Goal: Task Accomplishment & Management: Manage account settings

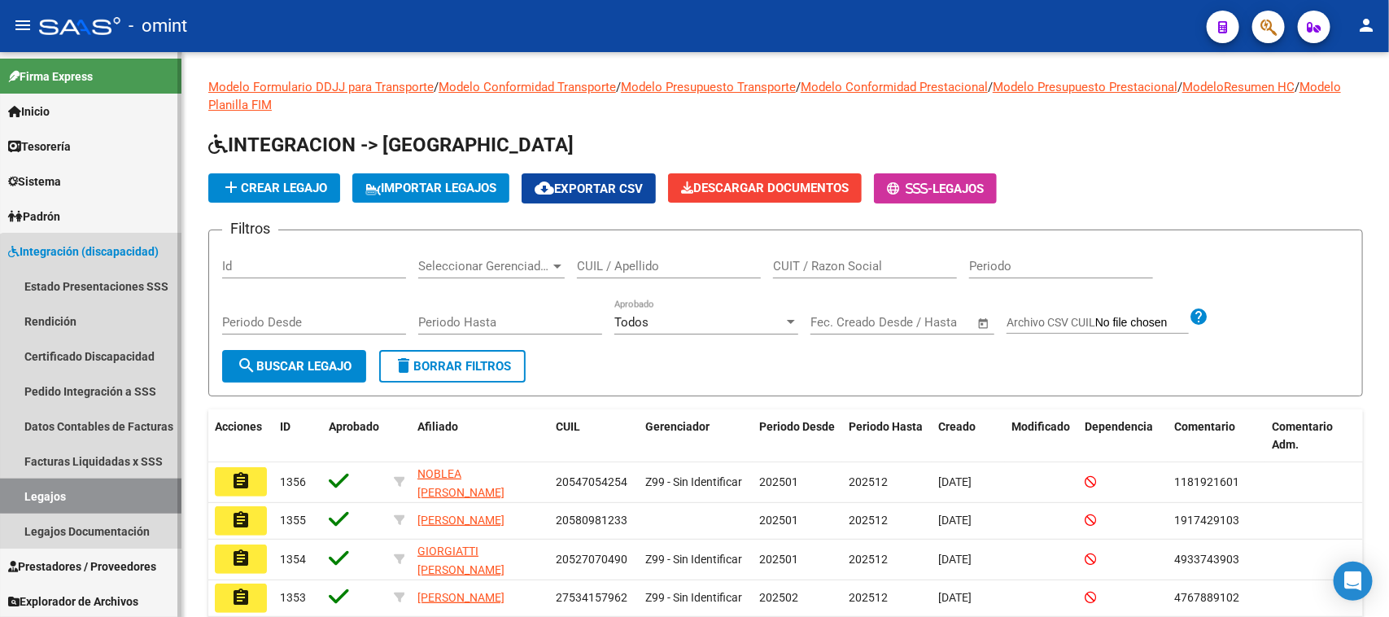
click at [115, 489] on link "Legajos" at bounding box center [90, 495] width 181 height 35
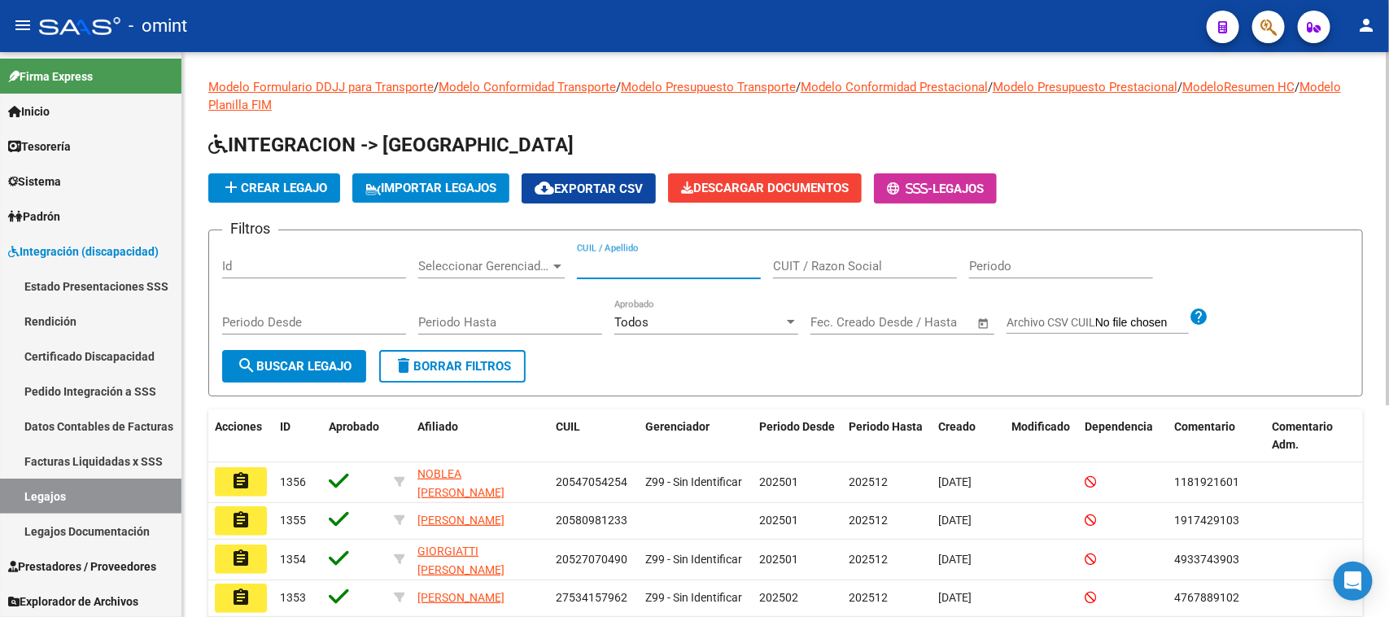
click at [635, 260] on input "CUIL / Apellido" at bounding box center [669, 266] width 184 height 15
type input "CORDONES"
click at [262, 364] on span "search Buscar Legajo" at bounding box center [294, 366] width 115 height 15
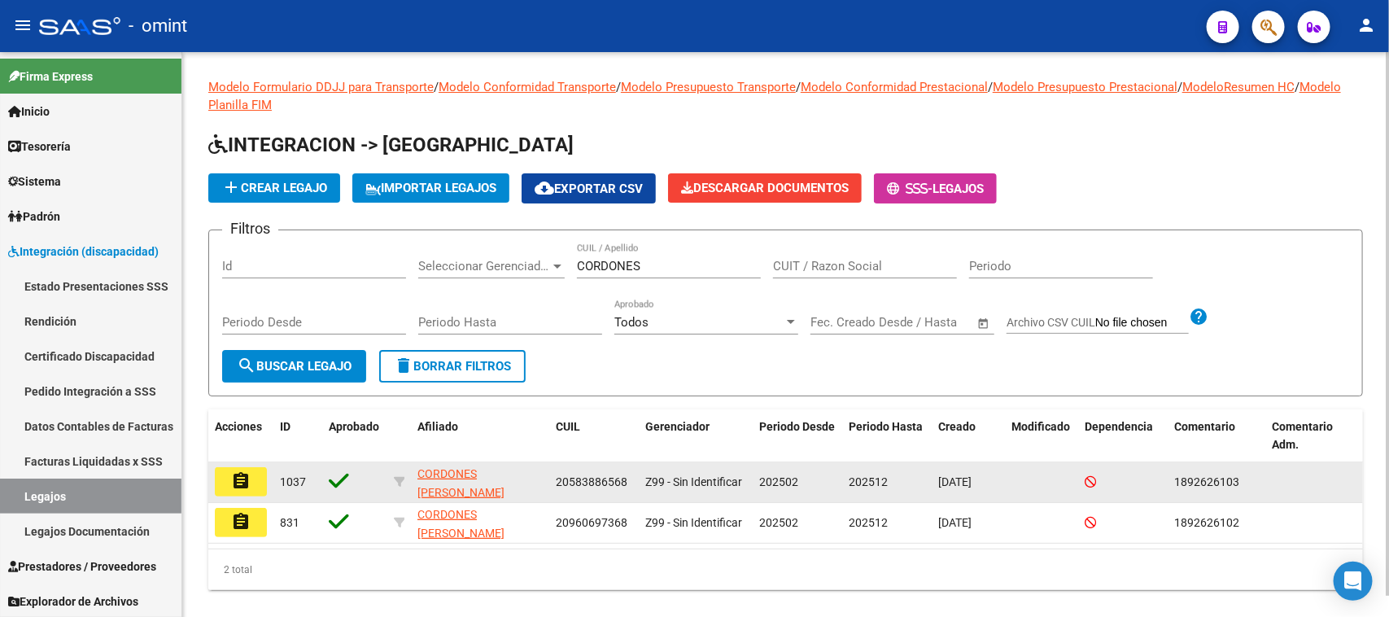
click at [242, 478] on mat-icon "assignment" at bounding box center [241, 481] width 20 height 20
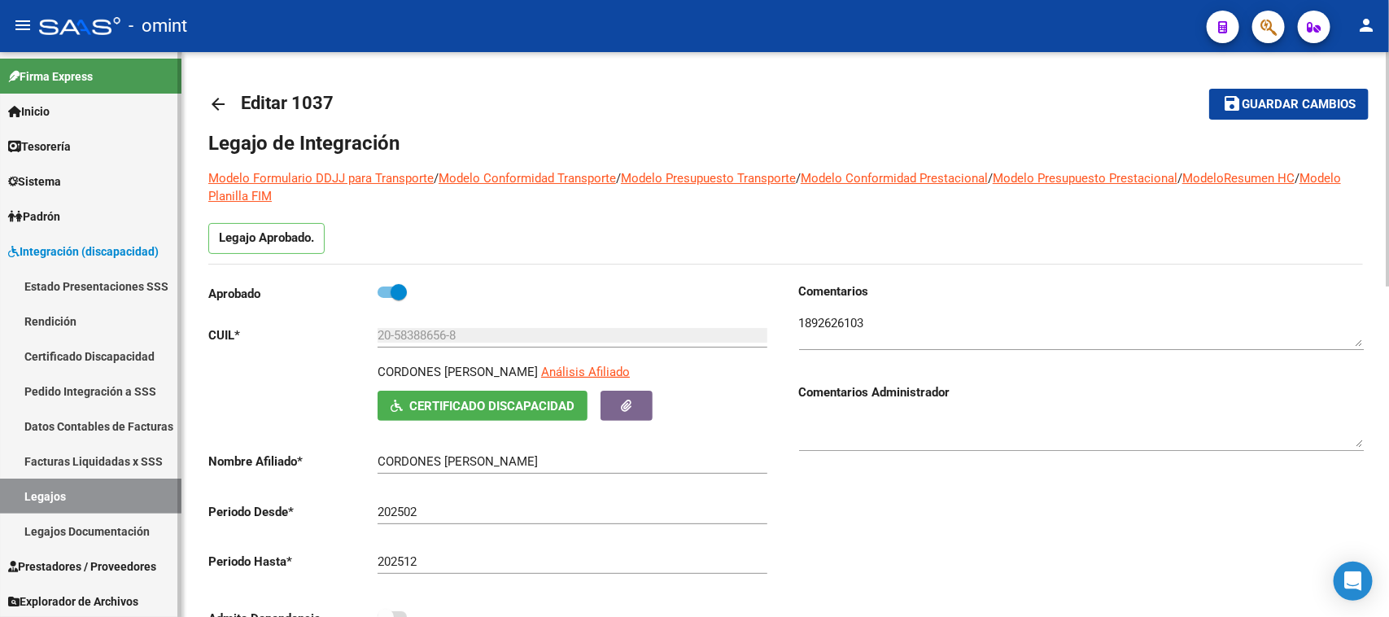
click at [98, 487] on link "Legajos" at bounding box center [90, 495] width 181 height 35
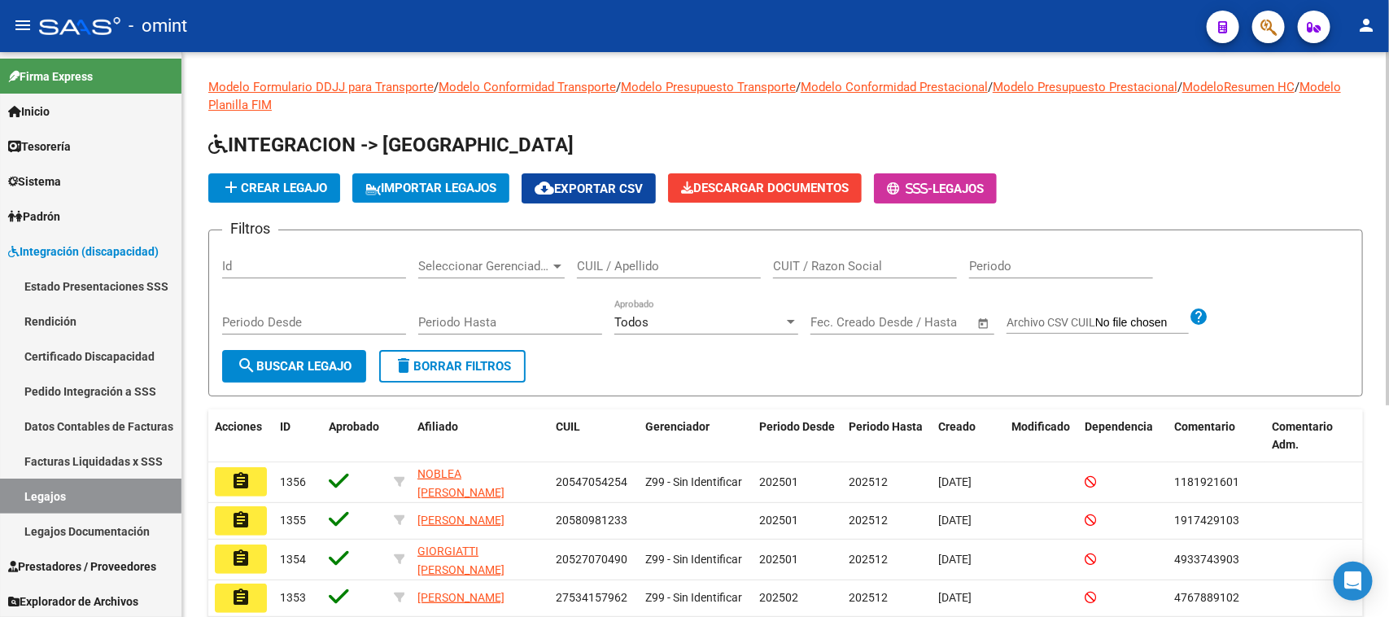
click at [619, 269] on input "CUIL / Apellido" at bounding box center [669, 266] width 184 height 15
type input "CORDONES"
click at [278, 378] on button "search Buscar Legajo" at bounding box center [294, 366] width 144 height 33
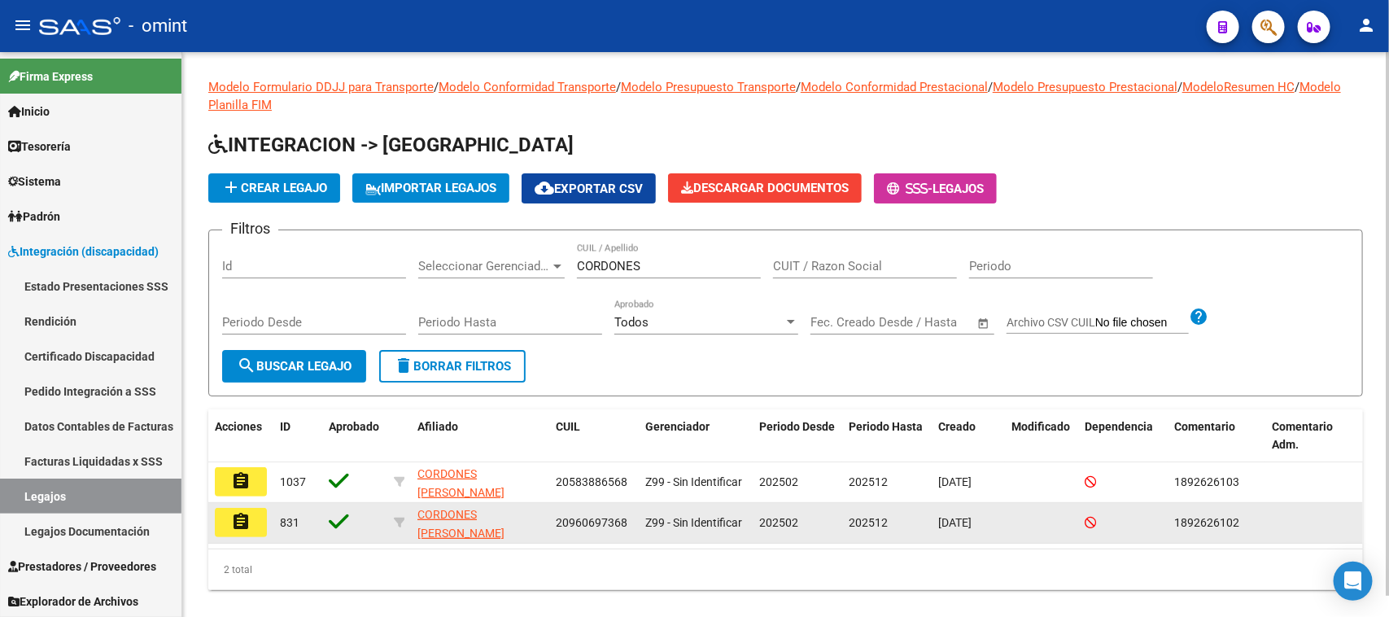
click at [264, 517] on button "assignment" at bounding box center [241, 522] width 52 height 29
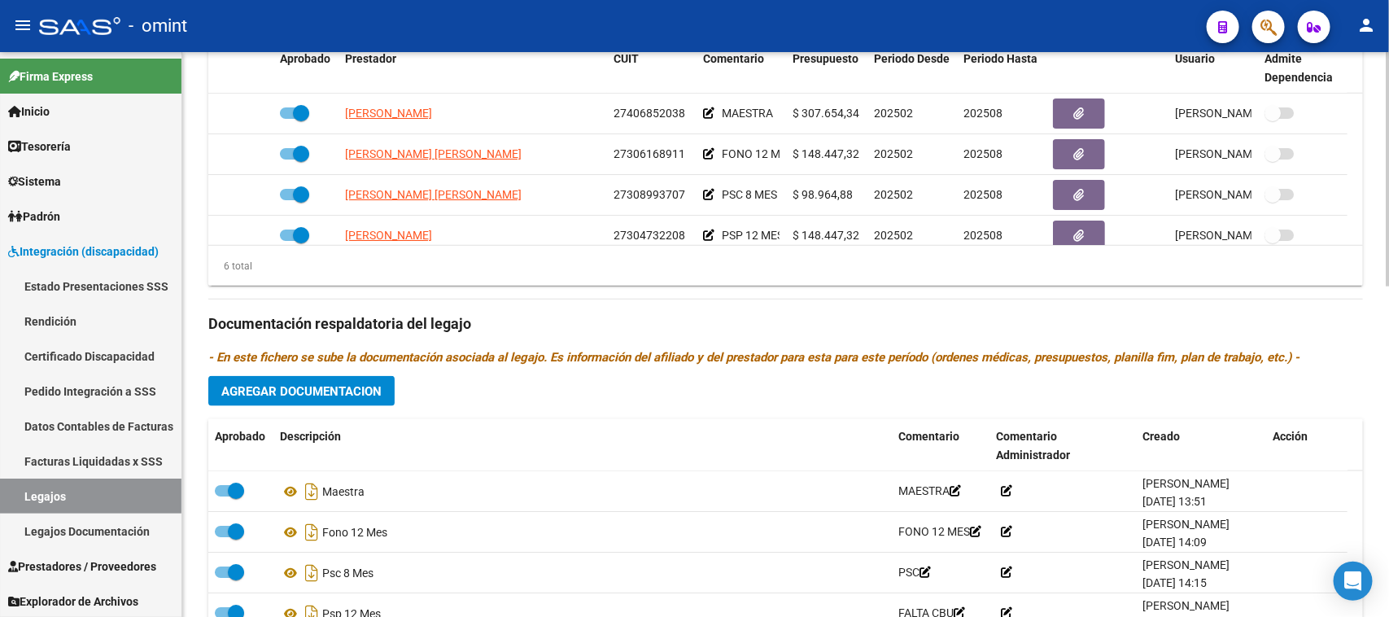
scroll to position [798, 0]
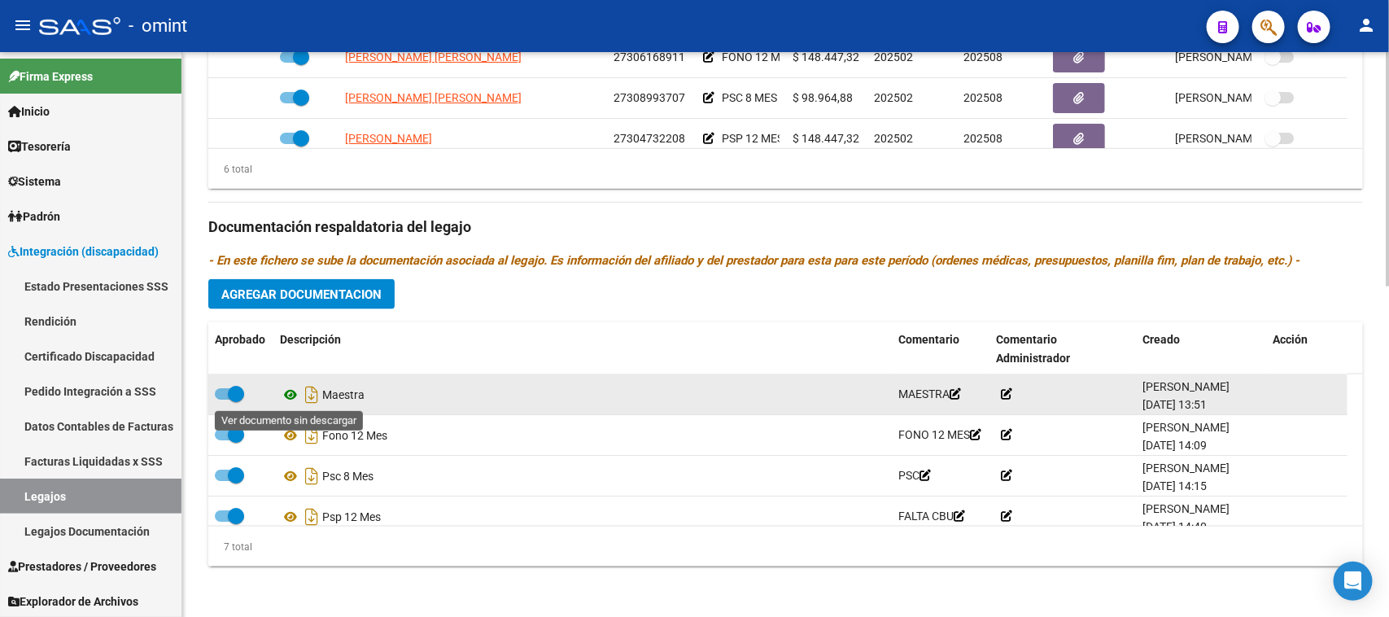
click at [286, 395] on icon at bounding box center [290, 395] width 21 height 20
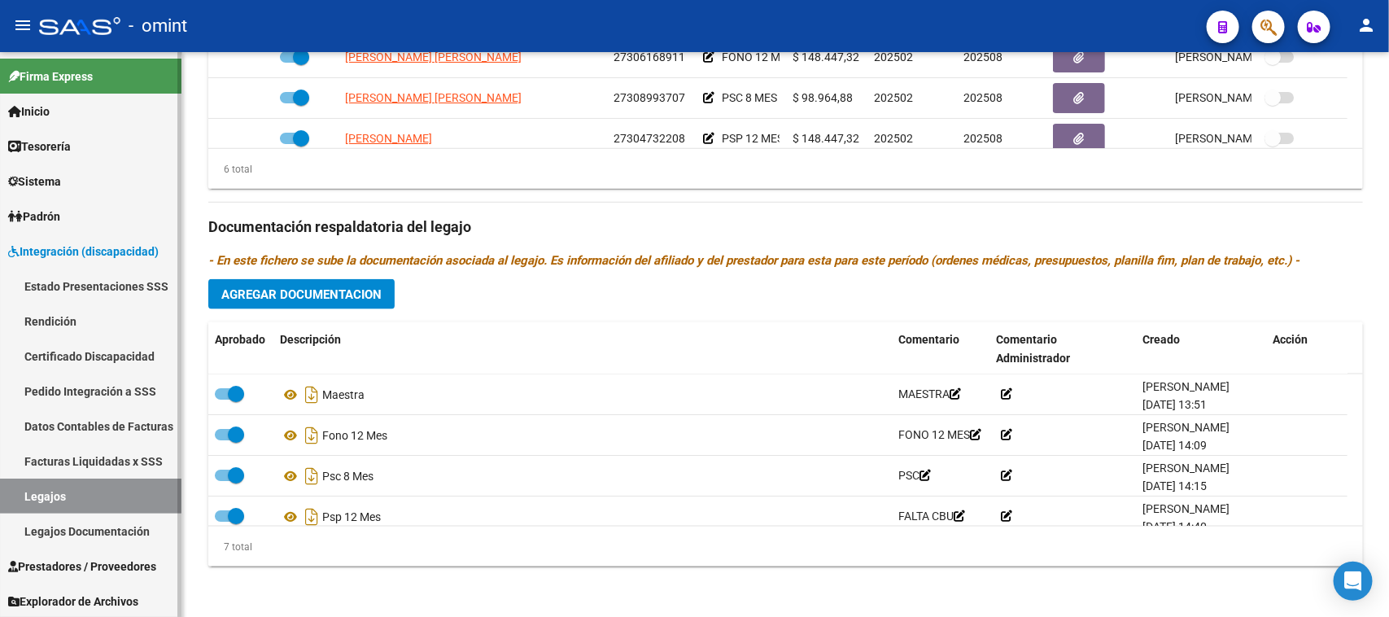
click at [149, 490] on link "Legajos" at bounding box center [90, 495] width 181 height 35
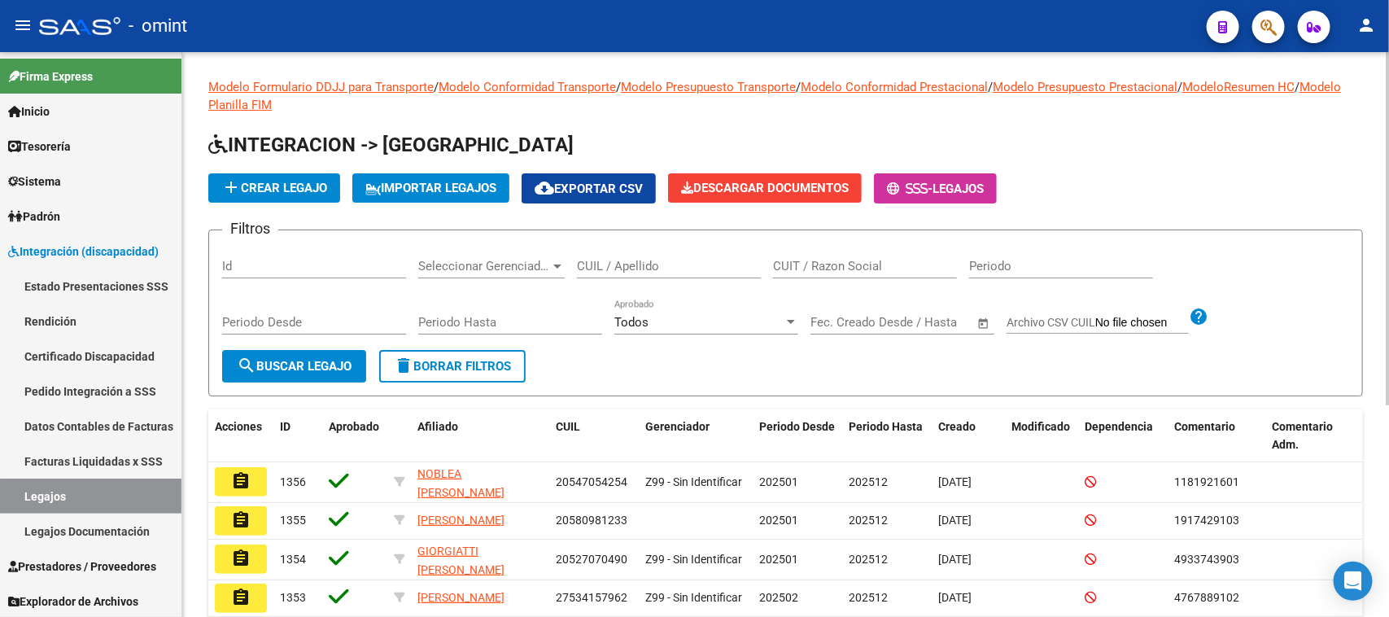
click at [612, 259] on input "CUIL / Apellido" at bounding box center [669, 266] width 184 height 15
type input "[PERSON_NAME]"
click at [298, 346] on div "Periodo Desde" at bounding box center [314, 324] width 184 height 50
click at [303, 370] on span "search Buscar Legajo" at bounding box center [294, 366] width 115 height 15
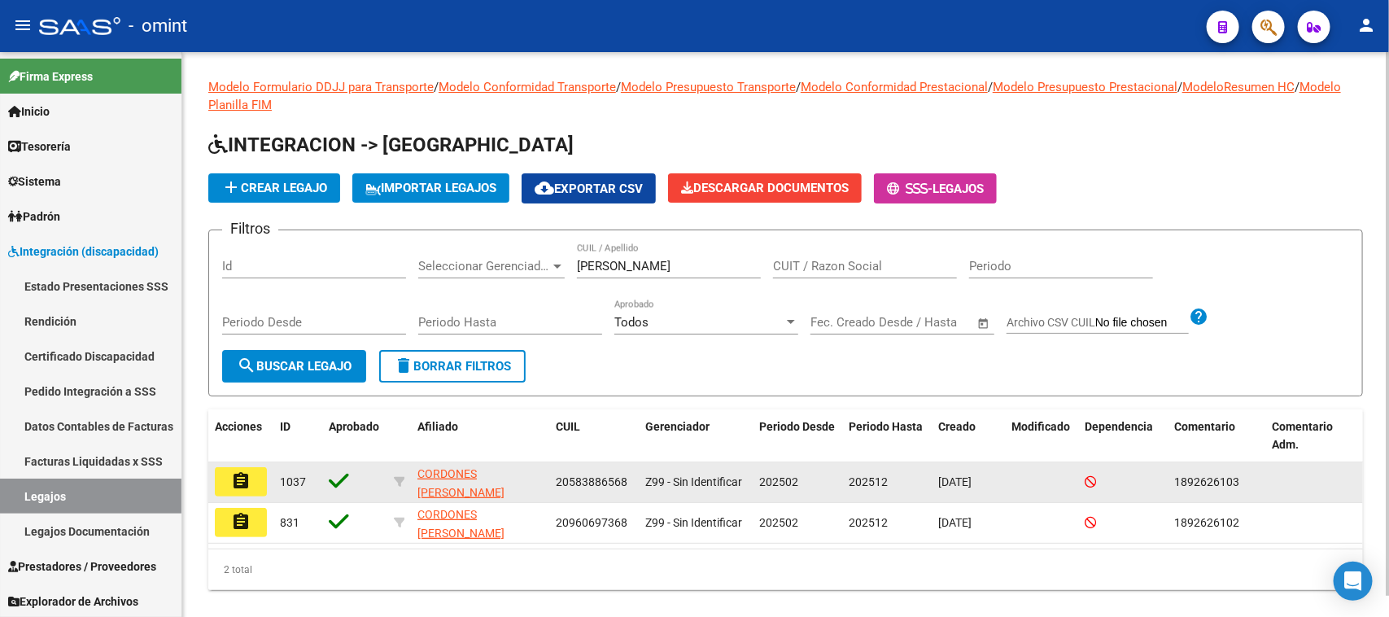
click at [233, 488] on button "assignment" at bounding box center [241, 481] width 52 height 29
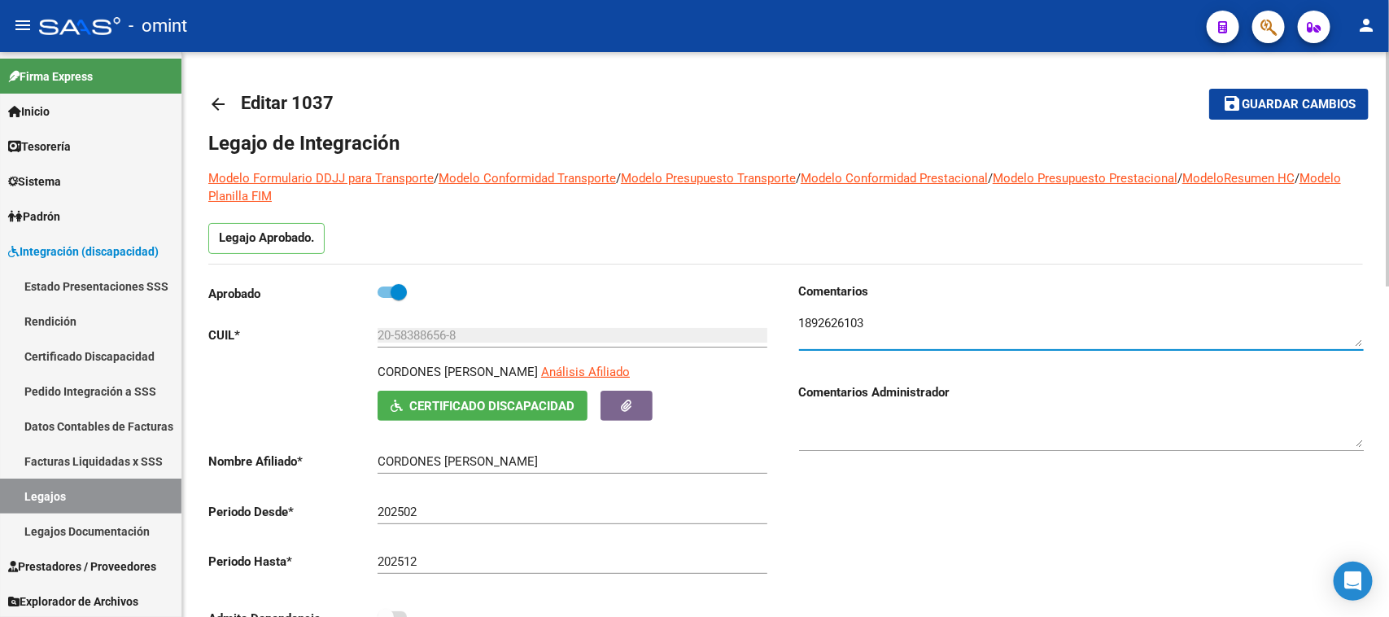
click at [832, 320] on textarea at bounding box center [1081, 330] width 565 height 33
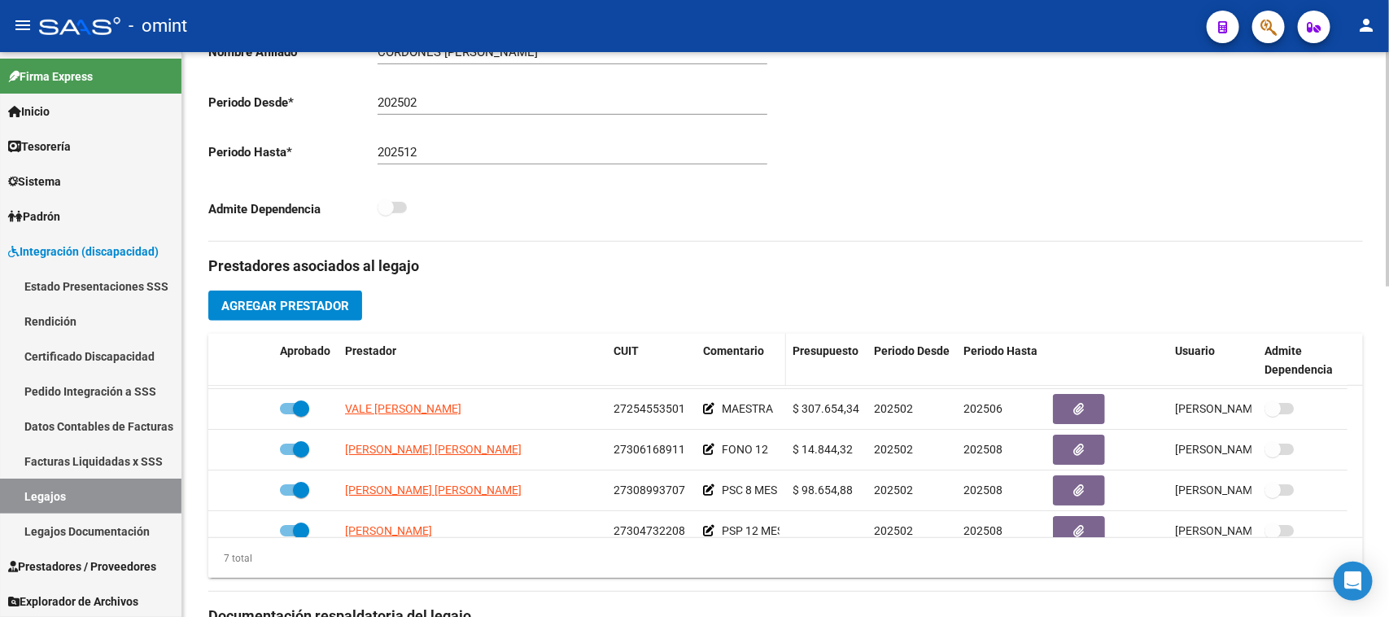
scroll to position [508, 0]
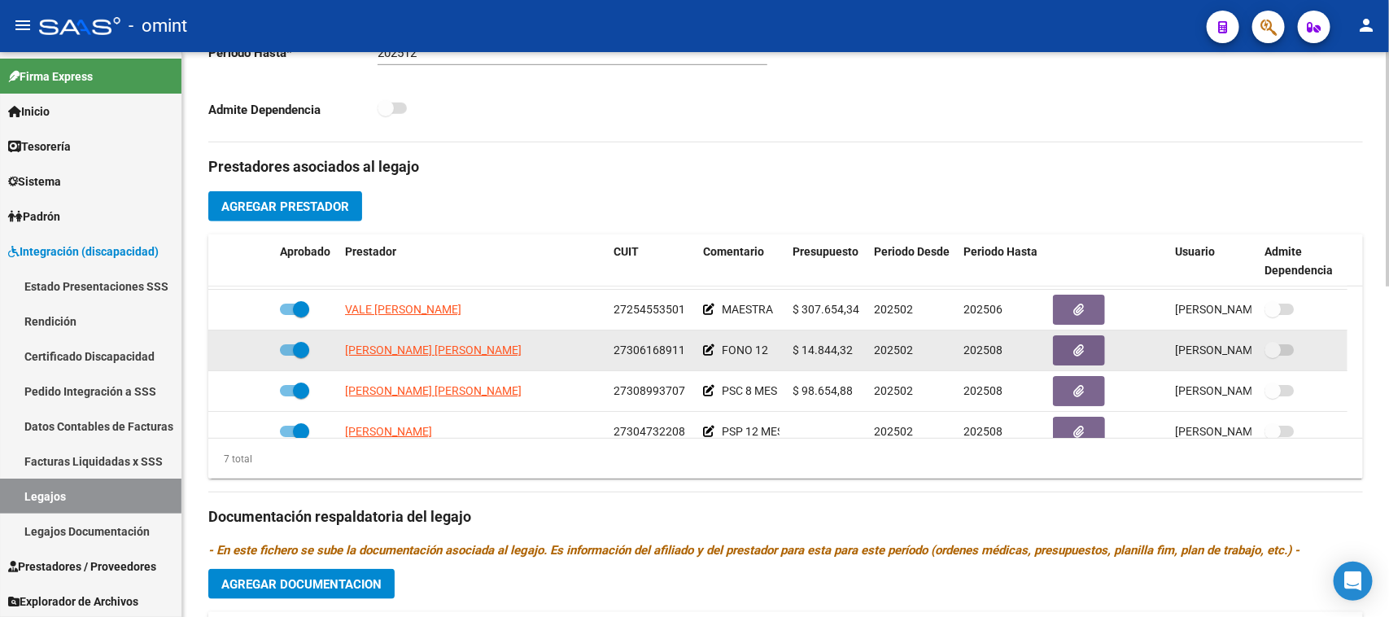
click at [700, 354] on datatable-body-cell "FONO 12" at bounding box center [740, 350] width 89 height 40
click at [709, 352] on icon at bounding box center [708, 349] width 11 height 11
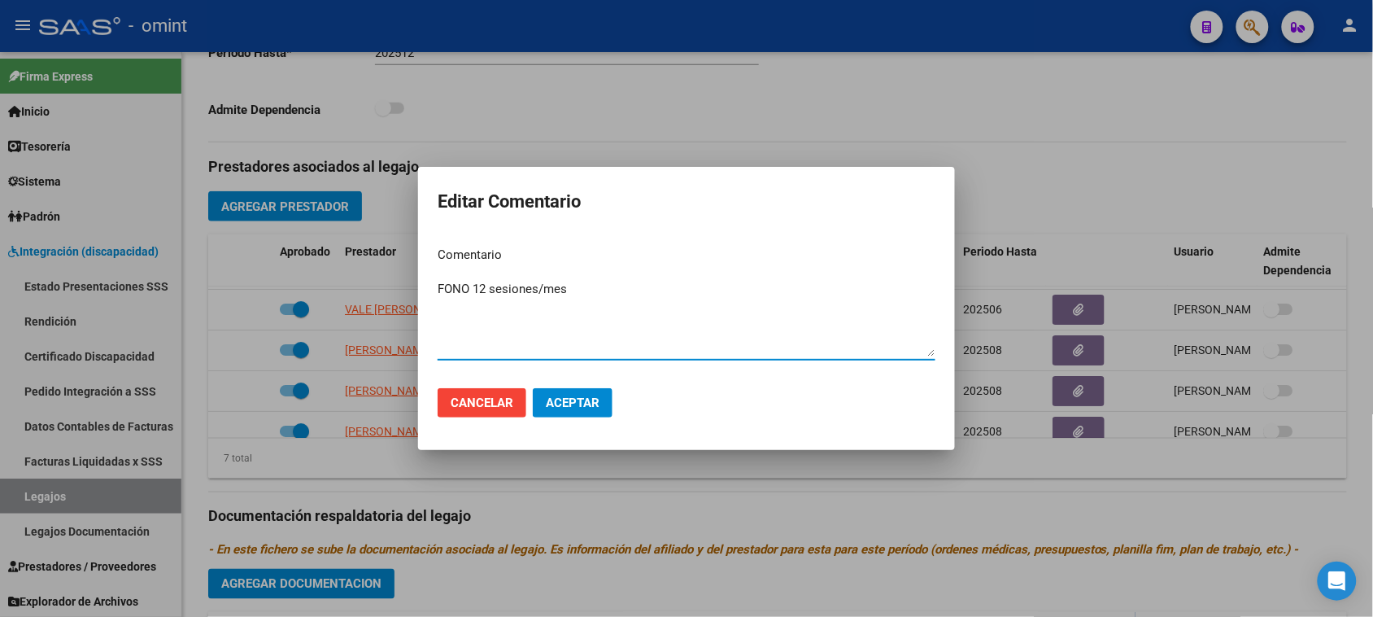
type textarea "FONO 12 sesiones/mes"
drag, startPoint x: 603, startPoint y: 404, endPoint x: 865, endPoint y: 447, distance: 265.6
click at [603, 403] on button "Aceptar" at bounding box center [573, 402] width 80 height 29
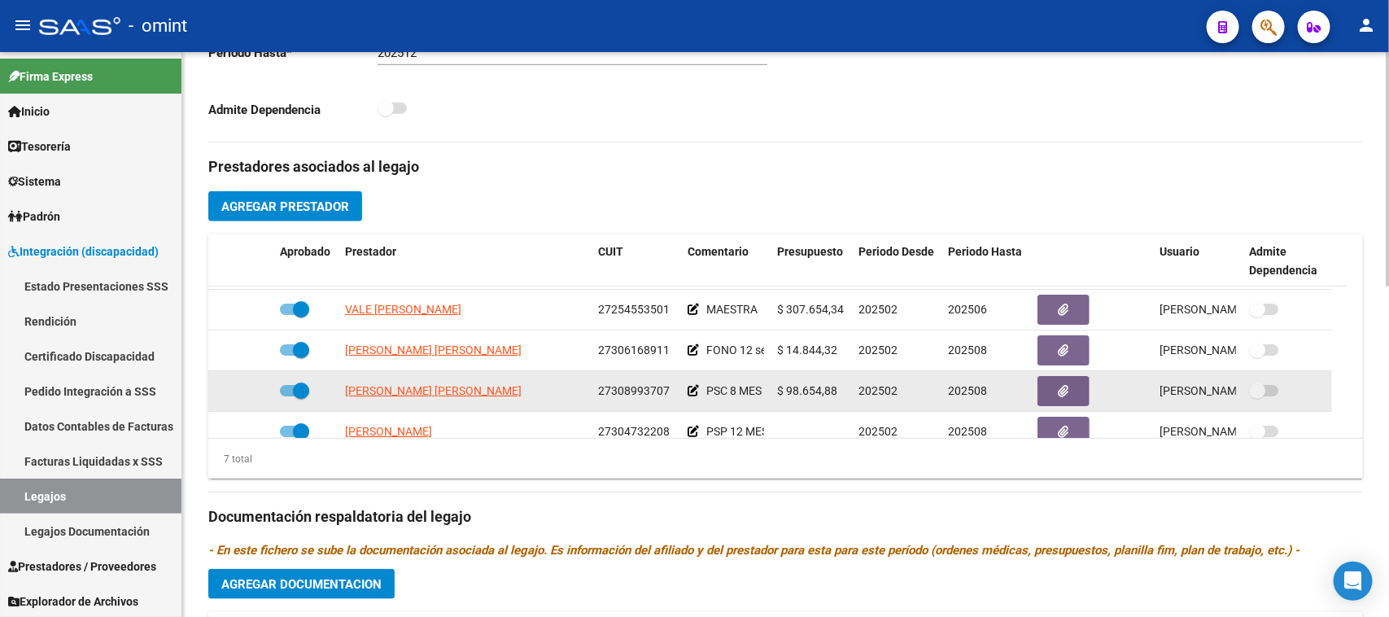
click at [685, 391] on datatable-body-cell "PSC 8 MES" at bounding box center [725, 391] width 89 height 40
click at [688, 389] on icon at bounding box center [692, 390] width 11 height 11
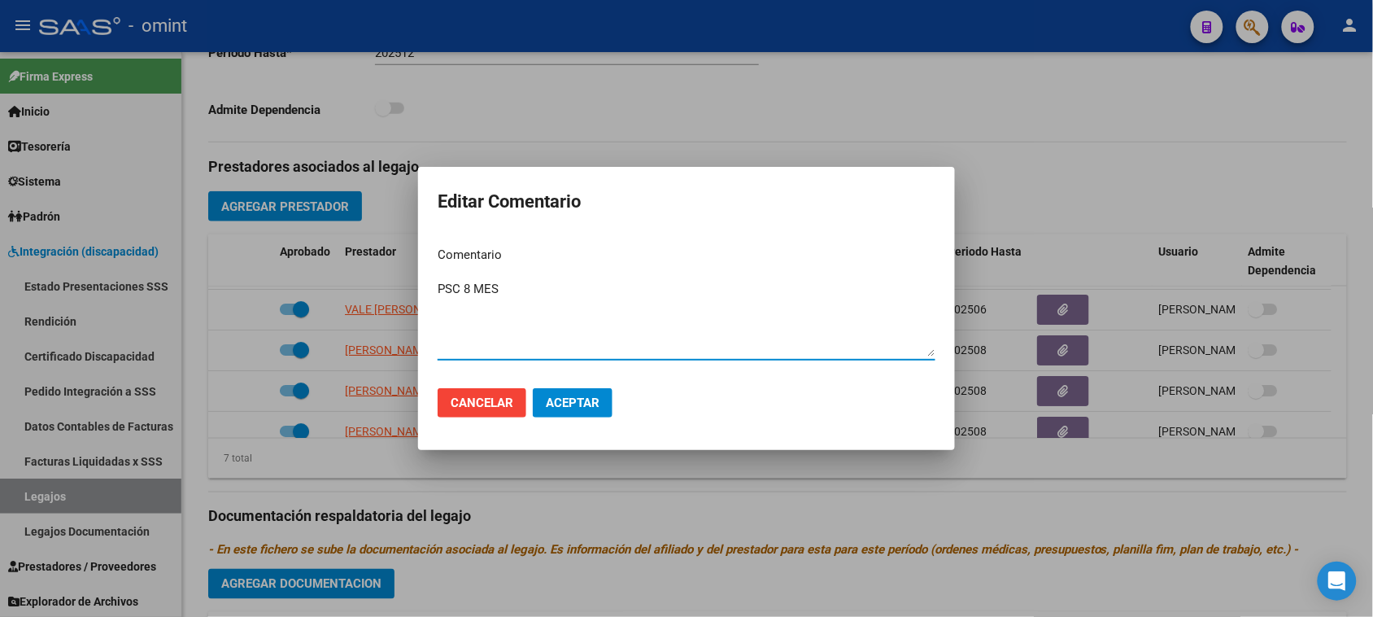
click at [488, 294] on textarea "PSC 8 MES" at bounding box center [687, 318] width 498 height 76
type textarea "PSC 8 sesiones/mes"
click at [588, 401] on span "Aceptar" at bounding box center [573, 402] width 54 height 15
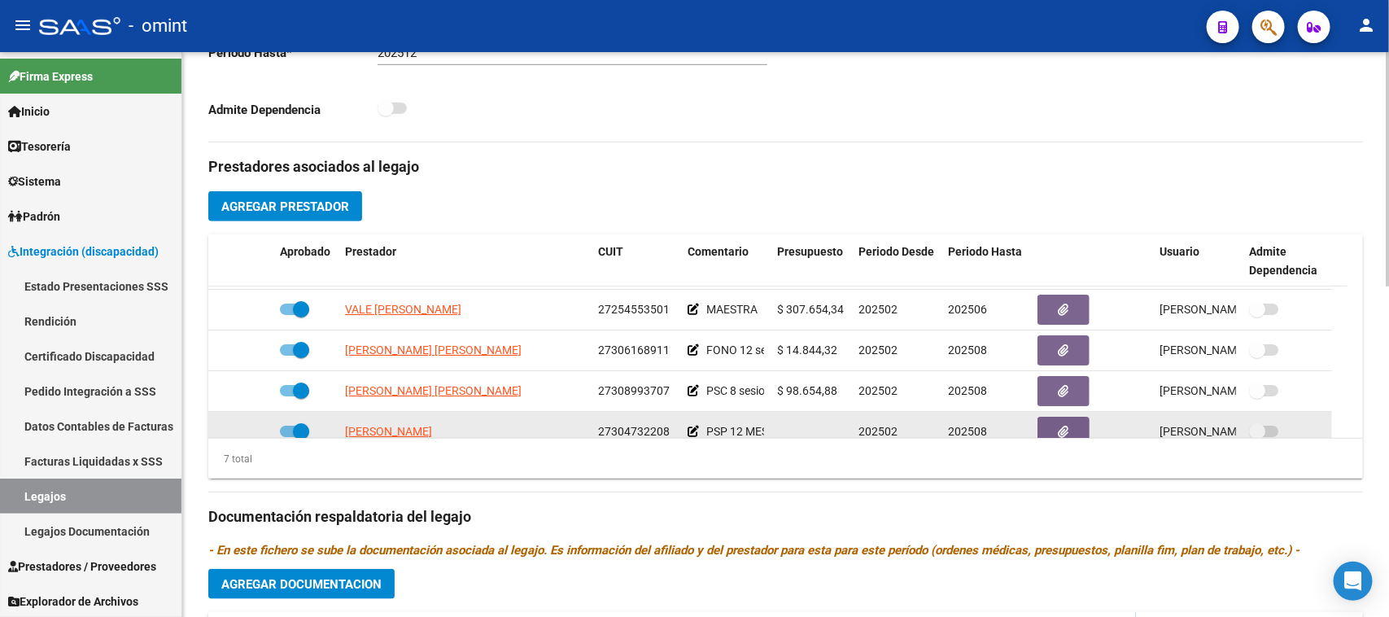
click at [690, 427] on icon at bounding box center [692, 431] width 11 height 11
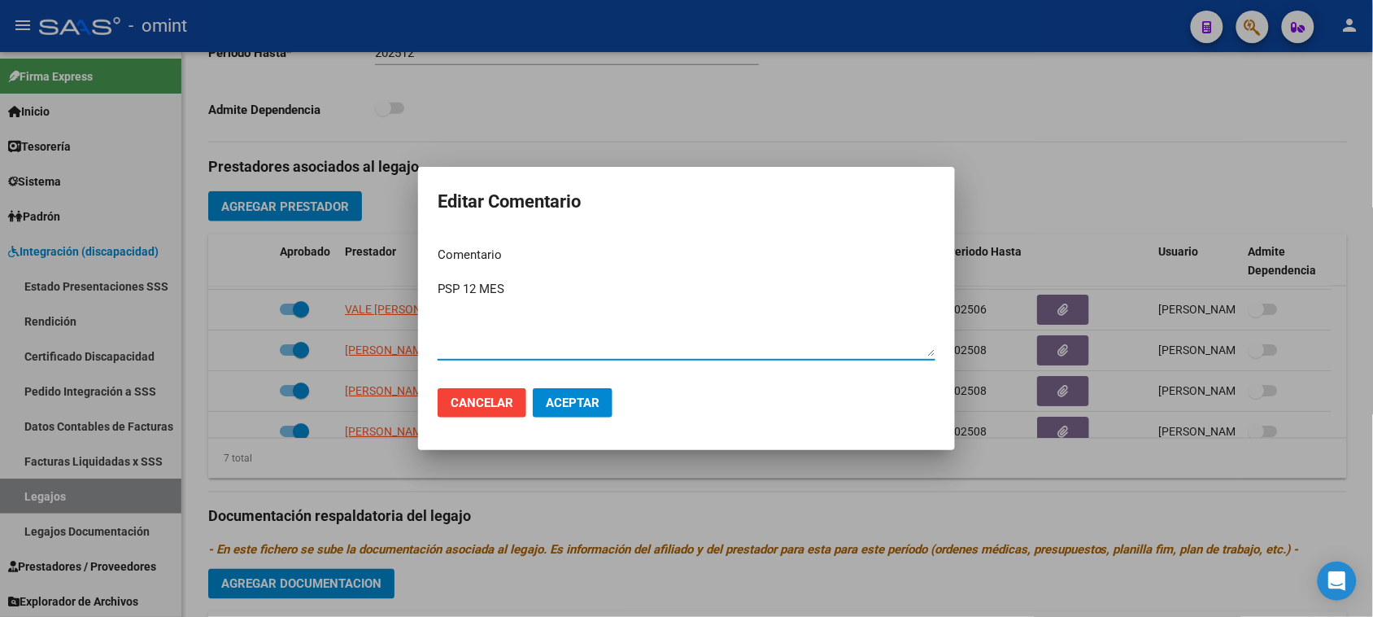
click at [478, 289] on textarea "PSP 12 MES" at bounding box center [687, 318] width 498 height 76
click at [486, 286] on textarea "PSP 12 MES" at bounding box center [687, 318] width 498 height 76
click at [486, 285] on textarea "PSP 12 MES" at bounding box center [687, 318] width 498 height 76
type textarea "PSP 12 sesiones/mes"
click at [600, 391] on button "Aceptar" at bounding box center [573, 402] width 80 height 29
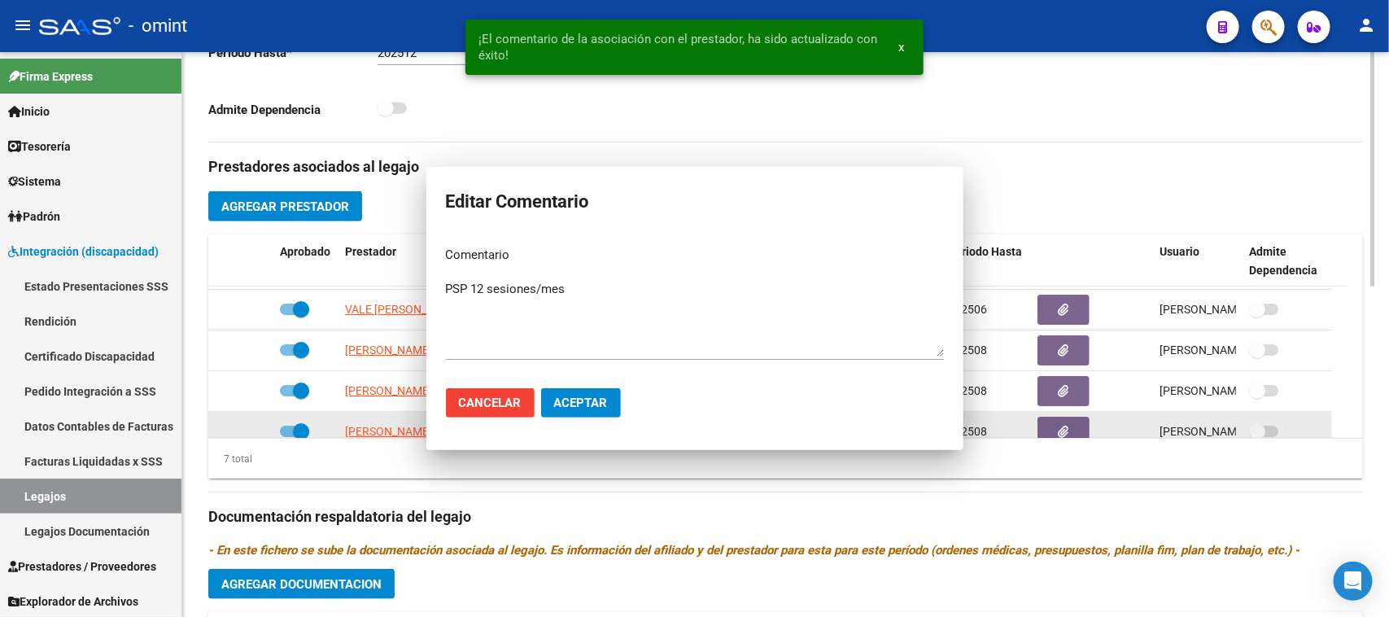
scroll to position [50, 0]
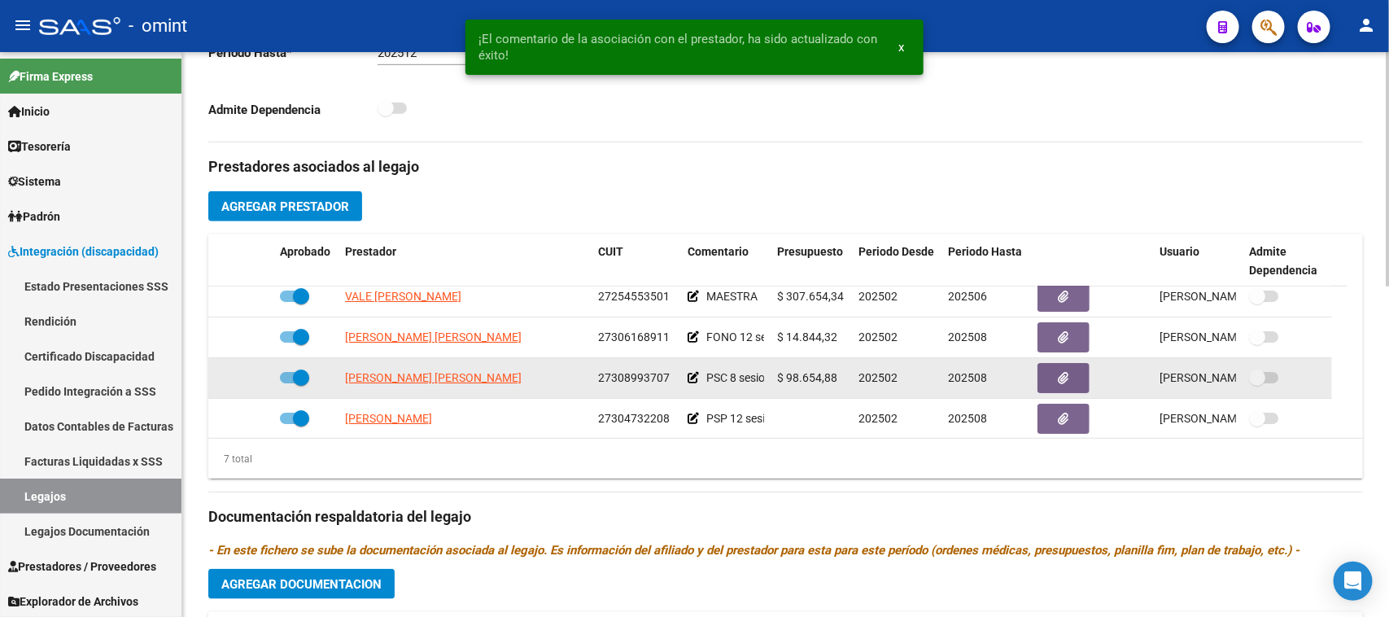
click at [689, 373] on icon at bounding box center [692, 377] width 11 height 11
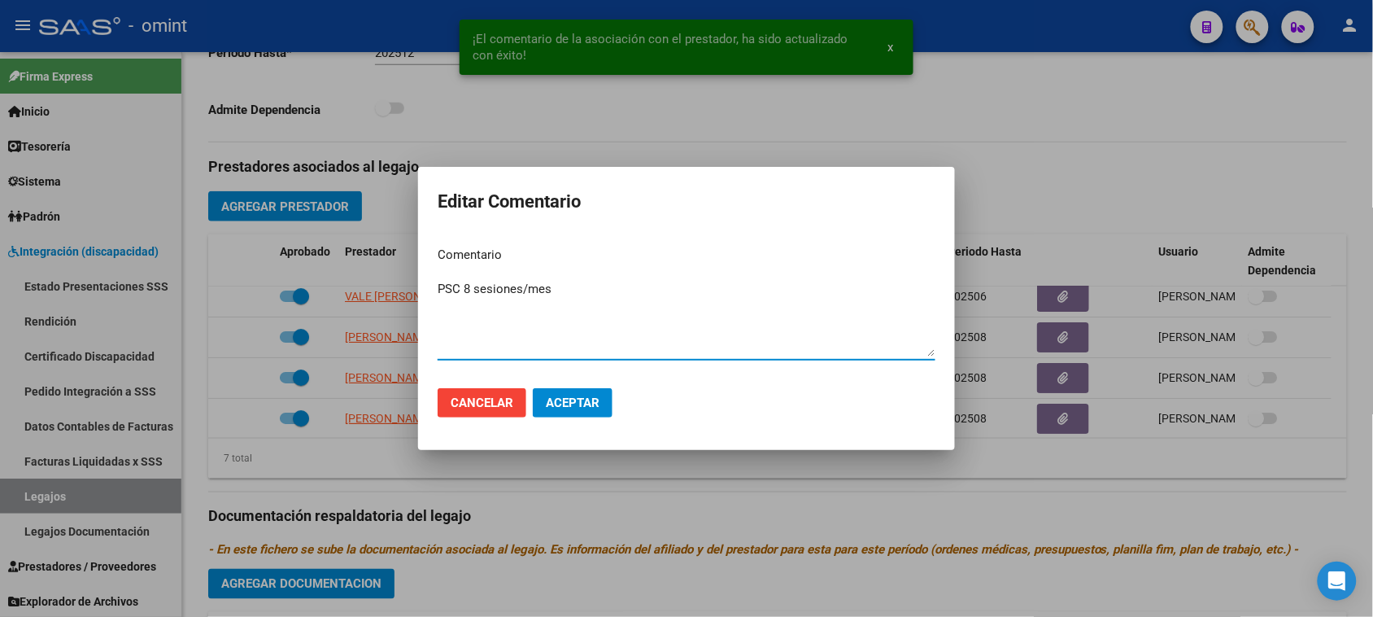
click at [436, 294] on mat-dialog-content "Comentario PSC 8 sesiones/mes Ingresar el comentario" at bounding box center [686, 303] width 537 height 141
click at [439, 286] on textarea "PSC 8 sesiones/mes" at bounding box center [687, 318] width 498 height 76
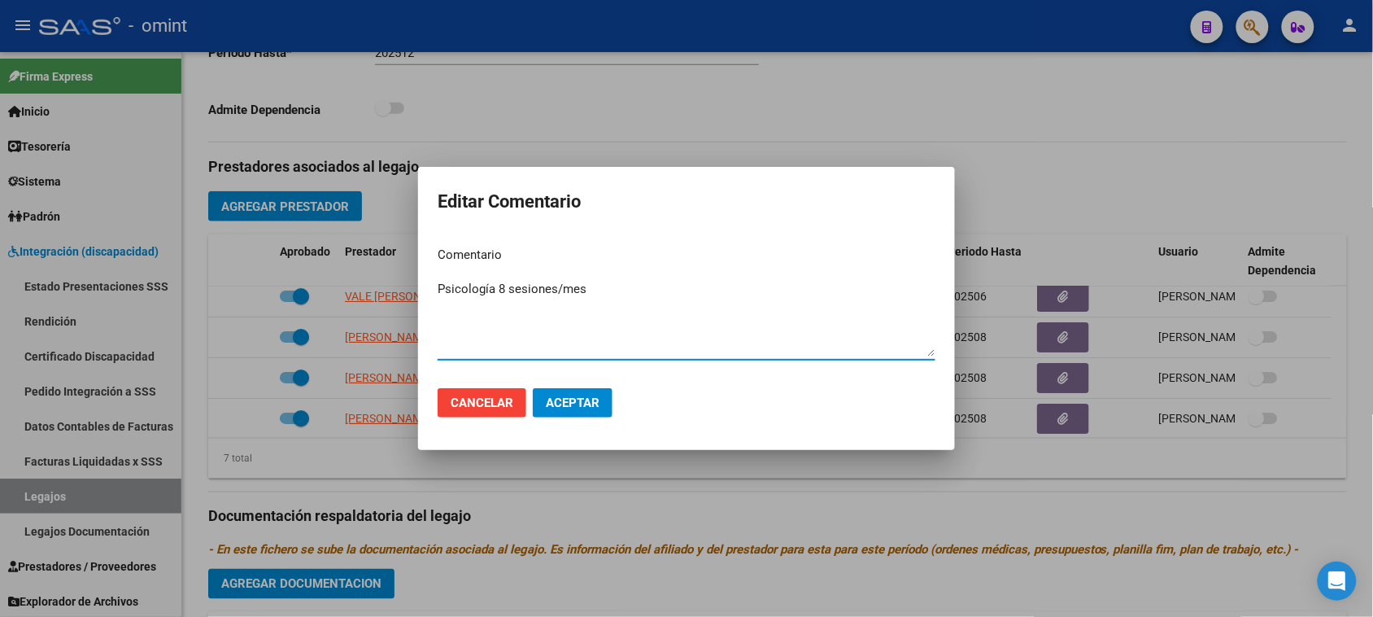
type textarea "Psicología 8 sesiones/mes"
click at [557, 408] on span "Aceptar" at bounding box center [573, 402] width 54 height 15
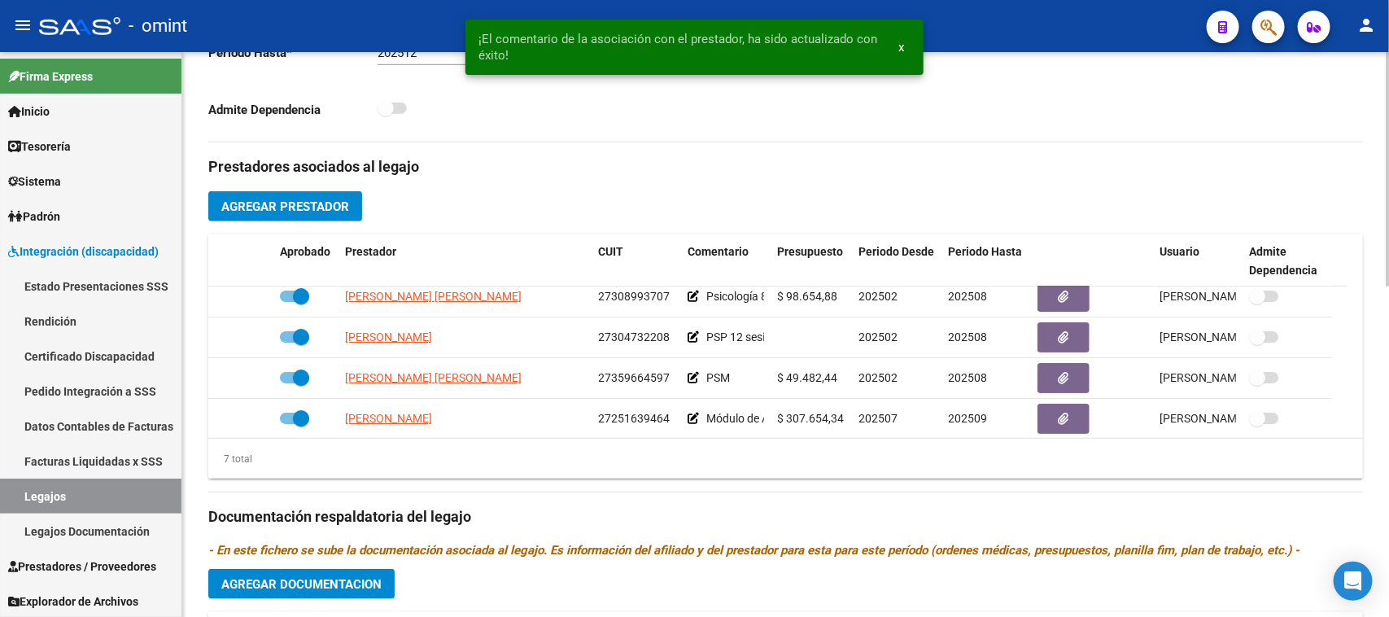
scroll to position [139, 0]
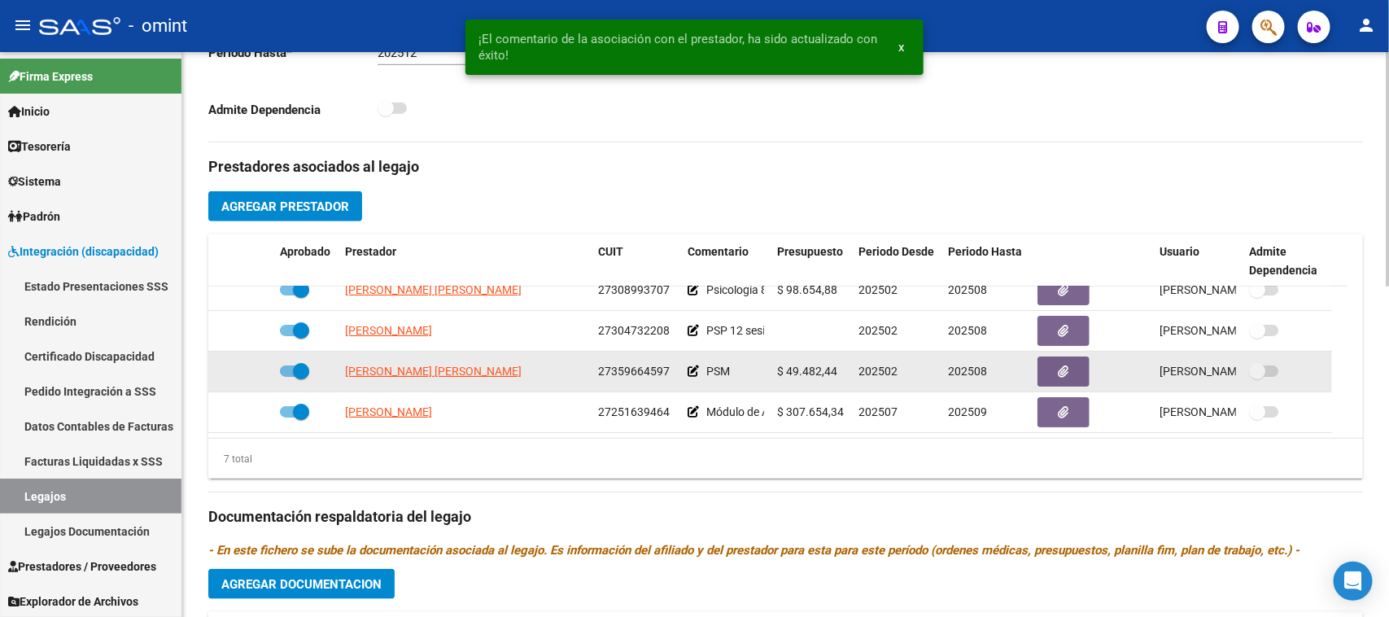
click at [687, 371] on icon at bounding box center [692, 370] width 11 height 11
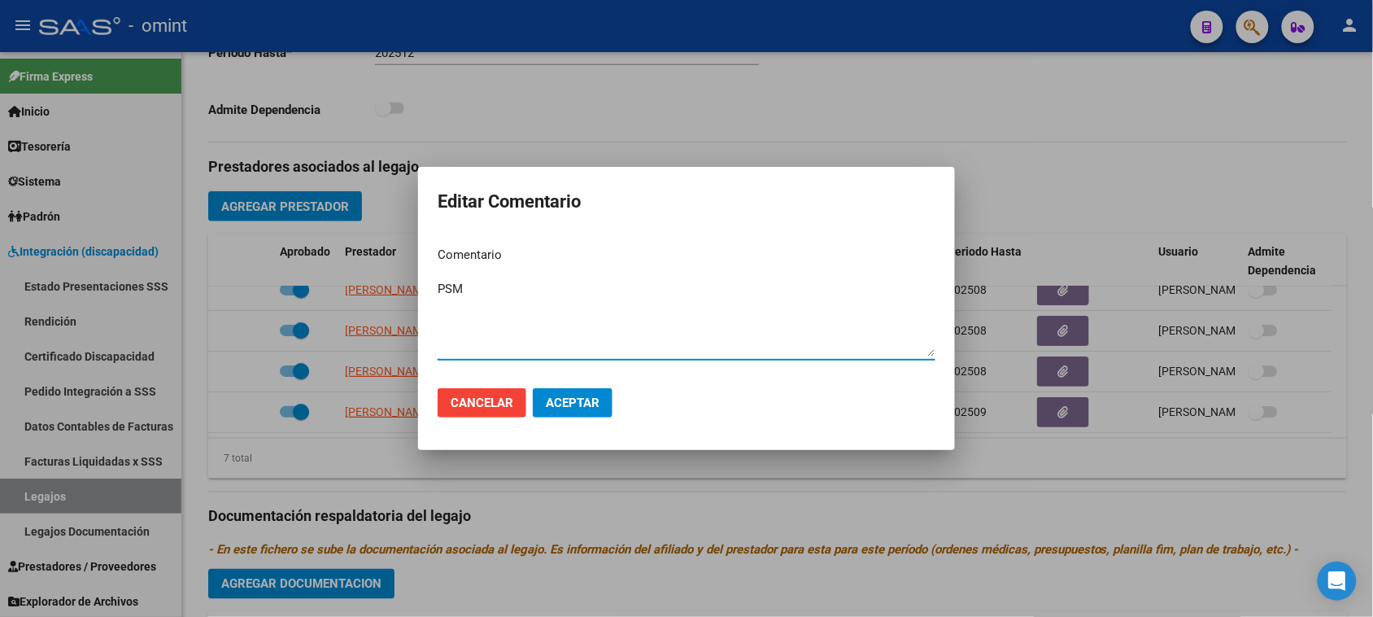
drag, startPoint x: 680, startPoint y: 295, endPoint x: 189, endPoint y: 312, distance: 491.7
click at [189, 311] on div "Editar Comentario Comentario PSM Ingresar el comentario Cancelar Aceptar" at bounding box center [686, 308] width 1373 height 617
type textarea "[MEDICAL_DATA] 4 sesiones/mes"
click at [578, 397] on span "Aceptar" at bounding box center [573, 402] width 54 height 15
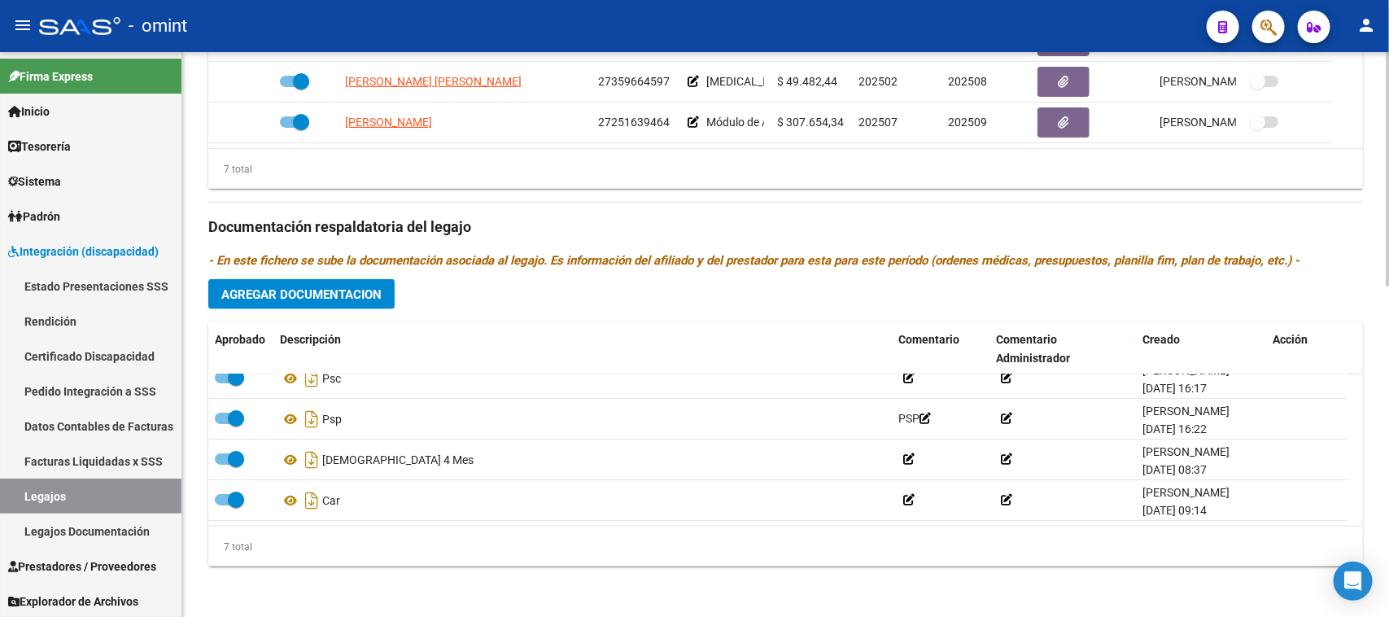
drag, startPoint x: 350, startPoint y: 278, endPoint x: 364, endPoint y: 275, distance: 15.0
click at [350, 282] on div "Prestadores asociados al legajo Agregar Prestador Aprobado Prestador CUIT Comen…" at bounding box center [785, 216] width 1154 height 727
click at [364, 298] on span "Agregar Documentacion" at bounding box center [301, 294] width 160 height 15
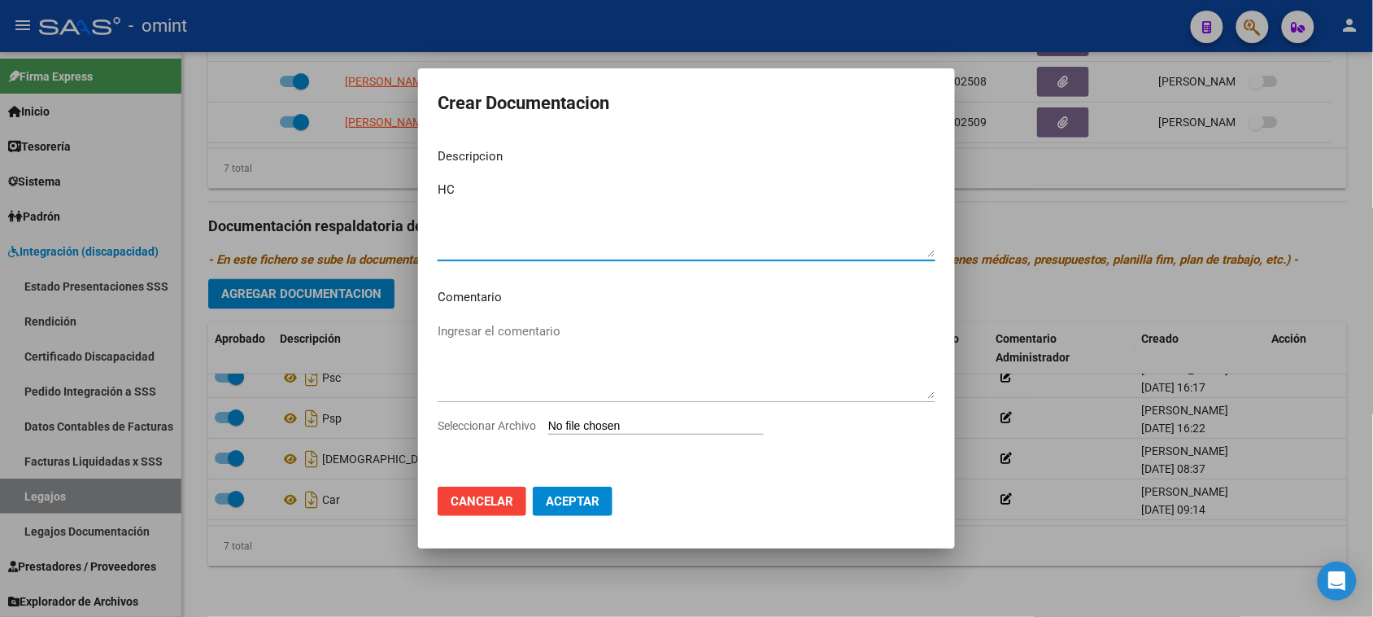
type textarea "HC"
type input "C:\fakepath\RHC.pdf"
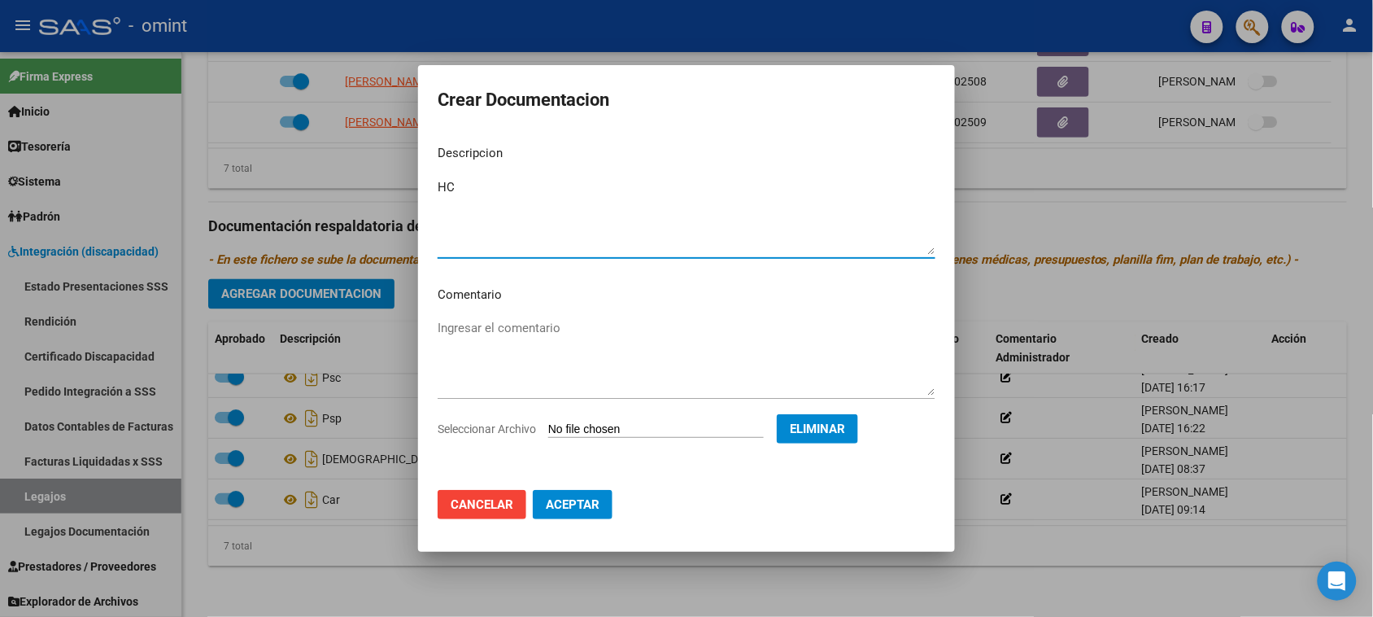
click at [596, 509] on span "Aceptar" at bounding box center [573, 504] width 54 height 15
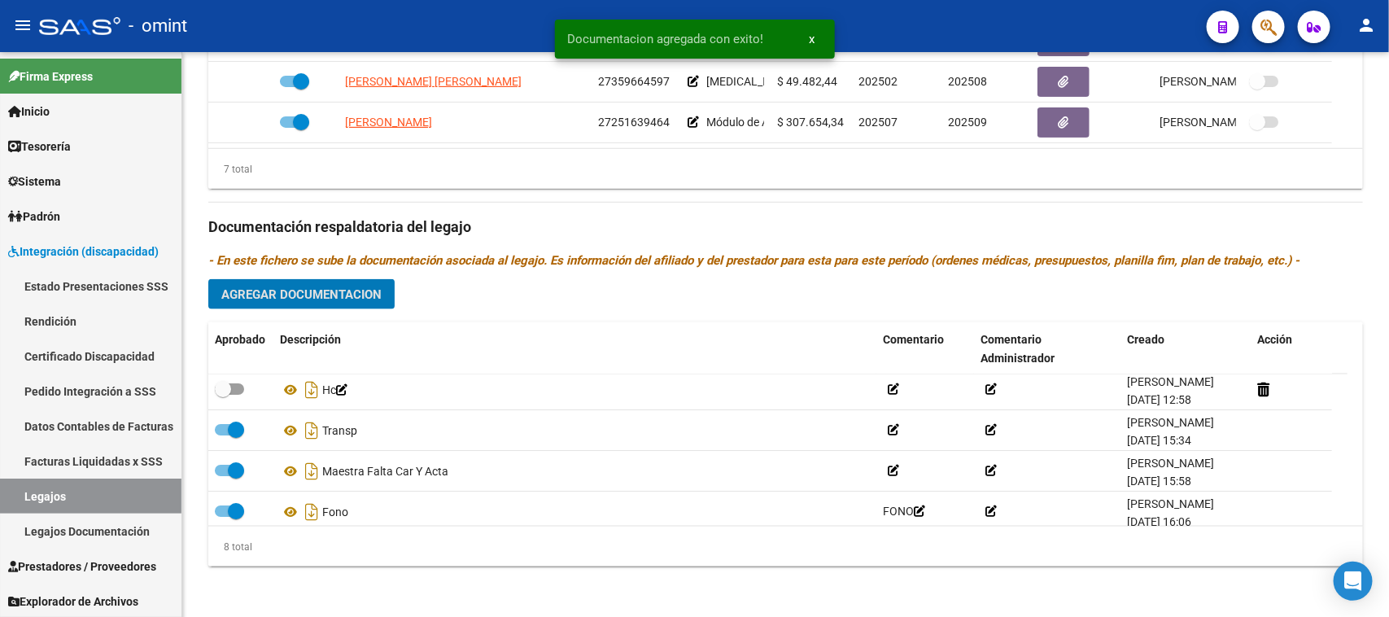
scroll to position [0, 0]
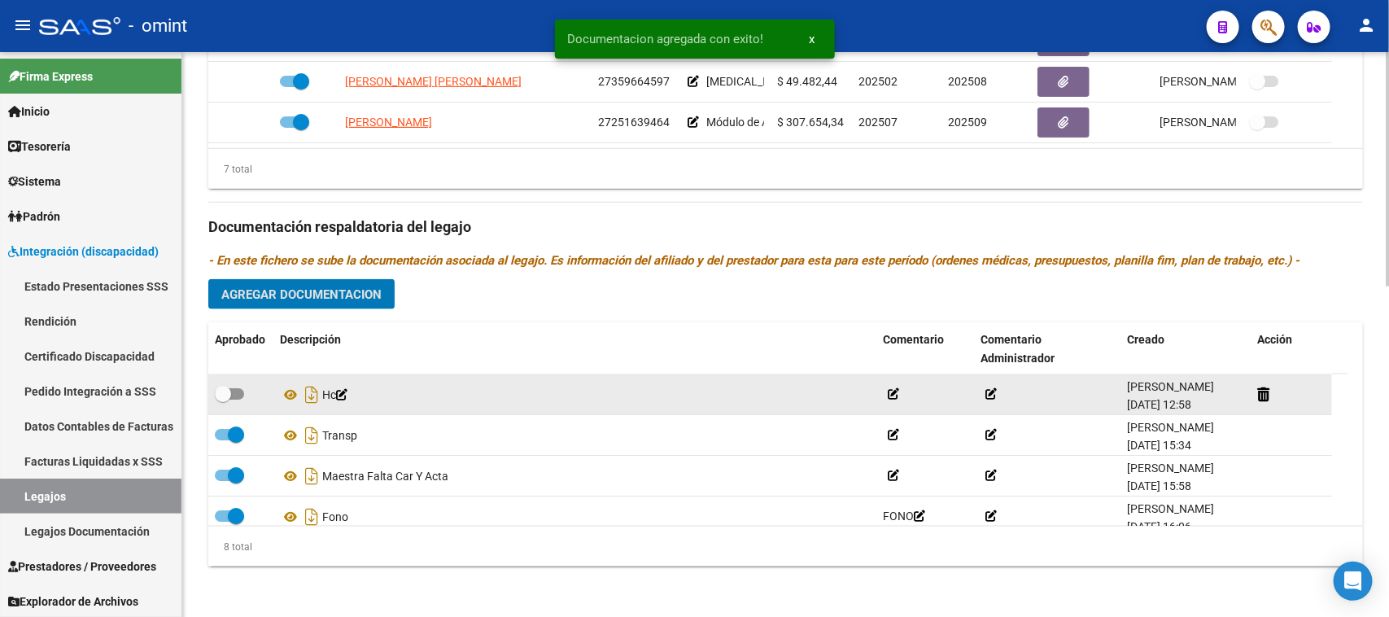
click at [237, 395] on span at bounding box center [229, 393] width 29 height 11
click at [223, 399] on input "checkbox" at bounding box center [222, 399] width 1 height 1
checkbox input "true"
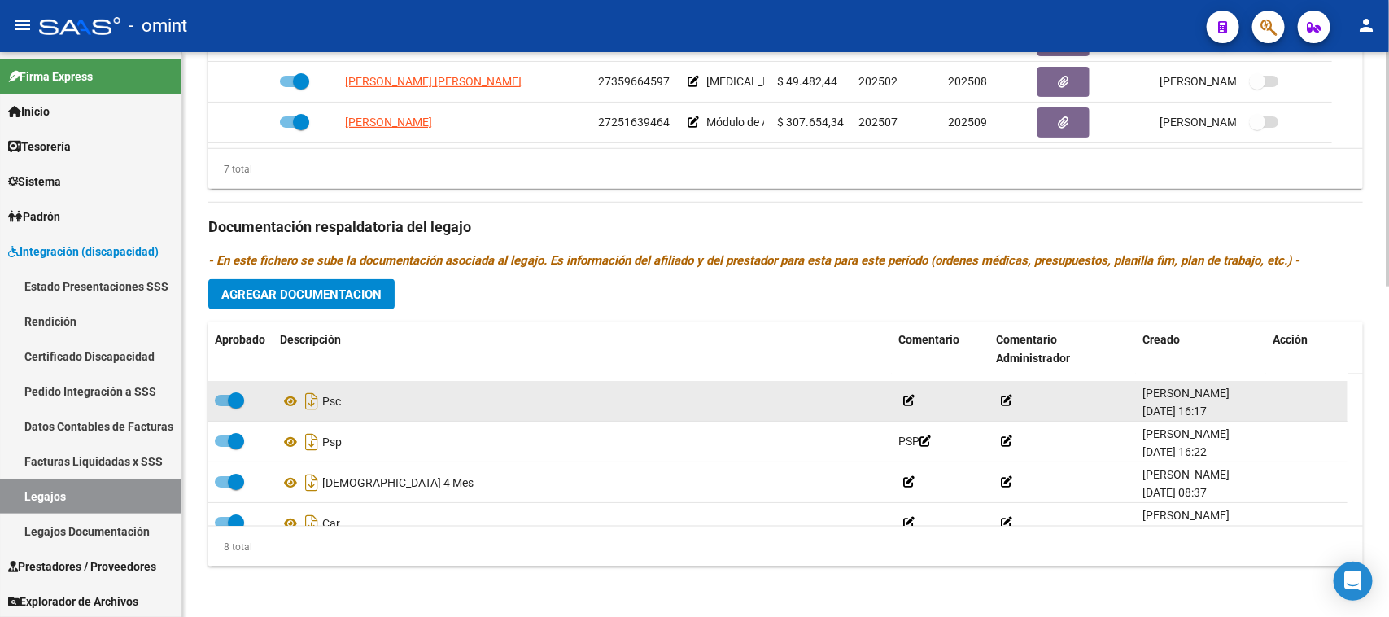
scroll to position [180, 0]
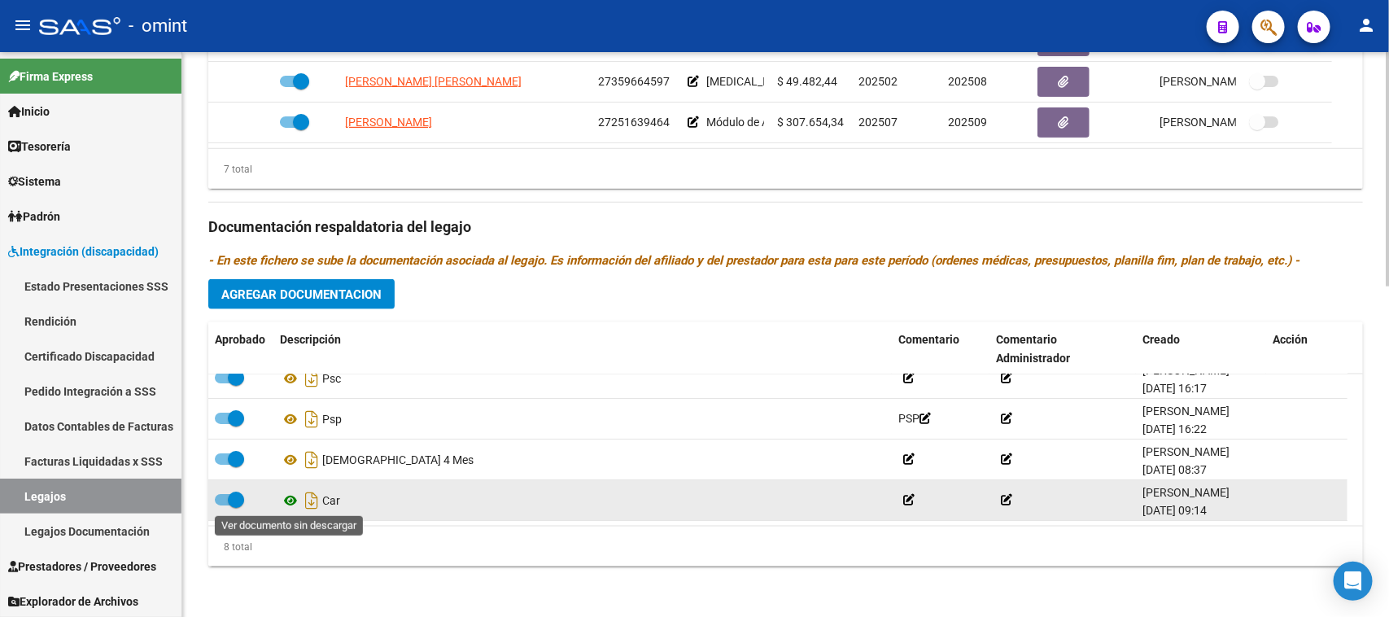
click at [285, 491] on icon at bounding box center [290, 501] width 21 height 20
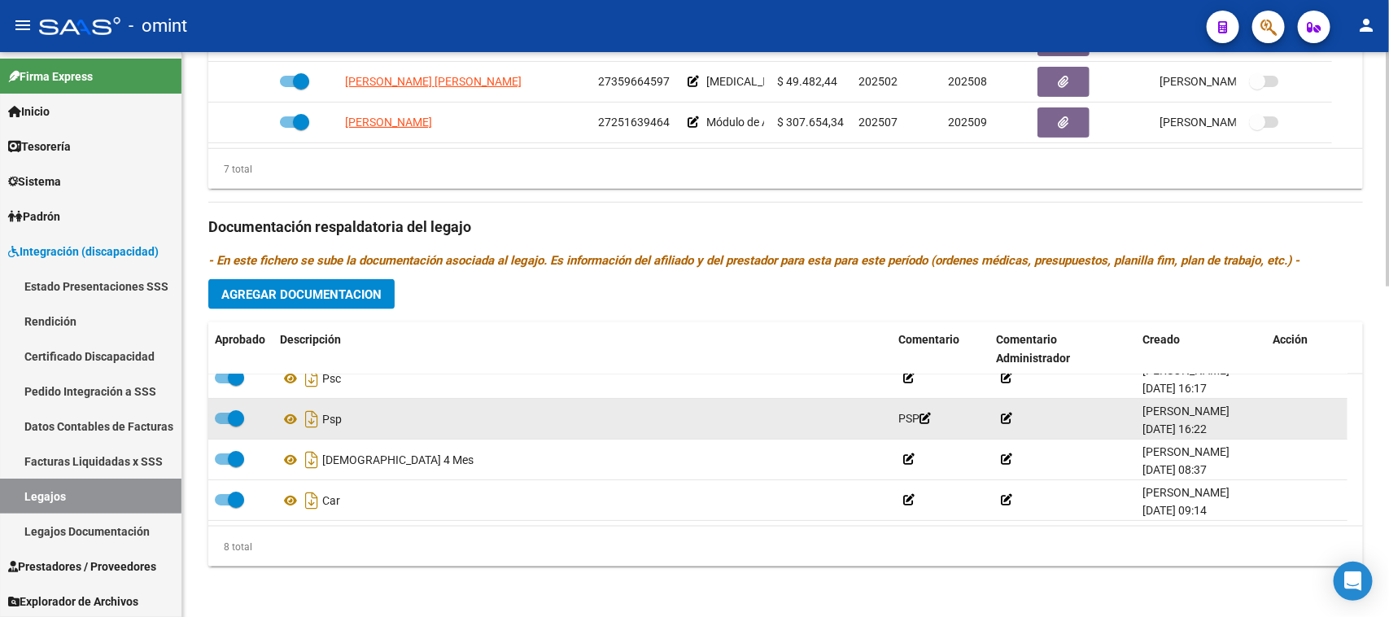
scroll to position [78, 0]
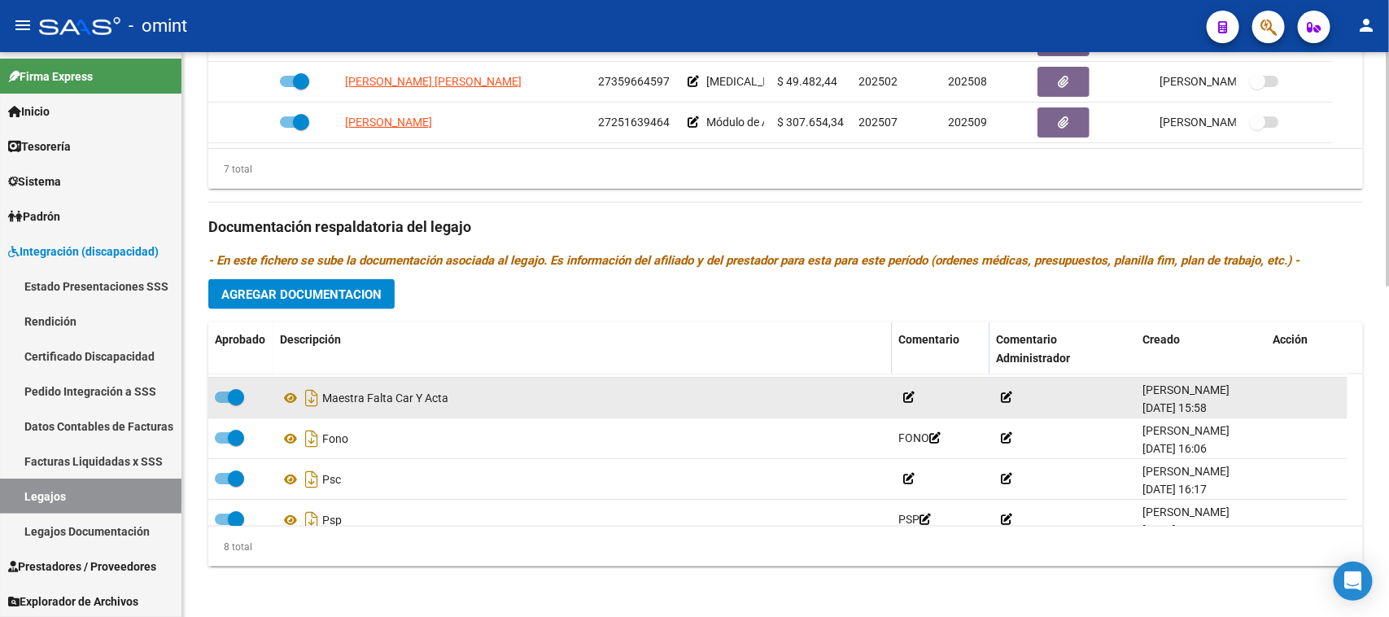
click at [220, 396] on span at bounding box center [229, 396] width 29 height 11
click at [222, 403] on input "checkbox" at bounding box center [222, 403] width 1 height 1
checkbox input "false"
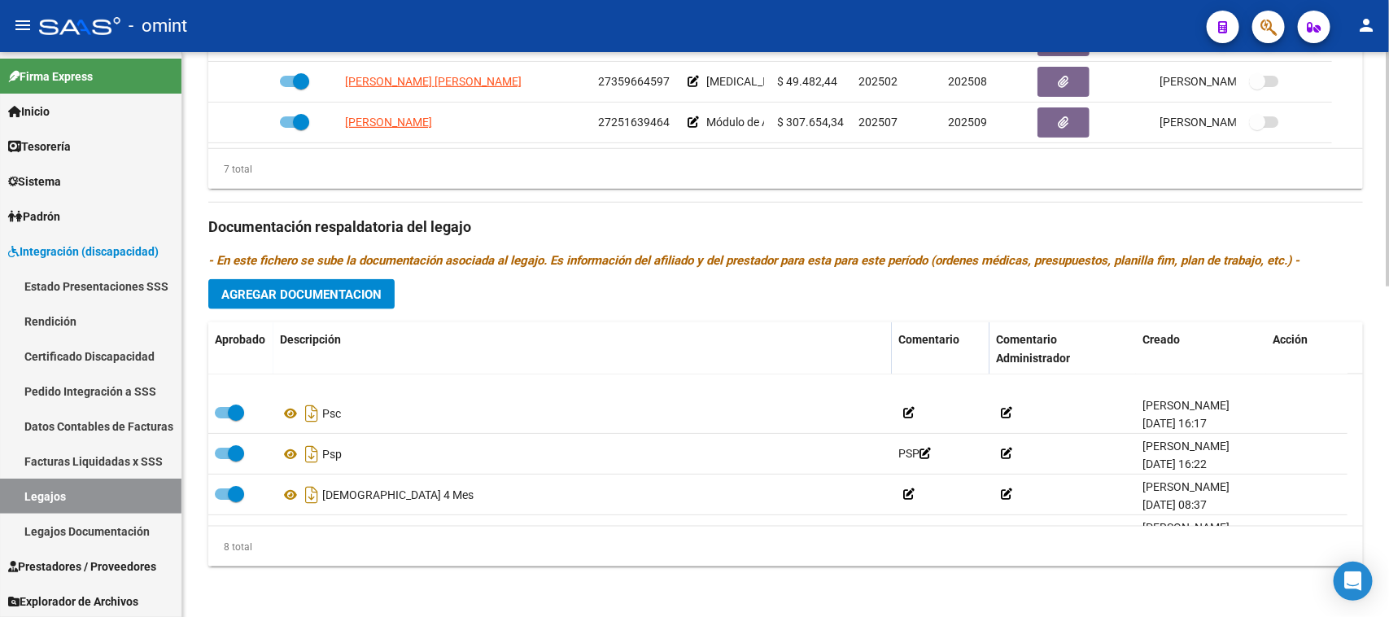
scroll to position [180, 0]
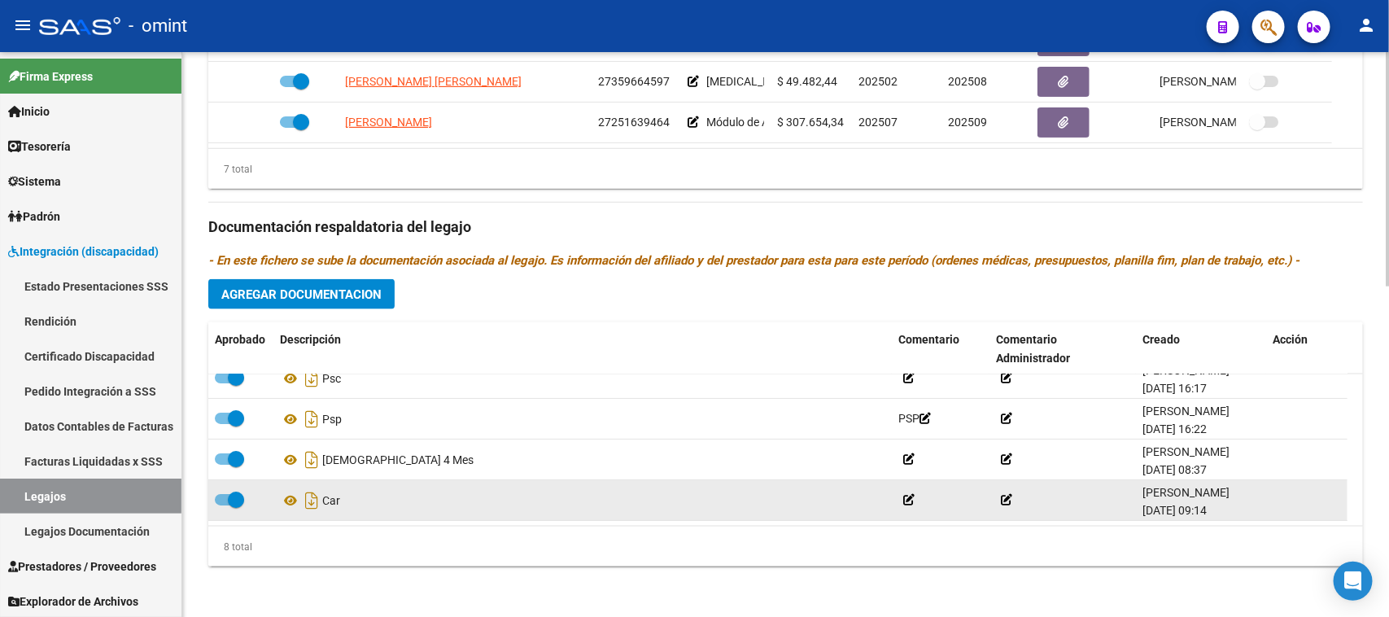
click at [233, 494] on span at bounding box center [236, 499] width 16 height 16
click at [223, 505] on input "checkbox" at bounding box center [222, 505] width 1 height 1
checkbox input "false"
click at [1282, 492] on icon at bounding box center [1278, 499] width 12 height 15
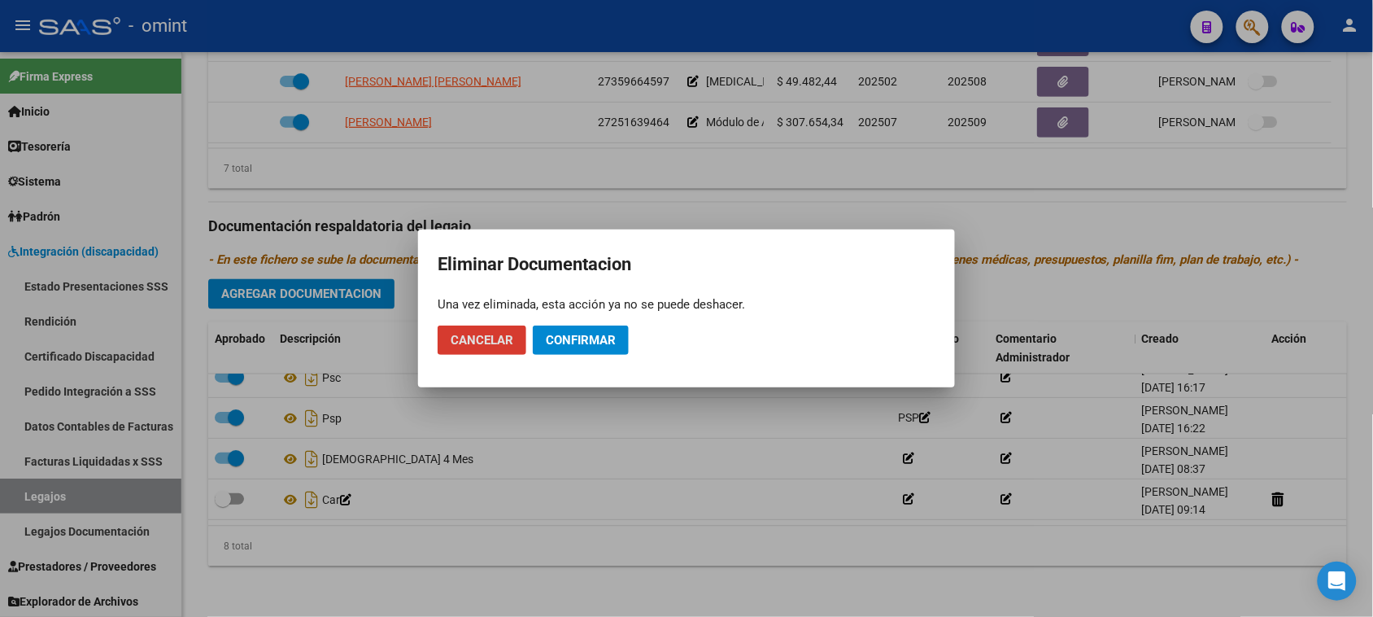
click at [600, 343] on span "Confirmar" at bounding box center [581, 340] width 70 height 15
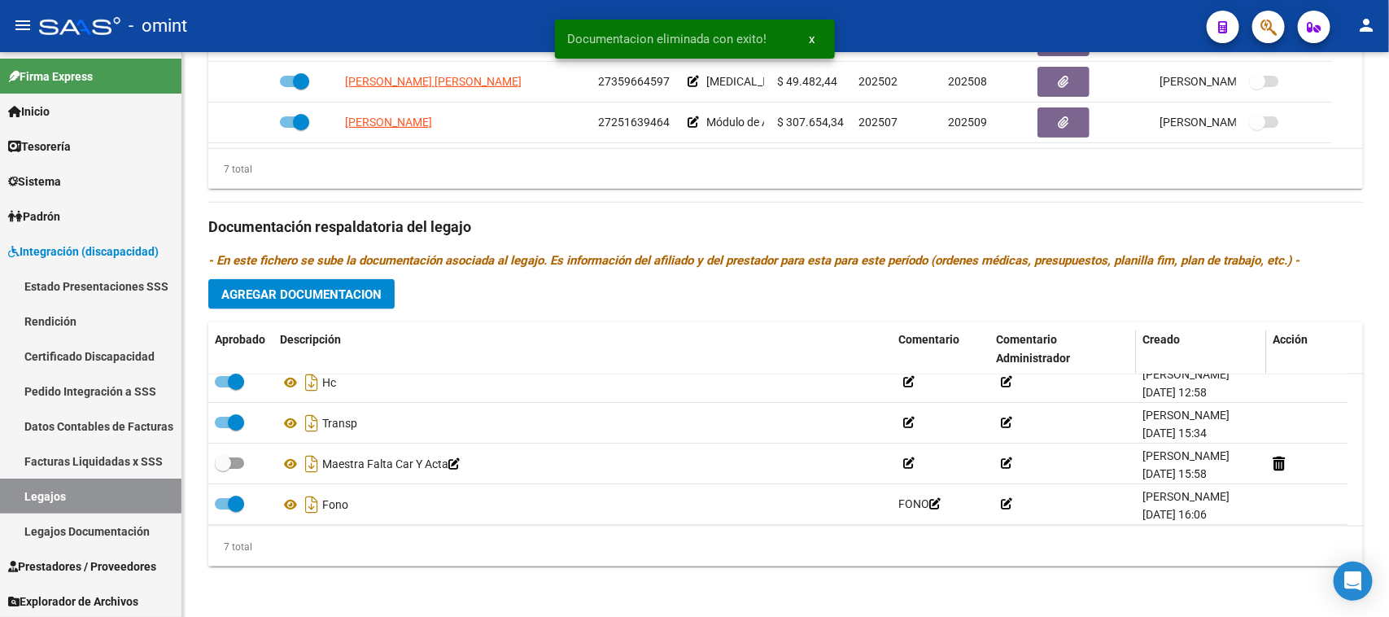
scroll to position [0, 0]
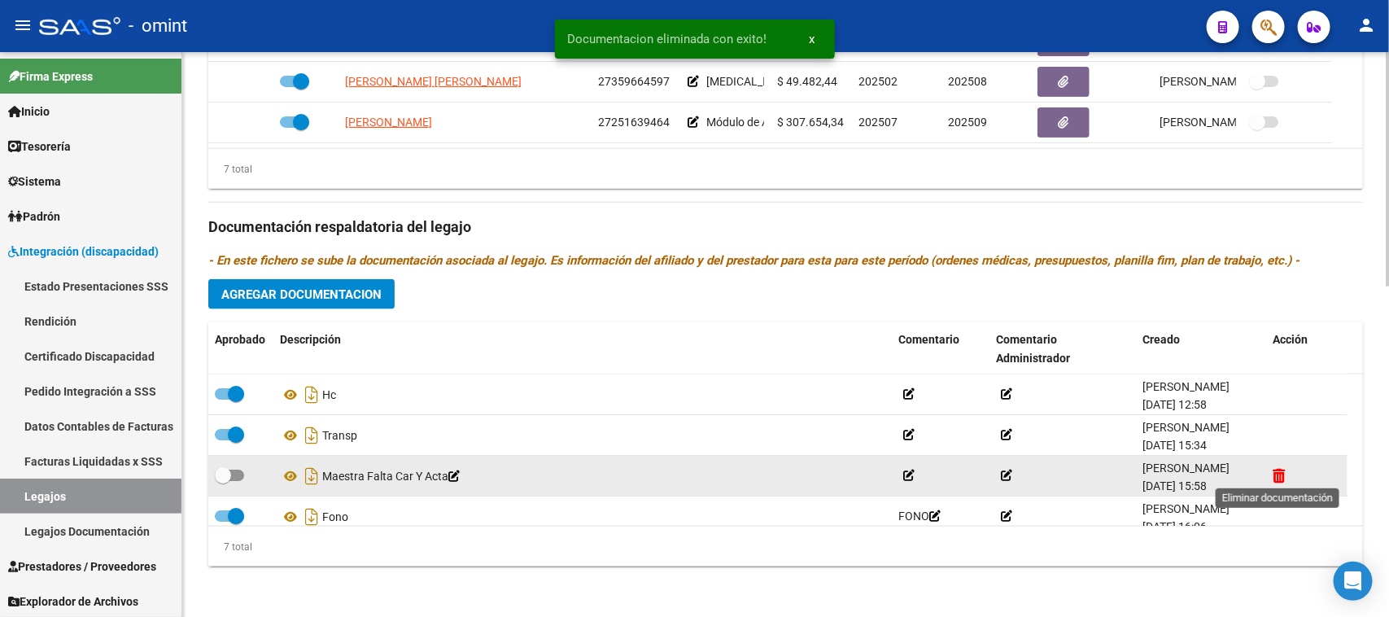
click at [1275, 474] on icon at bounding box center [1278, 475] width 12 height 15
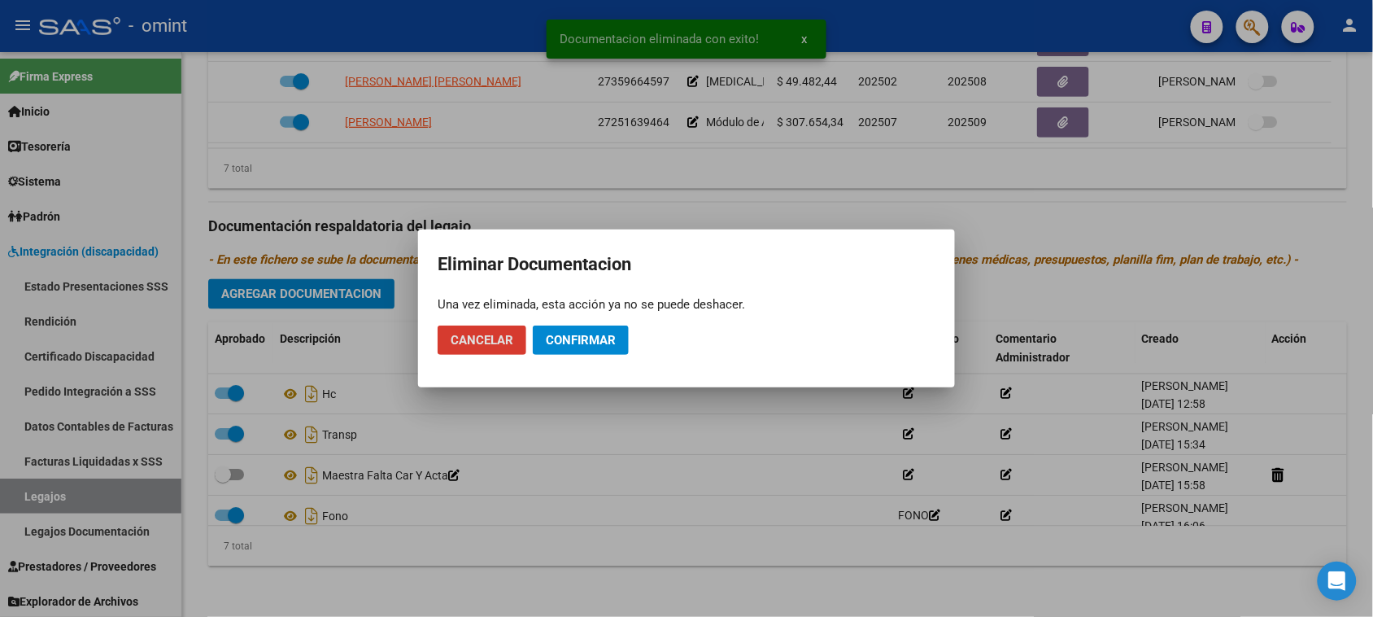
click at [594, 347] on span "Confirmar" at bounding box center [581, 340] width 70 height 15
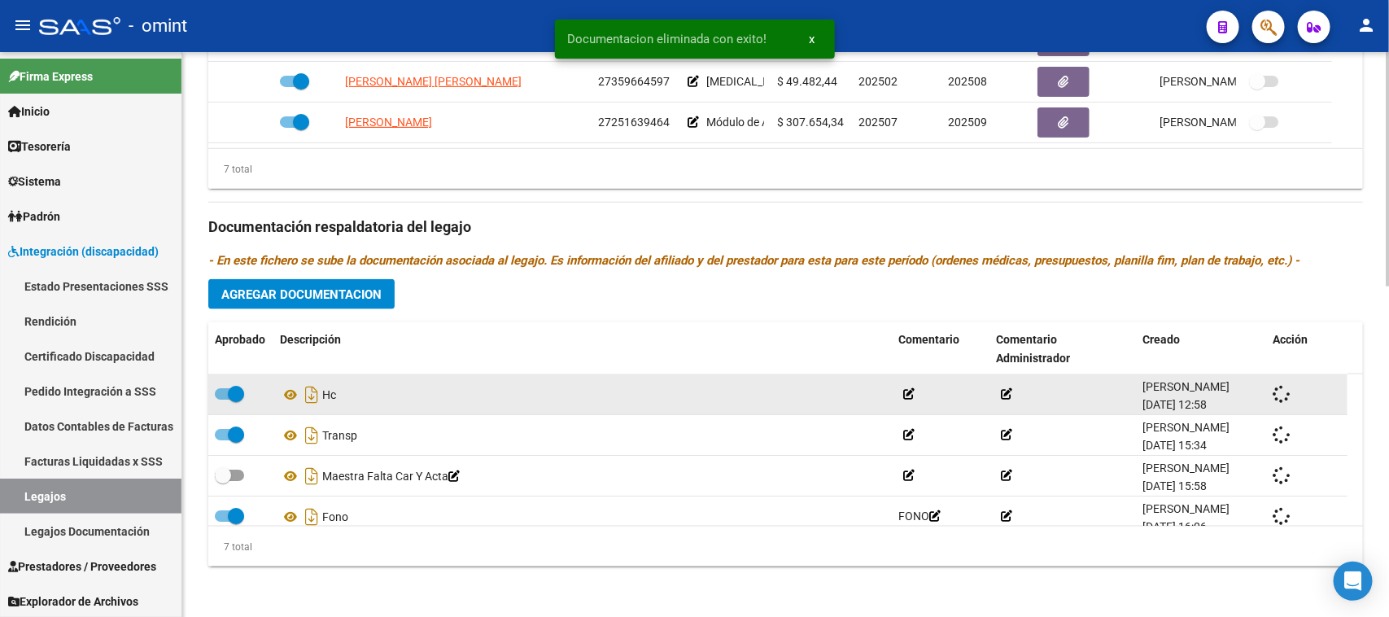
checkbox input "true"
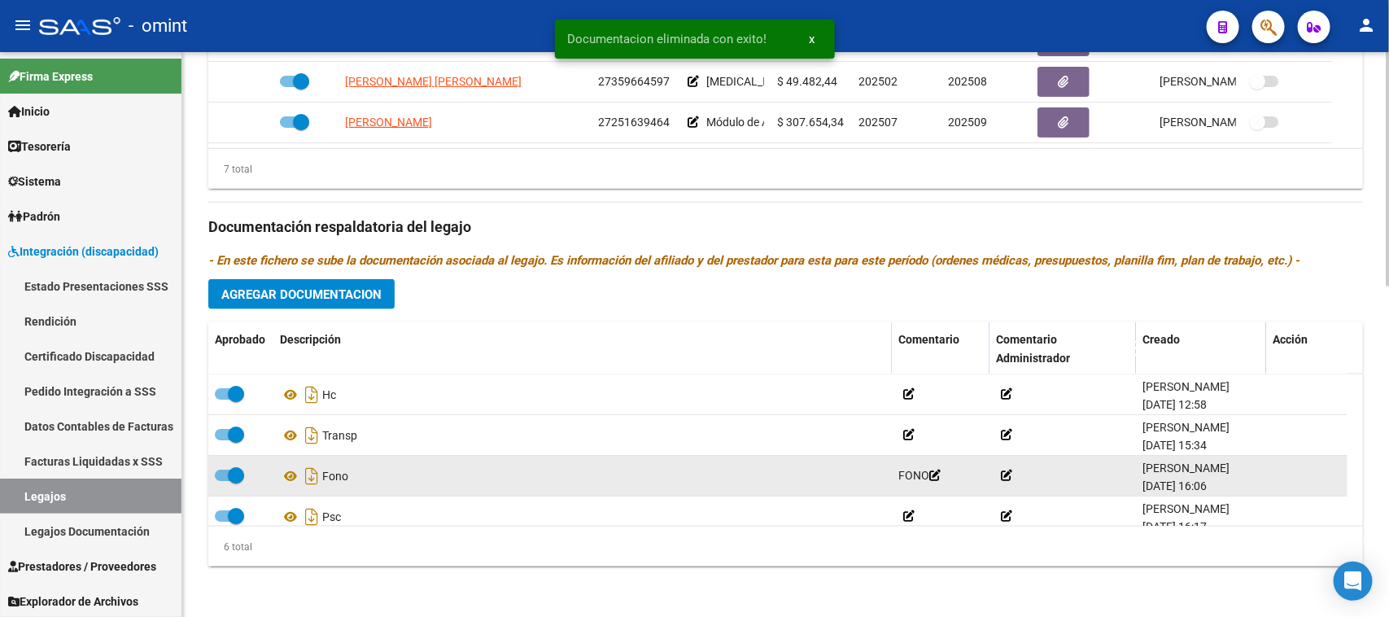
scroll to position [98, 0]
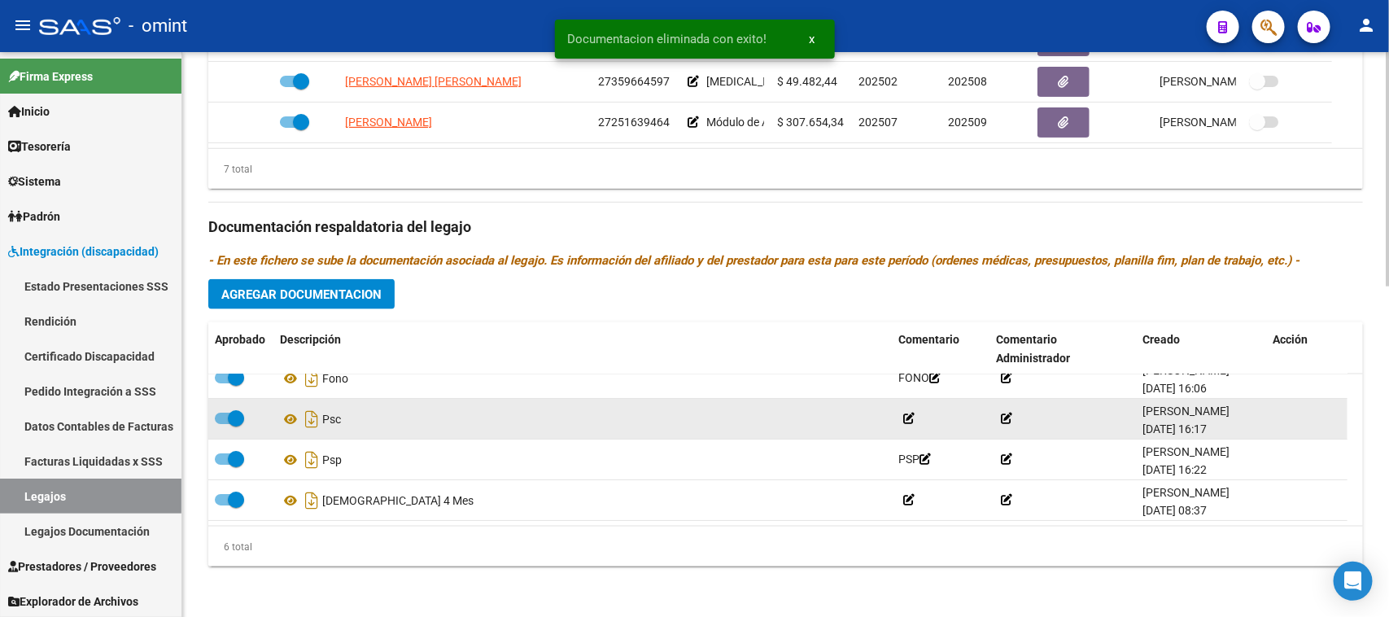
click at [225, 415] on span at bounding box center [229, 417] width 29 height 11
click at [223, 424] on input "checkbox" at bounding box center [222, 424] width 1 height 1
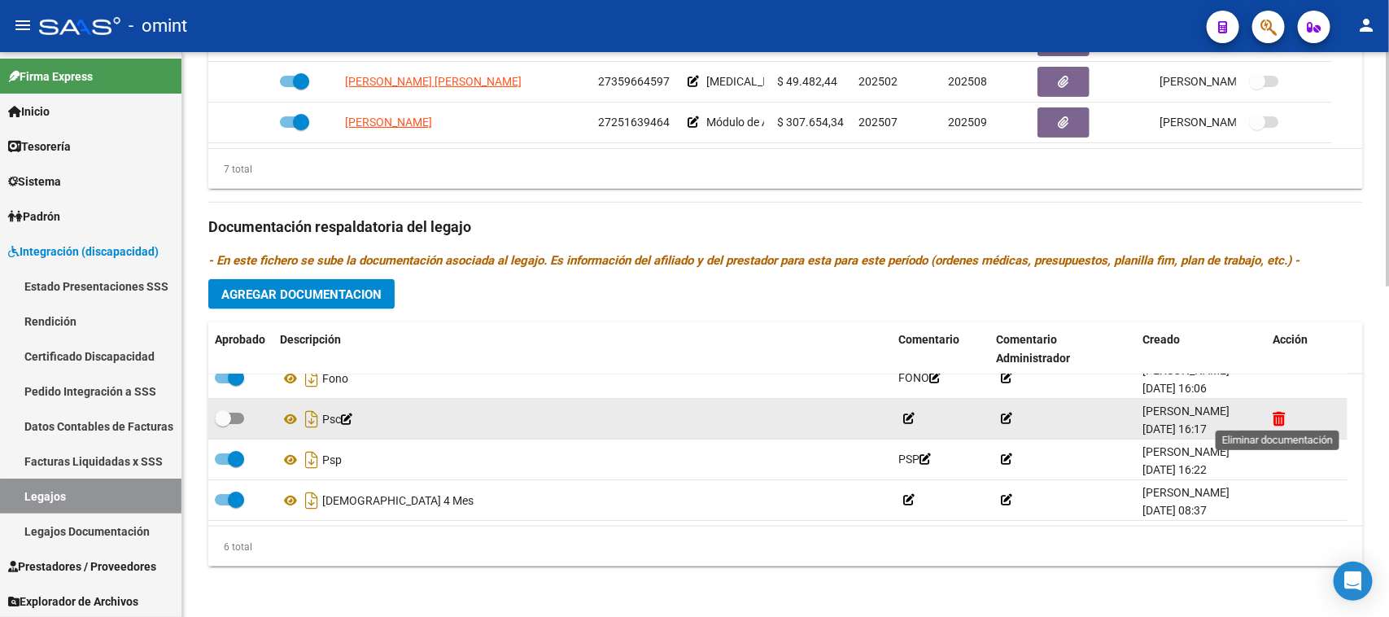
click at [1276, 417] on icon at bounding box center [1278, 418] width 12 height 15
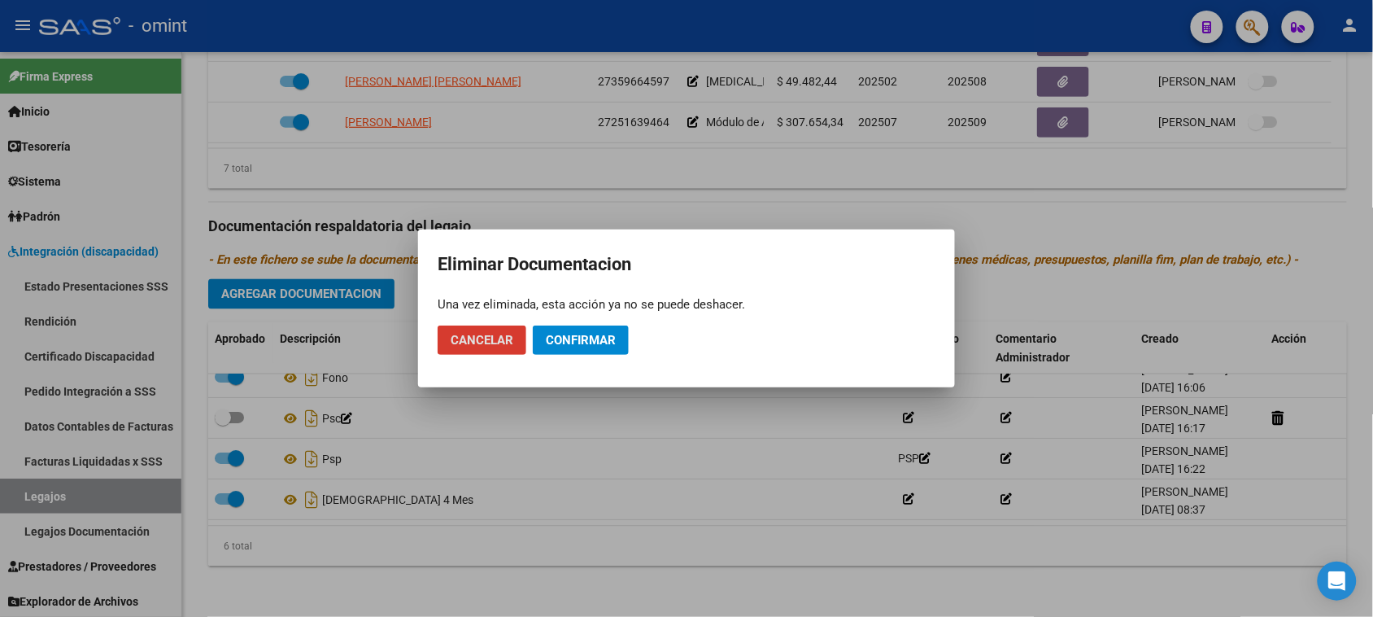
click at [617, 347] on button "Confirmar" at bounding box center [581, 339] width 96 height 29
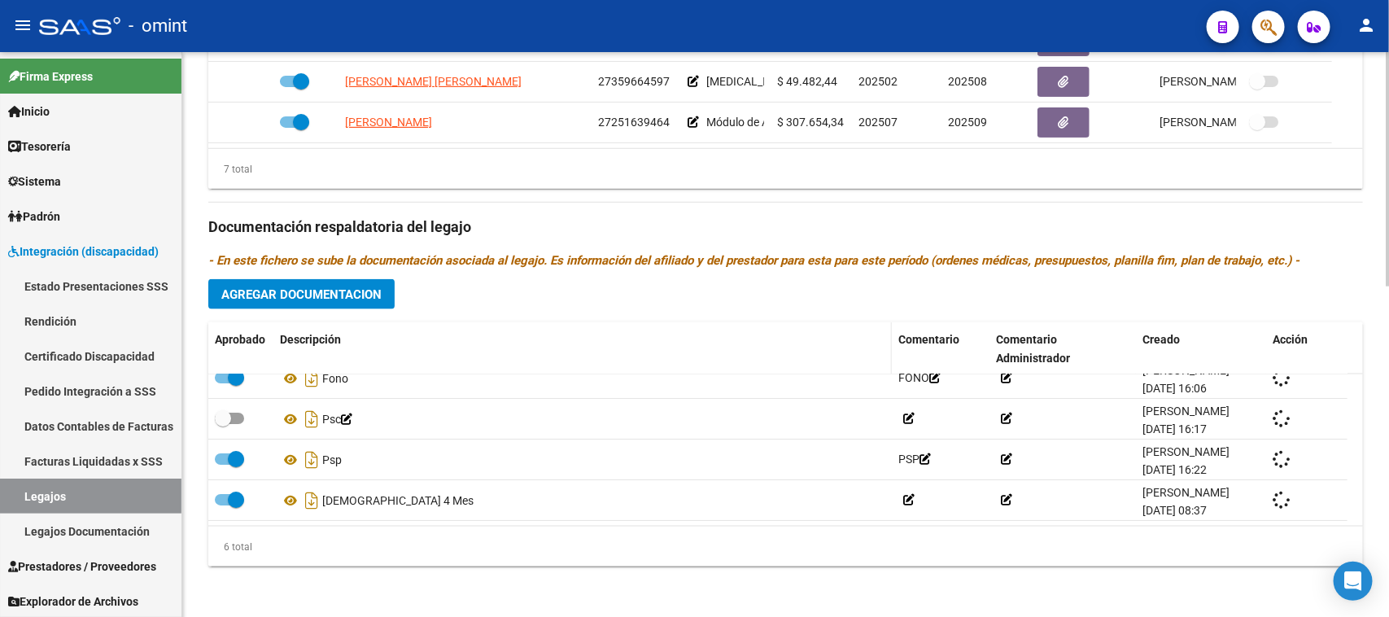
checkbox input "true"
click at [366, 298] on span "Agregar Documentacion" at bounding box center [301, 294] width 160 height 15
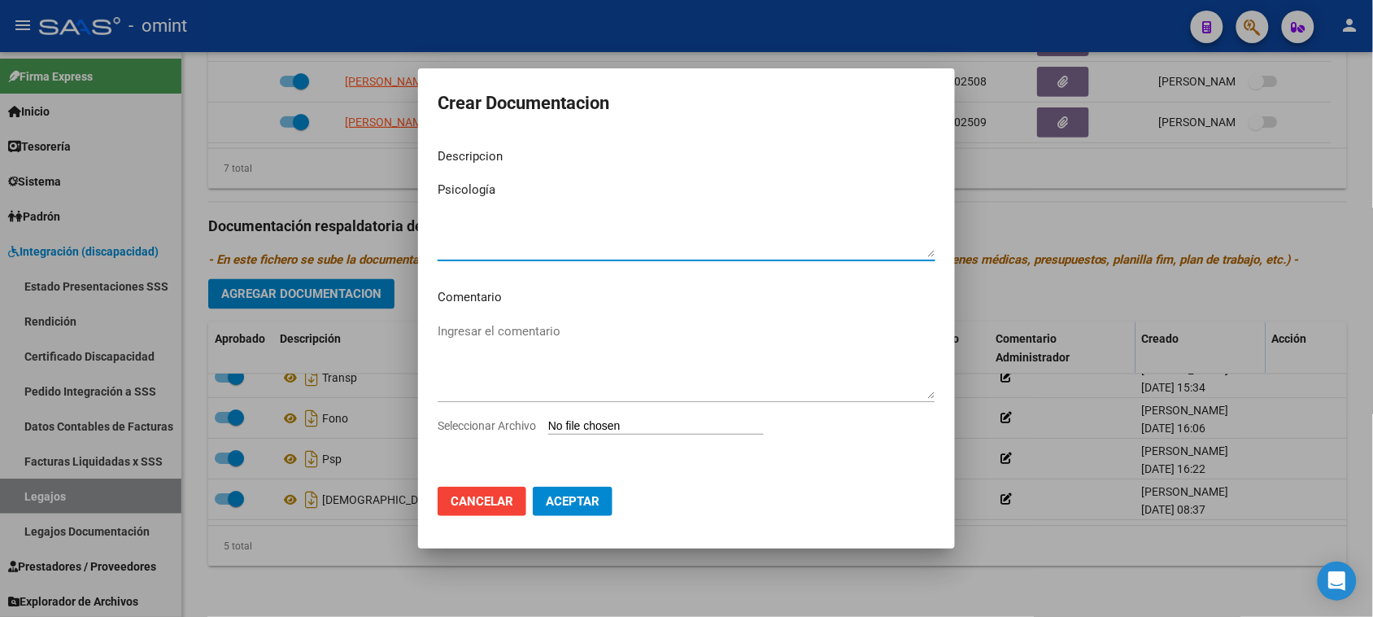
type textarea "Psicología"
type input "C:\fakepath\PSC.pdf"
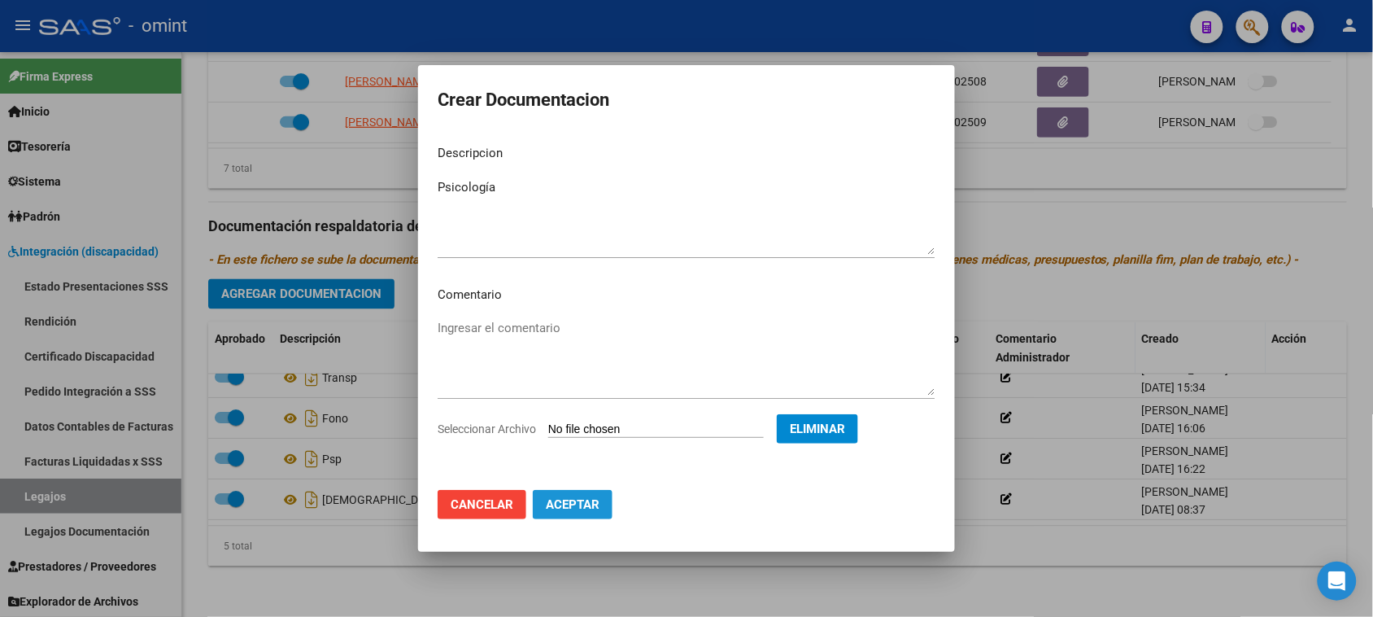
click at [587, 514] on button "Aceptar" at bounding box center [573, 504] width 80 height 29
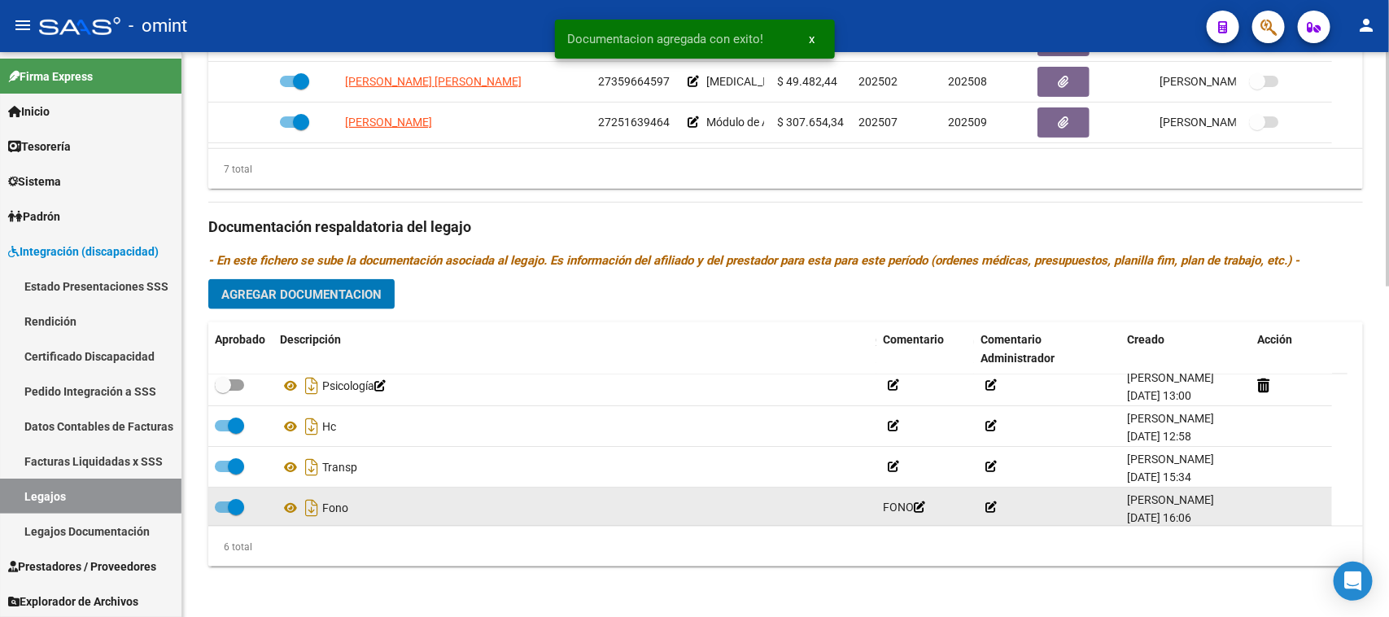
scroll to position [0, 0]
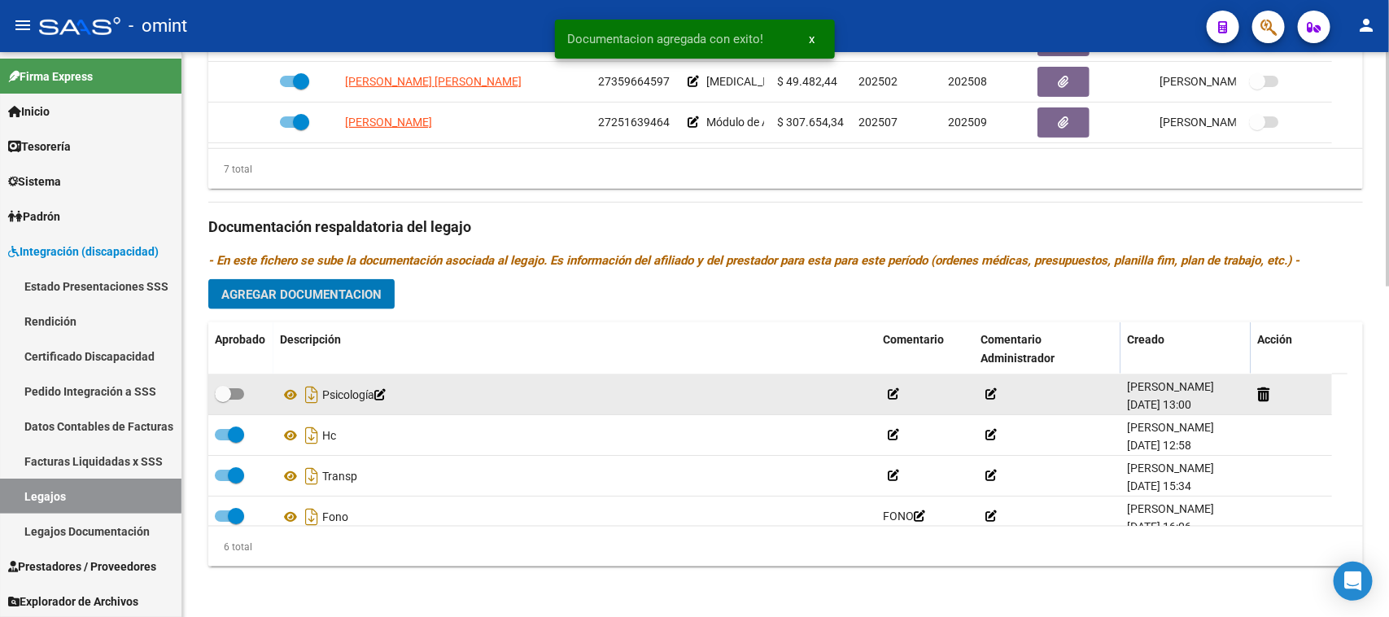
click at [238, 388] on span at bounding box center [229, 393] width 29 height 11
click at [223, 399] on input "checkbox" at bounding box center [222, 399] width 1 height 1
checkbox input "true"
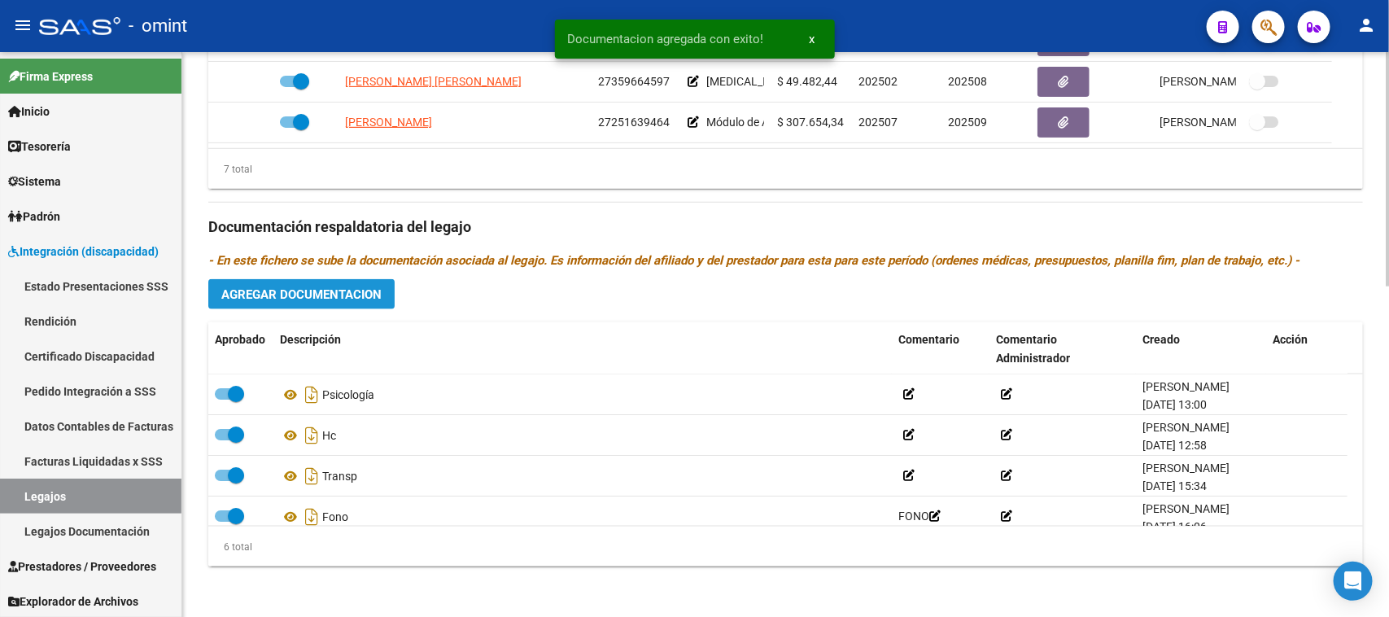
click at [262, 298] on span "Agregar Documentacion" at bounding box center [301, 294] width 160 height 15
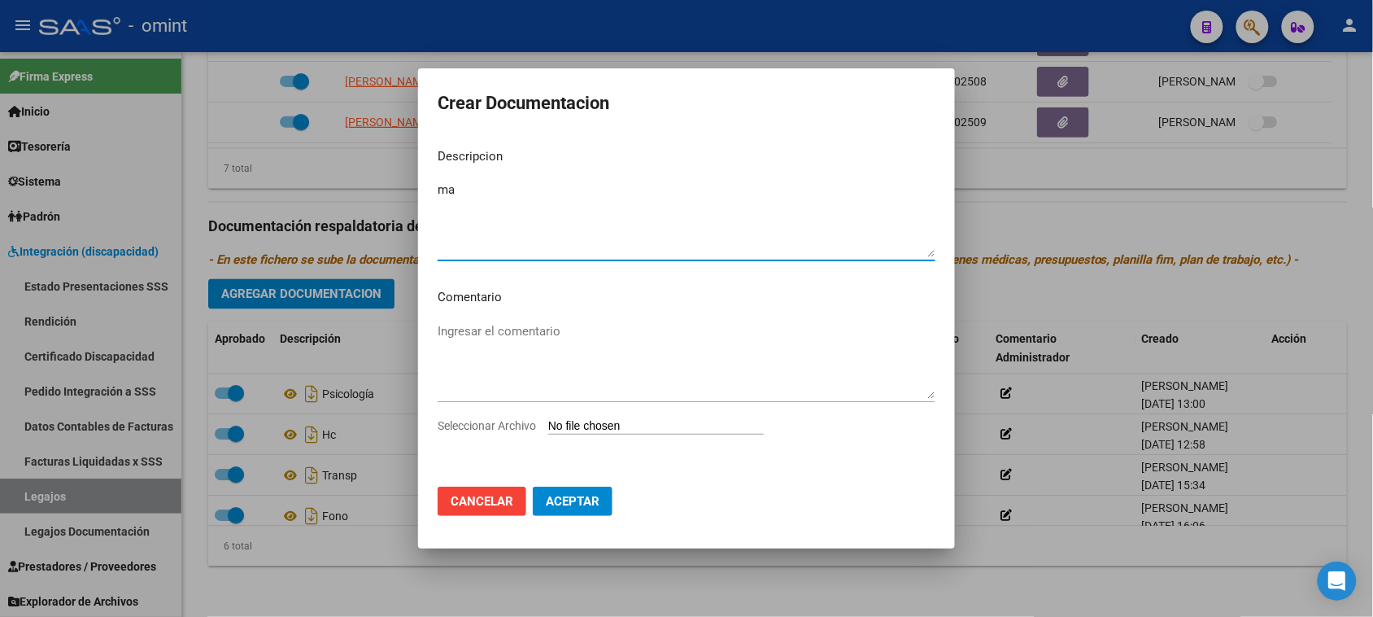
type textarea "m"
type textarea "Maestra"
type input "C:\fakepath\MAIE PRESTACION.pdf"
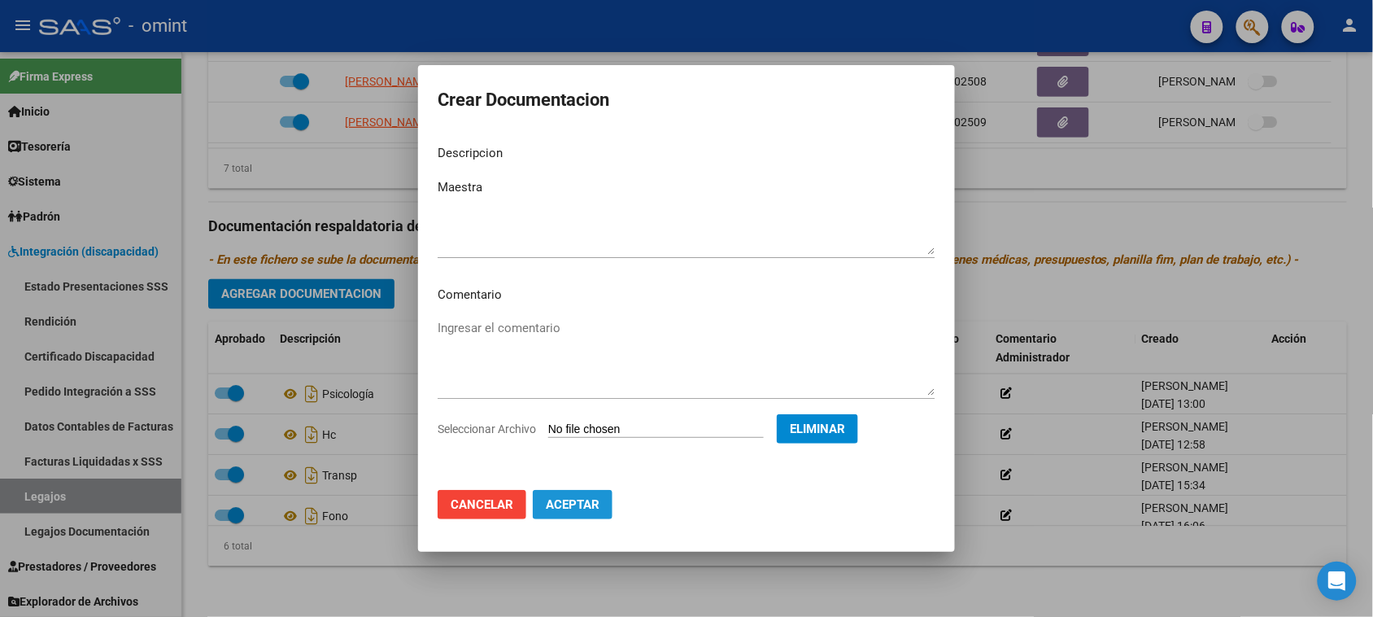
click at [583, 517] on button "Aceptar" at bounding box center [573, 504] width 80 height 29
checkbox input "false"
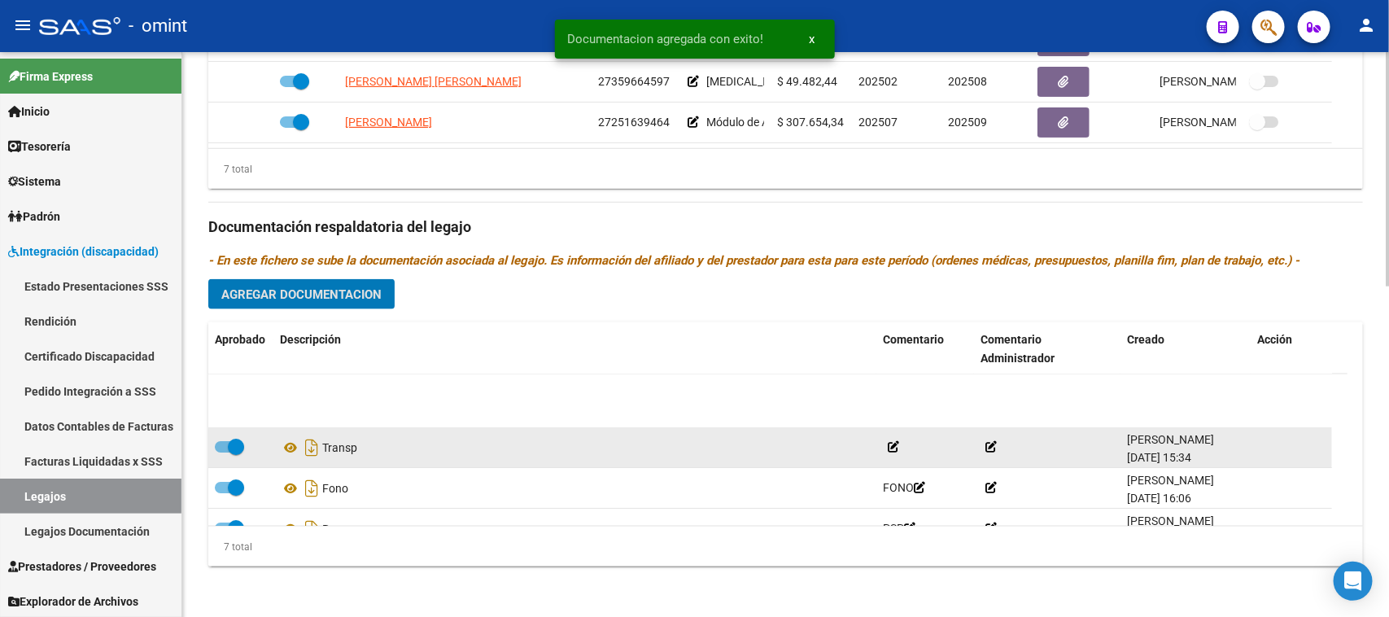
scroll to position [139, 0]
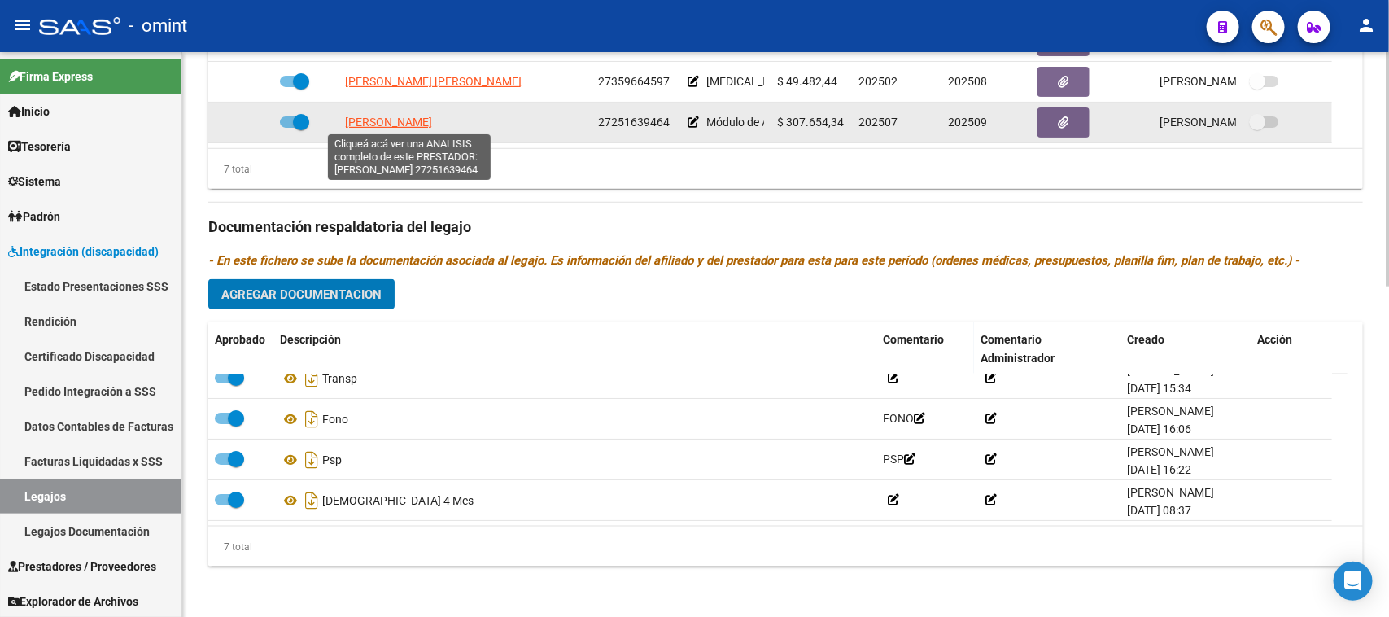
click at [432, 123] on span "[PERSON_NAME]" at bounding box center [388, 122] width 87 height 13
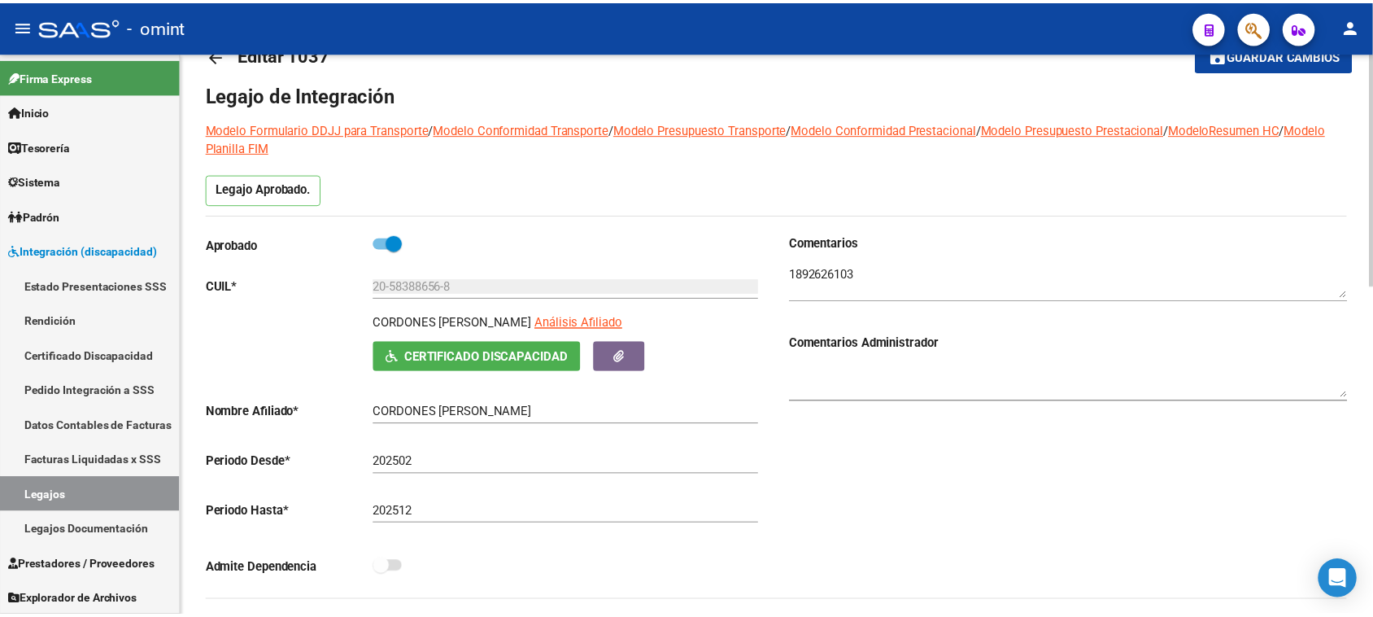
scroll to position [0, 0]
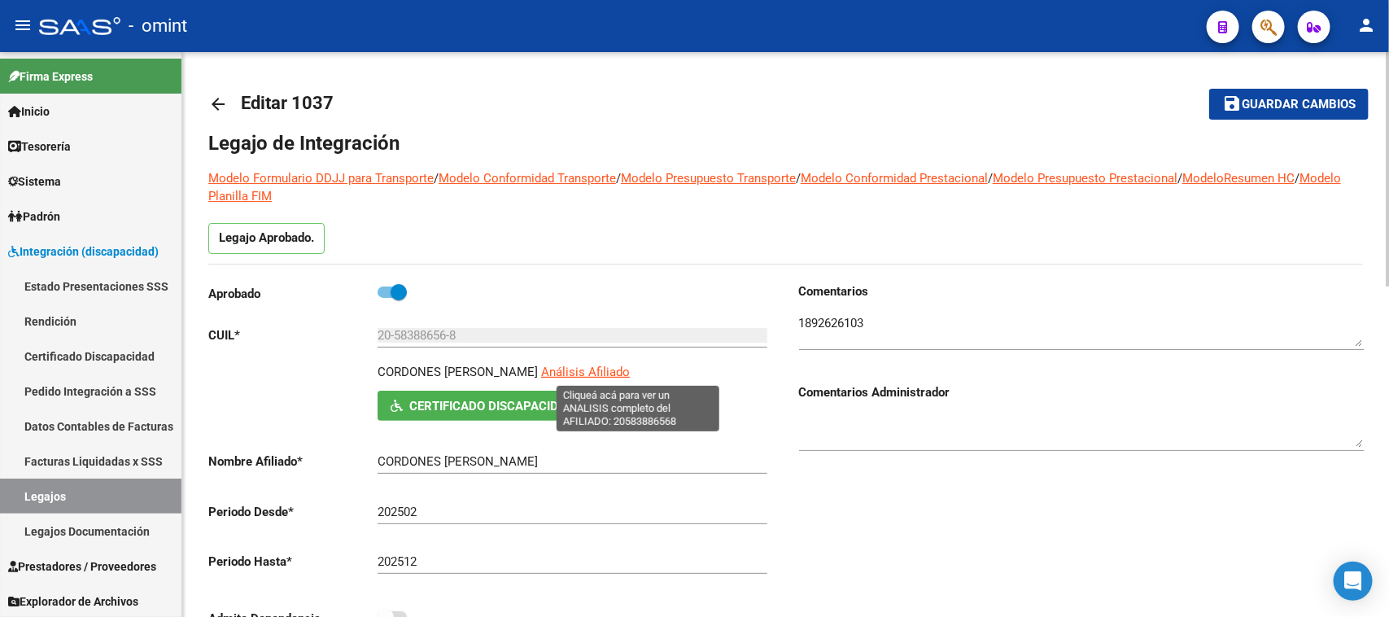
click at [604, 367] on span "Análisis Afiliado" at bounding box center [585, 371] width 89 height 15
type textarea "20583886568"
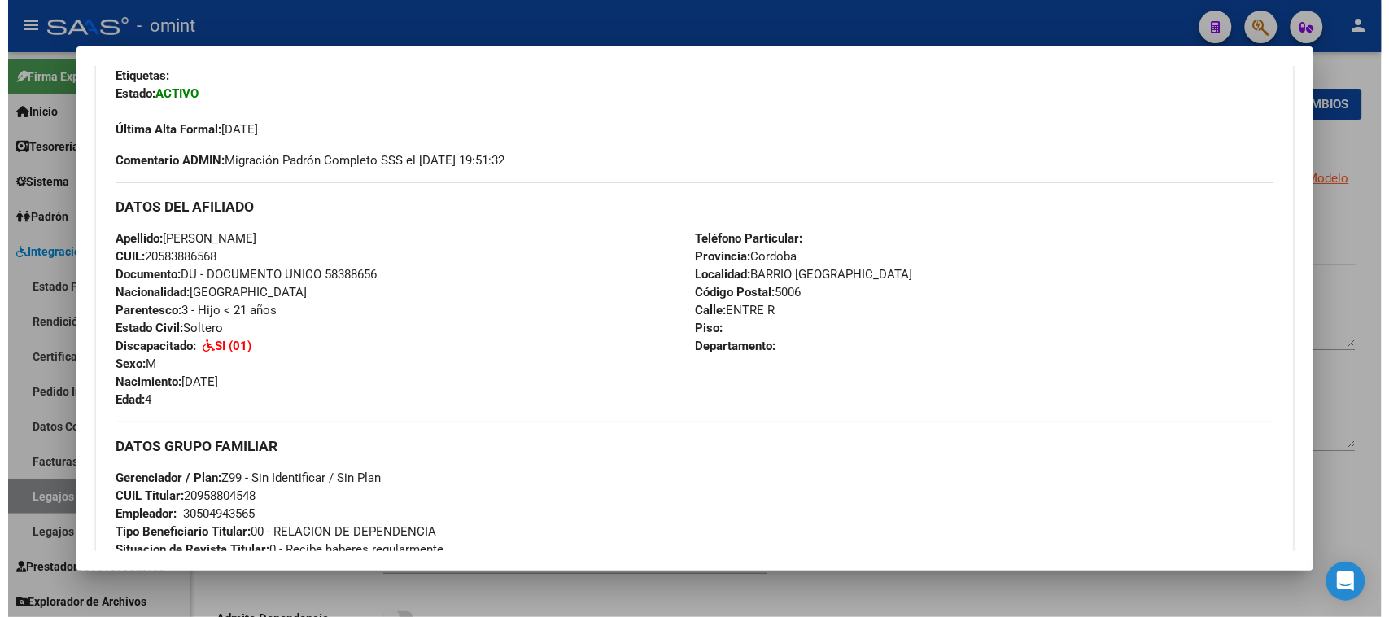
scroll to position [407, 0]
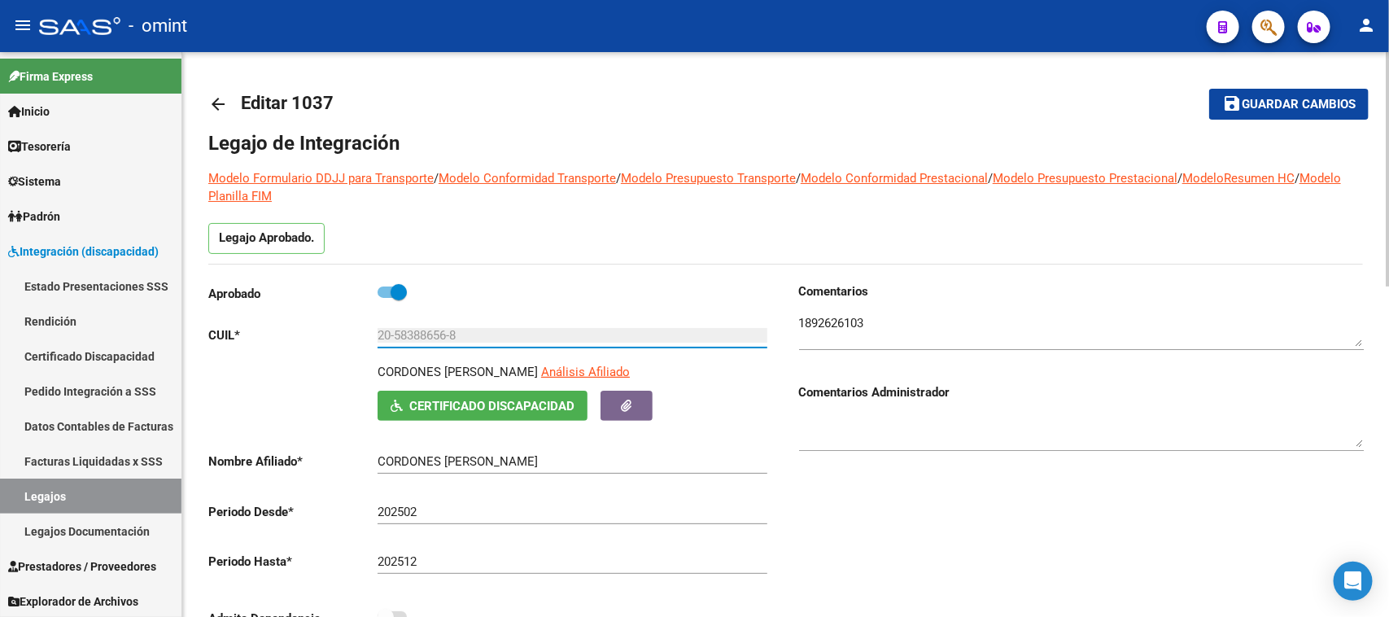
drag, startPoint x: 476, startPoint y: 334, endPoint x: 347, endPoint y: 343, distance: 128.8
click at [347, 343] on app-form-text-field "CUIL * 20-58388656-8 Ingresar CUIL" at bounding box center [487, 335] width 559 height 15
click at [111, 499] on link "Legajos" at bounding box center [90, 495] width 181 height 35
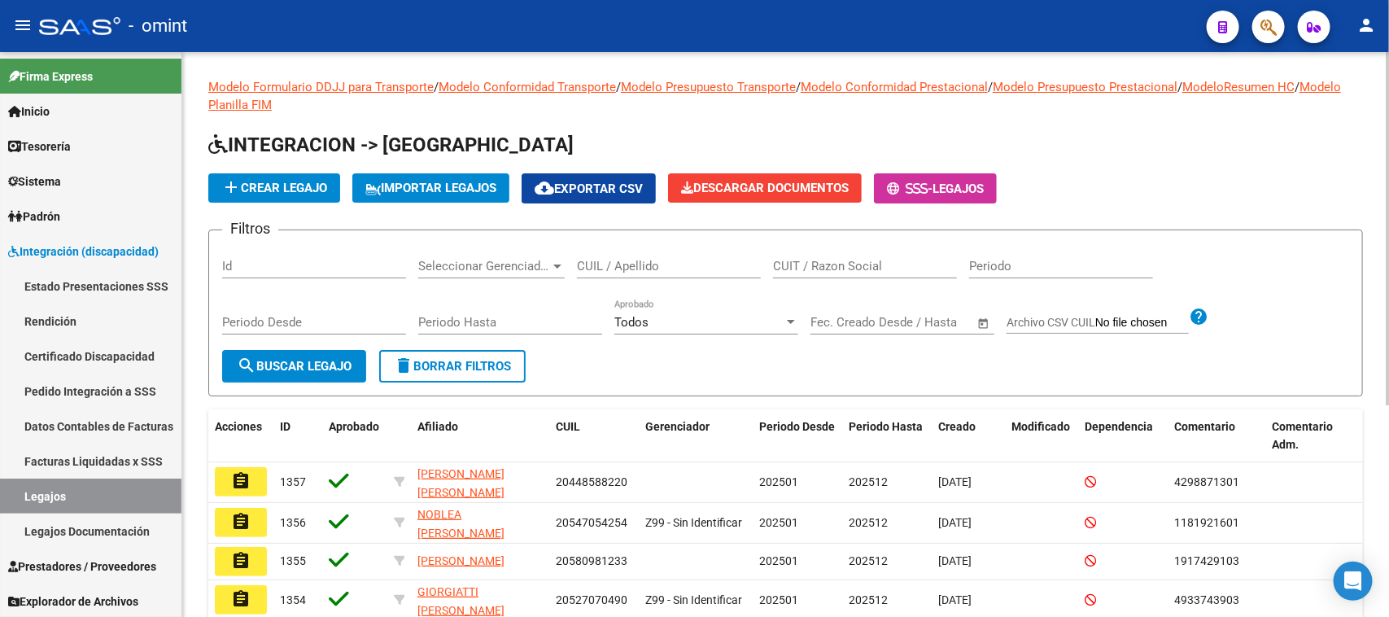
click at [871, 273] on div "CUIT / Razon Social" at bounding box center [865, 260] width 184 height 35
paste input "30717468593"
type input "30717468593"
click at [310, 350] on button "search Buscar Legajo" at bounding box center [294, 366] width 144 height 33
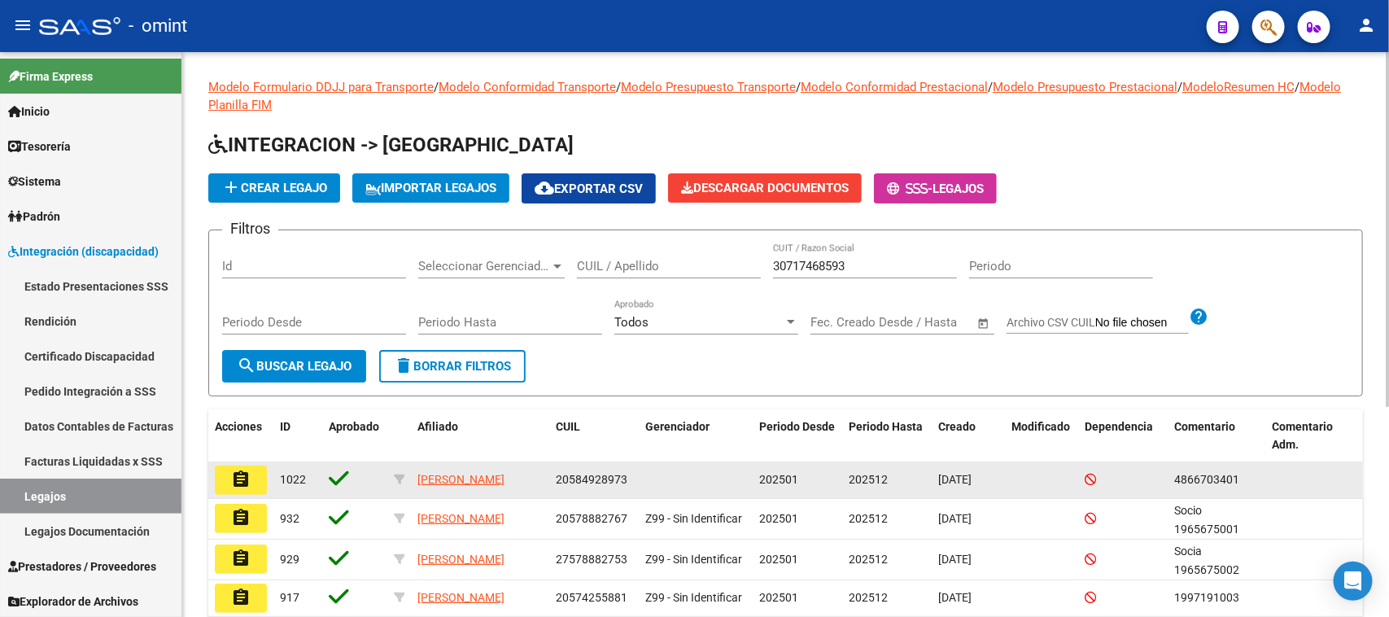
click at [233, 465] on button "assignment" at bounding box center [241, 479] width 52 height 29
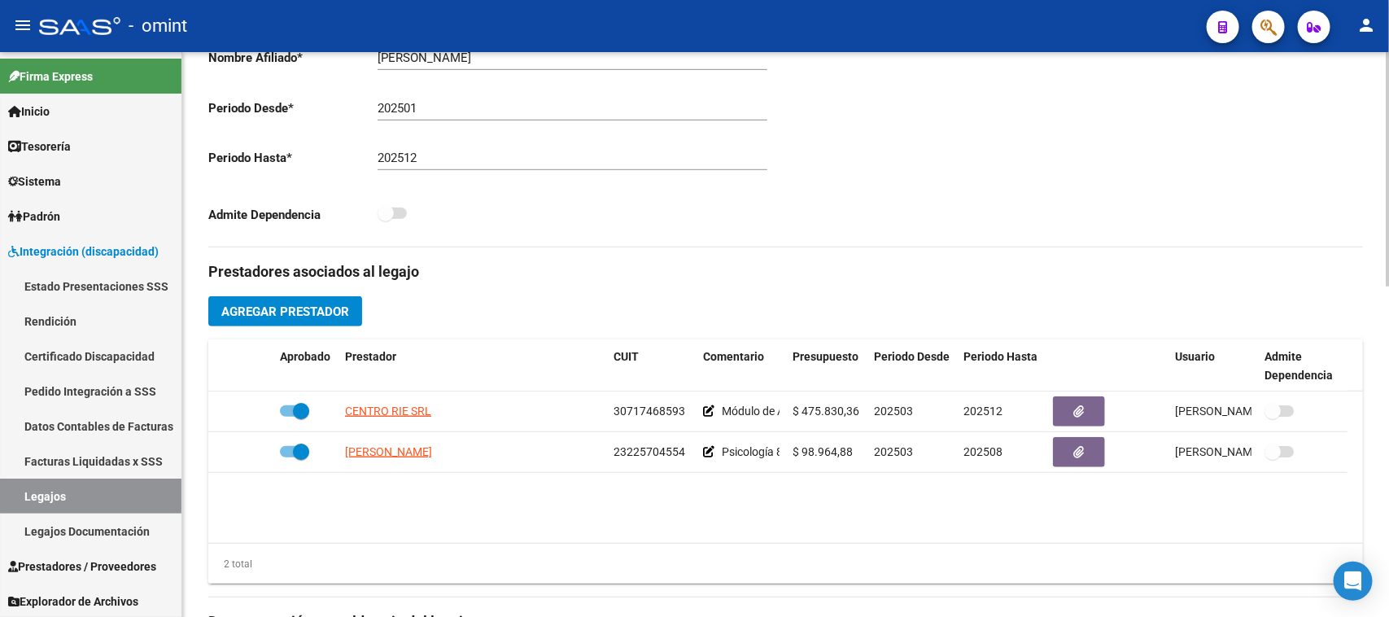
scroll to position [407, 0]
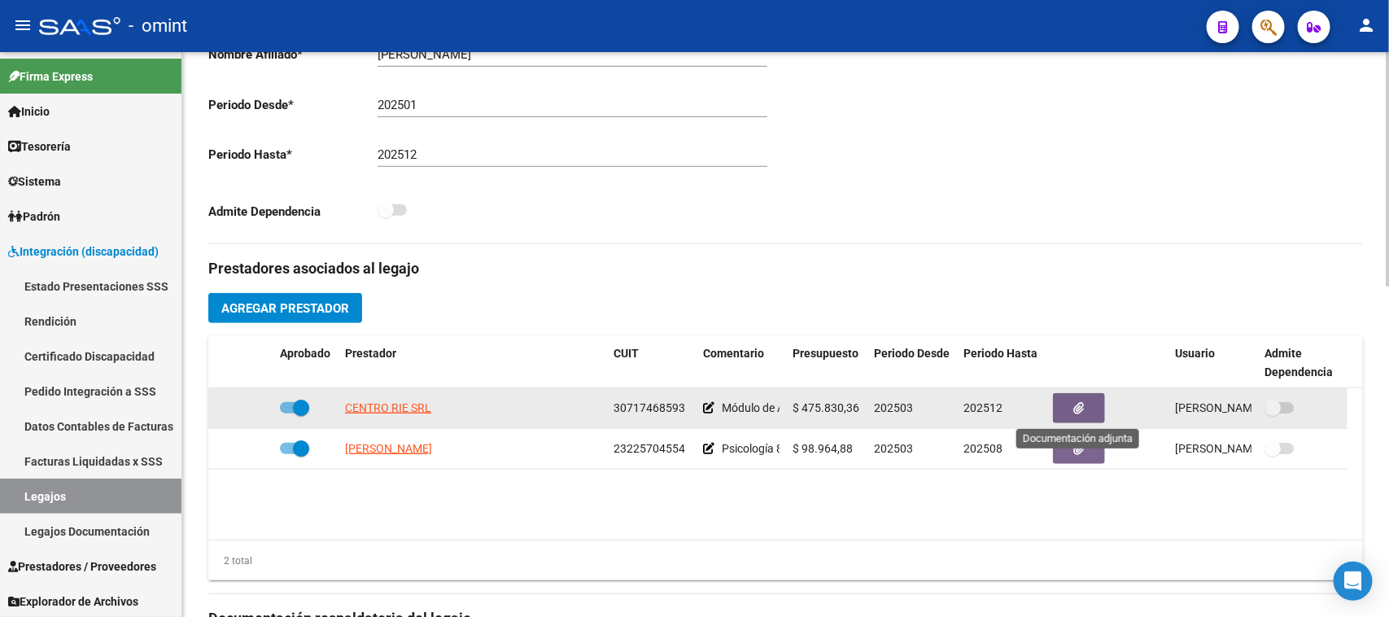
click at [1066, 411] on button "button" at bounding box center [1079, 408] width 52 height 30
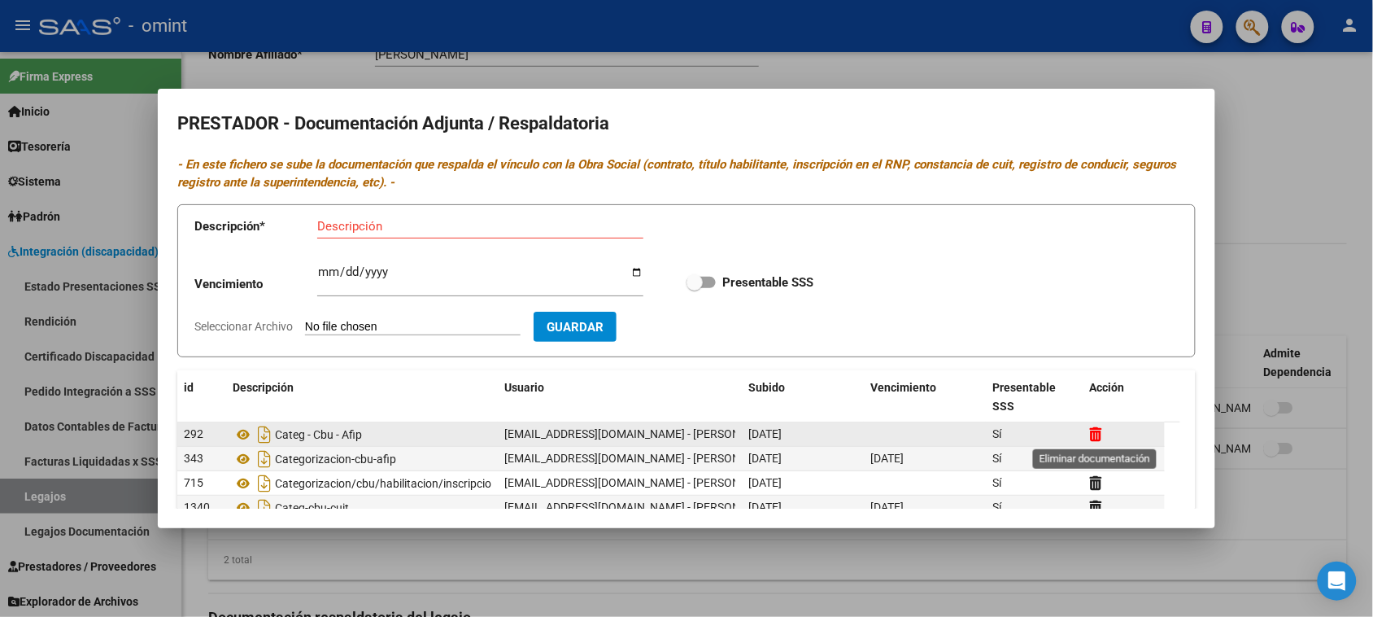
click at [1099, 435] on icon at bounding box center [1096, 433] width 12 height 15
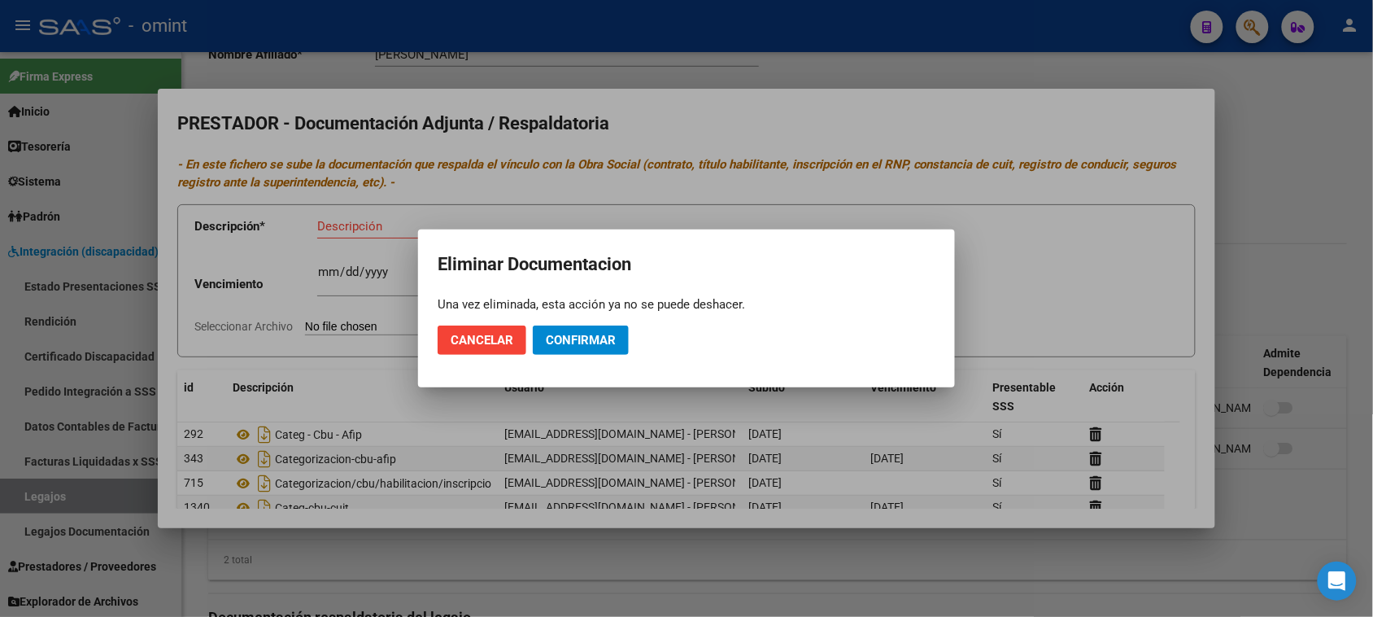
click at [599, 323] on mat-dialog-actions "Cancelar Confirmar" at bounding box center [687, 339] width 498 height 55
click at [595, 333] on span "Confirmar" at bounding box center [581, 340] width 70 height 15
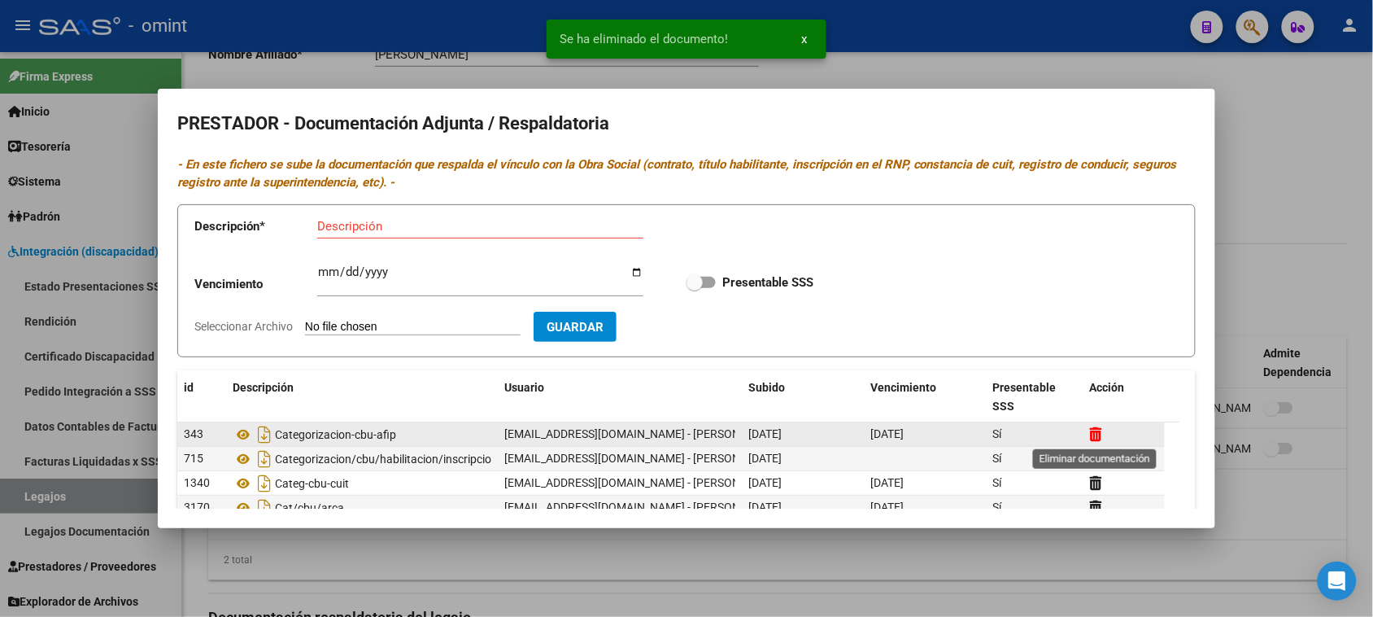
click at [1097, 439] on icon at bounding box center [1096, 433] width 12 height 15
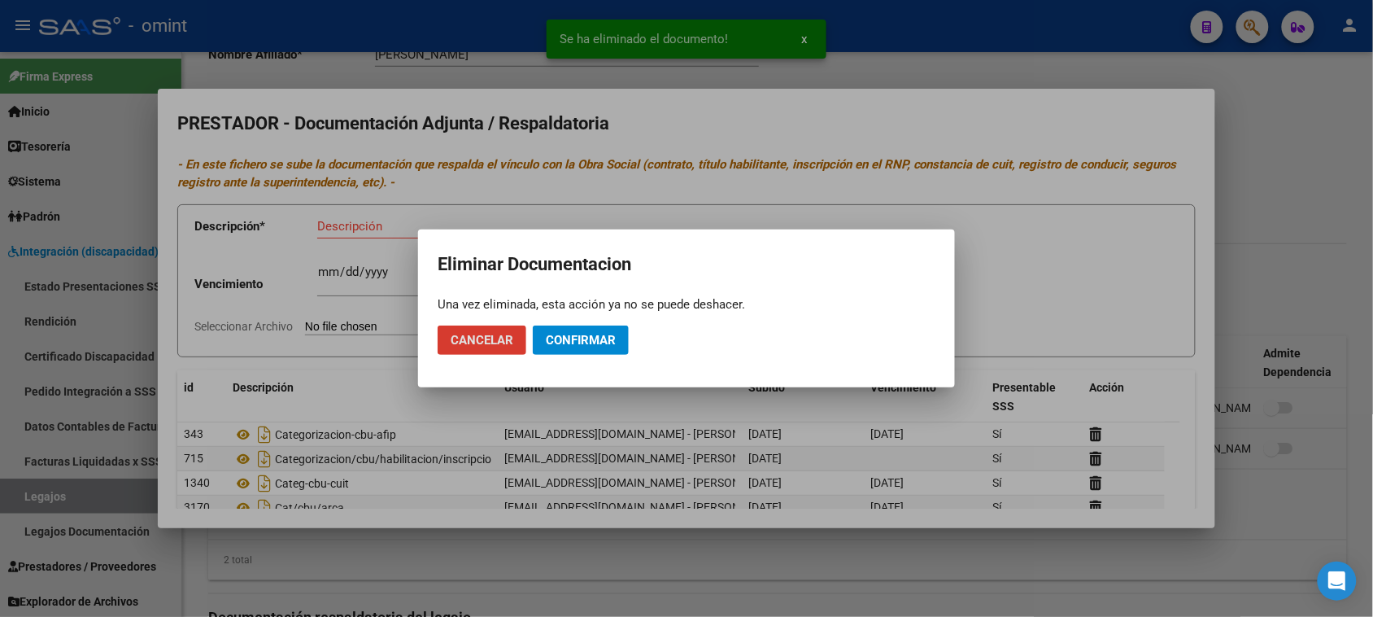
click at [618, 343] on button "Confirmar" at bounding box center [581, 339] width 96 height 29
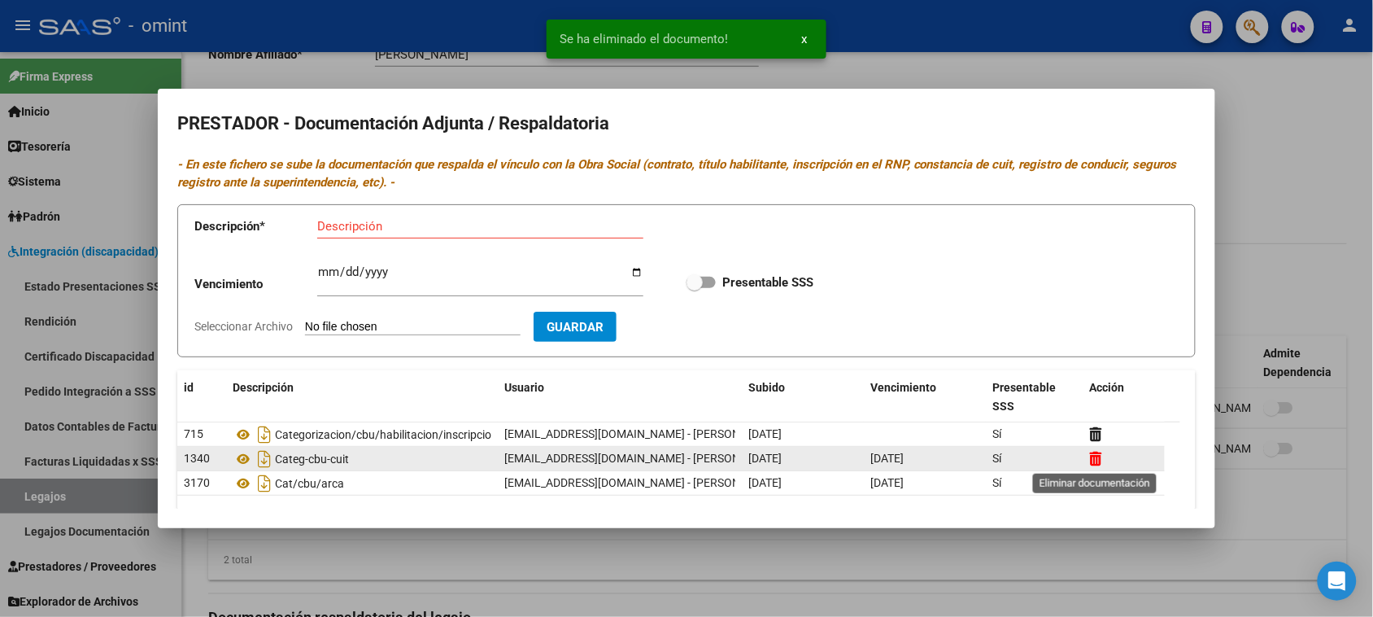
click at [1092, 458] on icon at bounding box center [1096, 458] width 12 height 15
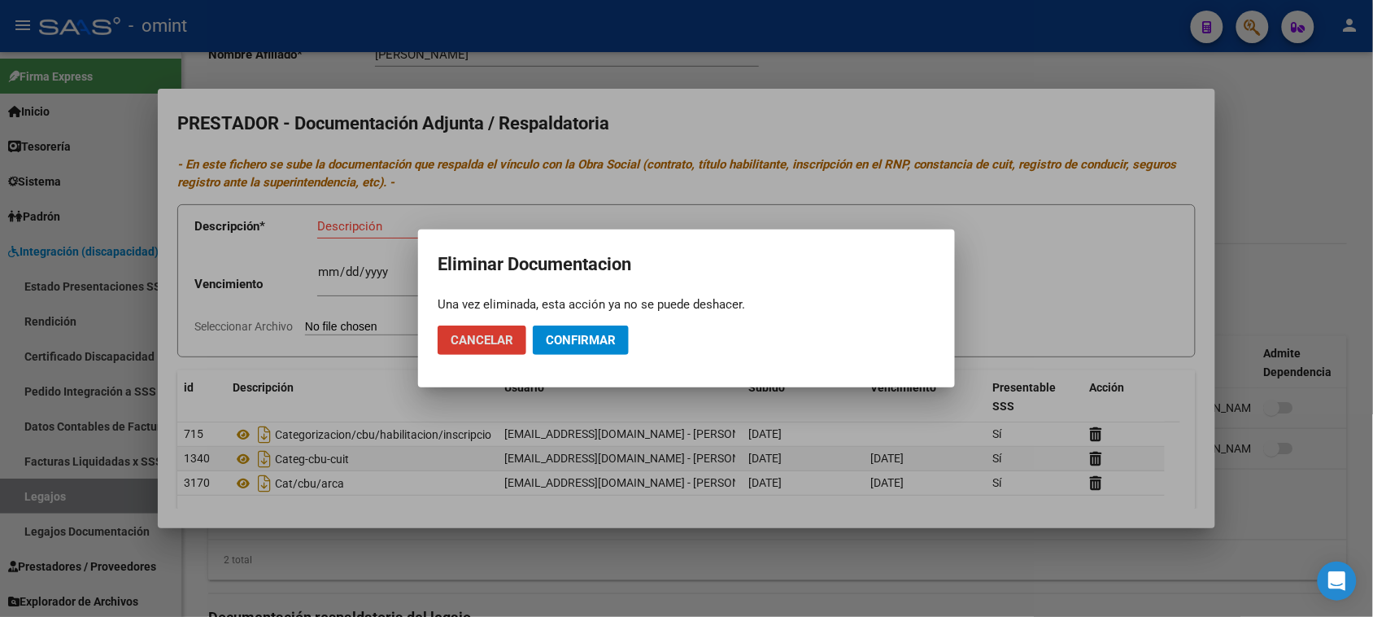
click at [596, 340] on span "Confirmar" at bounding box center [581, 340] width 70 height 15
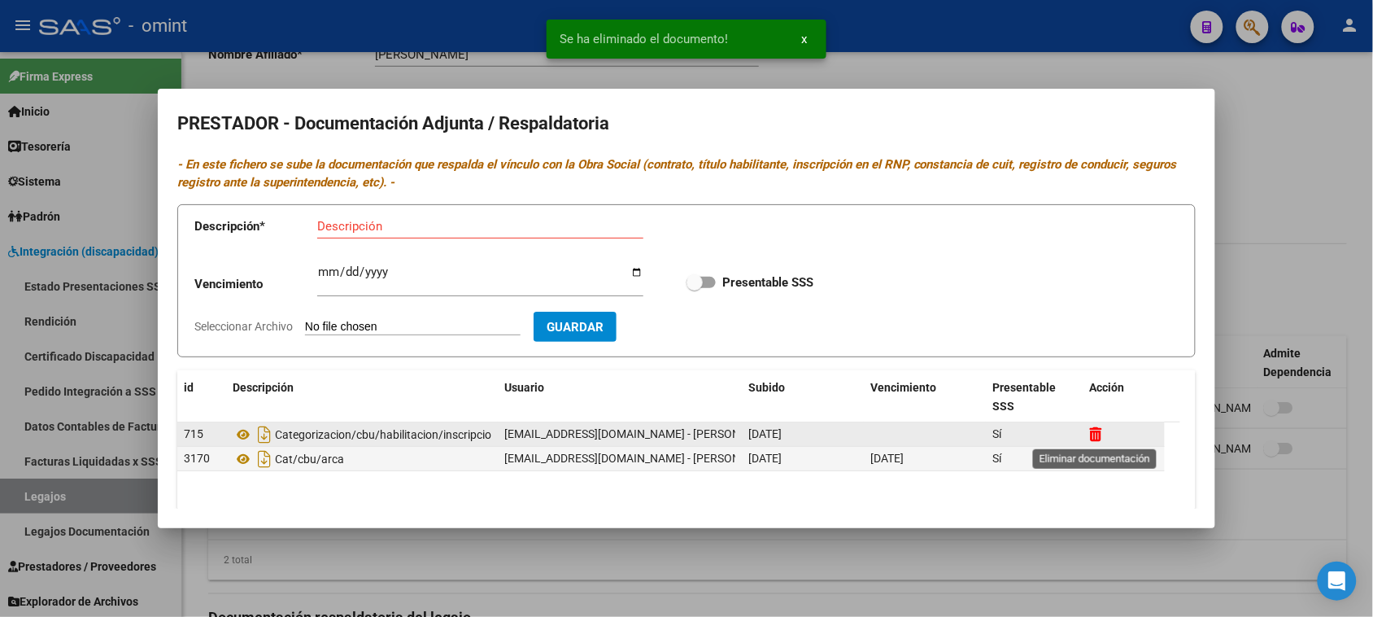
click at [1096, 428] on icon at bounding box center [1096, 433] width 12 height 15
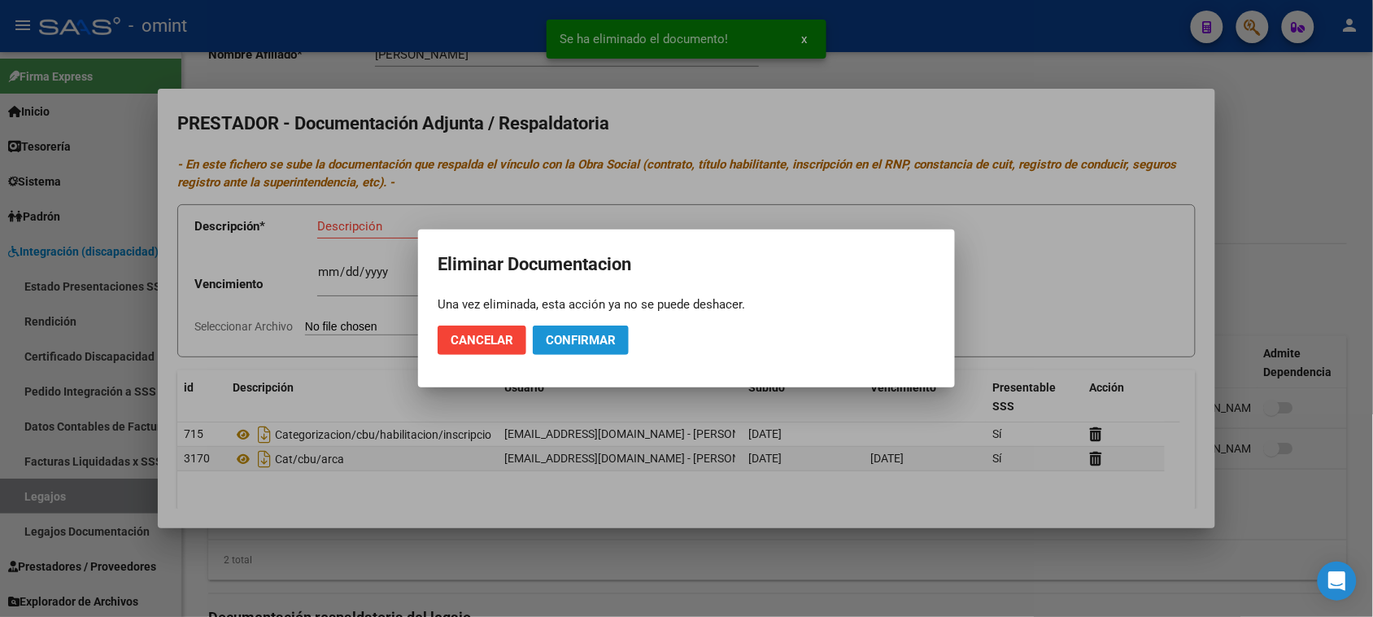
click at [618, 343] on button "Confirmar" at bounding box center [581, 339] width 96 height 29
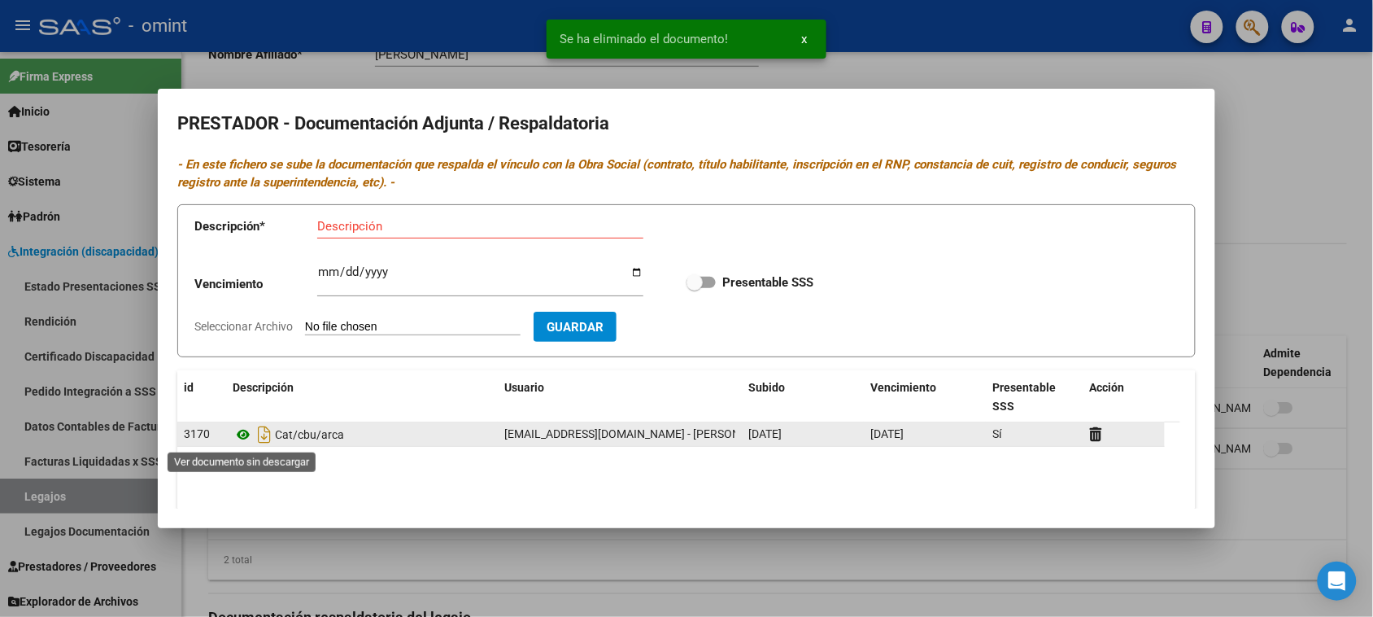
click at [242, 437] on icon at bounding box center [243, 435] width 21 height 20
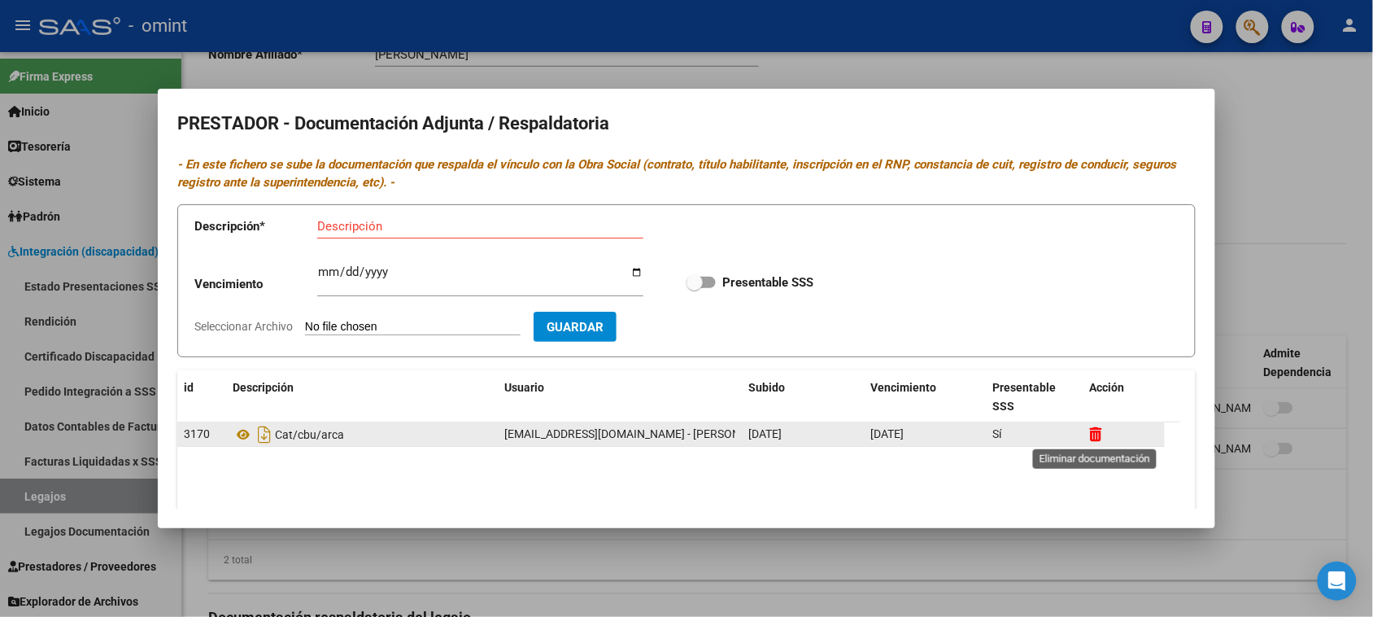
click at [1097, 434] on icon at bounding box center [1096, 433] width 12 height 15
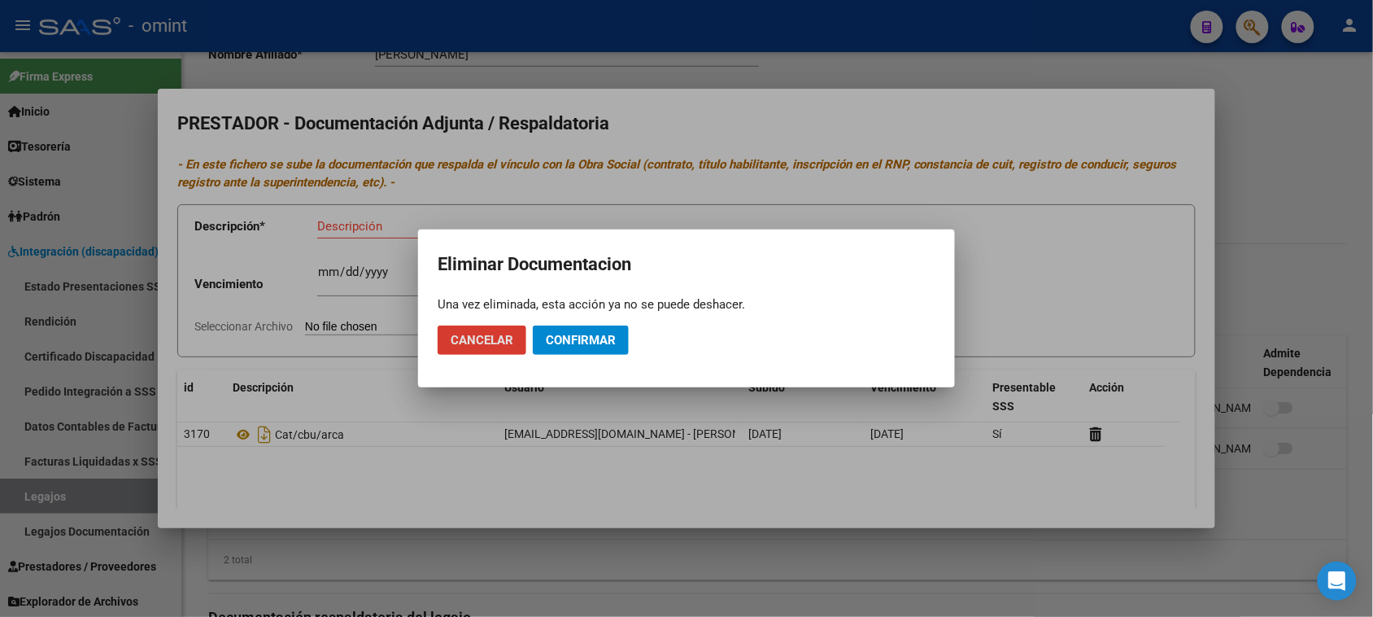
click at [596, 343] on span "Confirmar" at bounding box center [581, 340] width 70 height 15
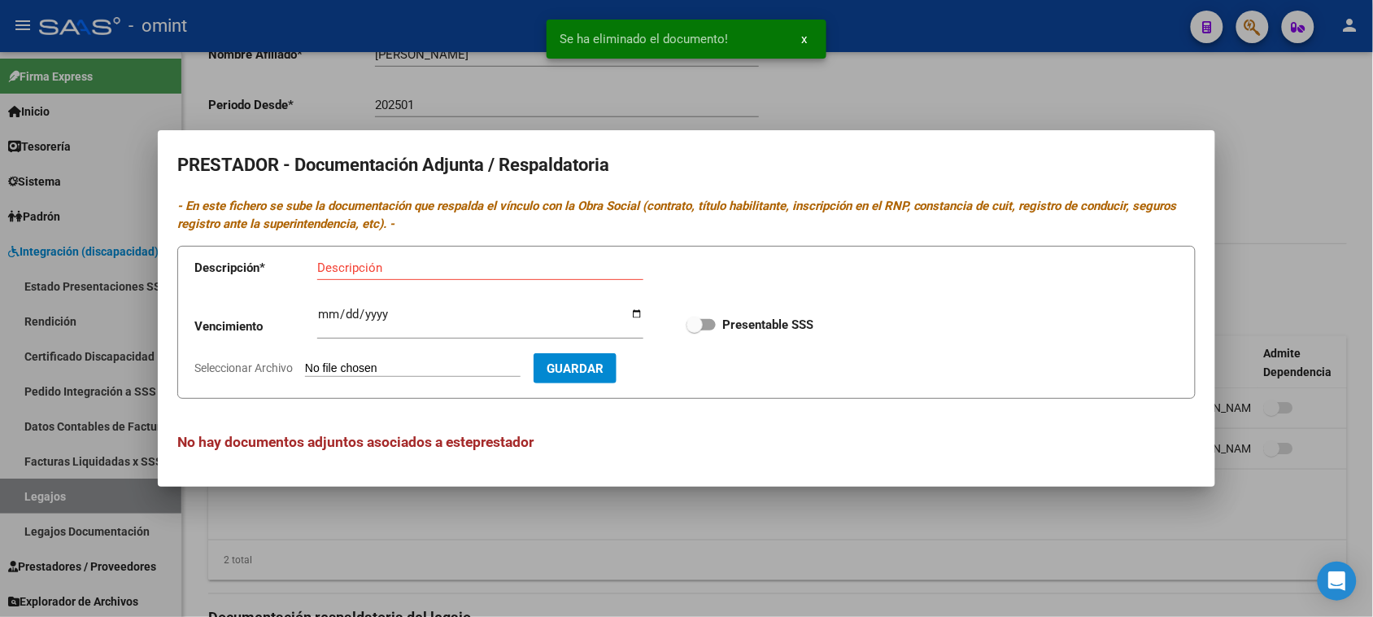
click at [465, 234] on mat-dialog-content "PRESTADOR - Documentación Adjunta / Respaldatoria - En este fichero se sube la …" at bounding box center [687, 308] width 1058 height 317
click at [464, 267] on input "Descripción" at bounding box center [480, 267] width 326 height 15
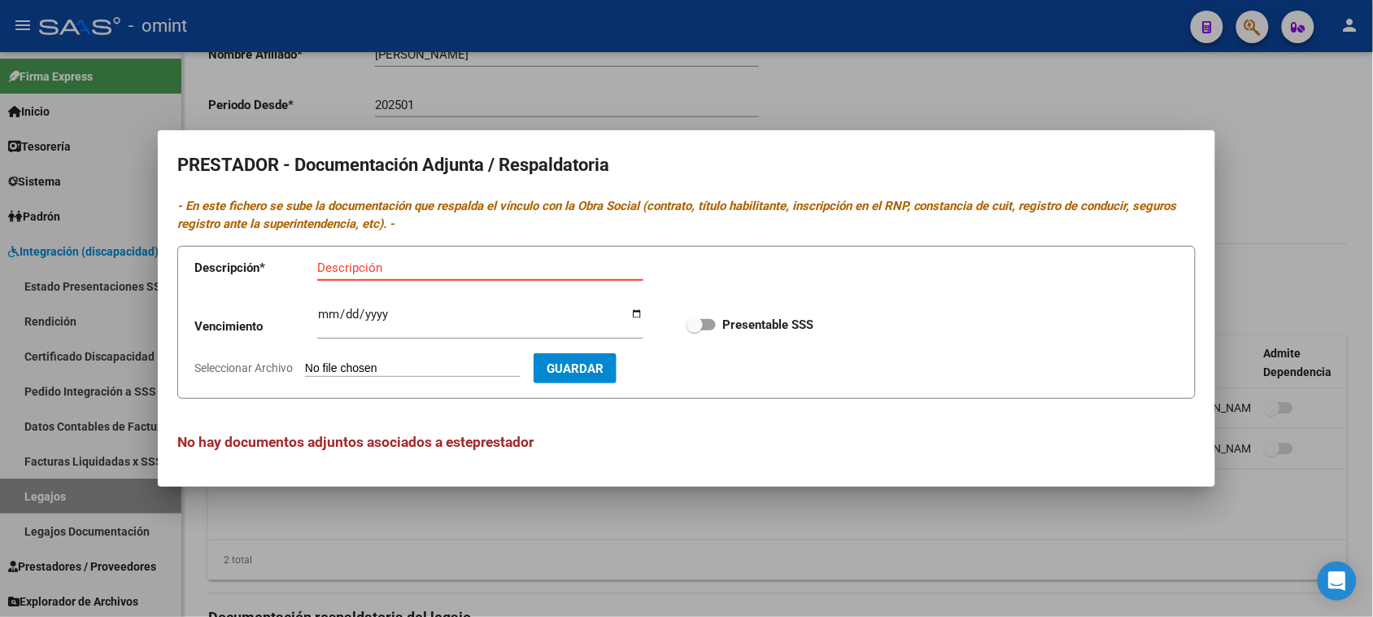
paste input "Habilitación/Categoria/CBU/ARCA"
type input "Habilitación/Categoria/CBU/ARCA"
type input "[DATE]"
click at [694, 330] on input "Presentable SSS" at bounding box center [694, 330] width 1 height 1
checkbox input "true"
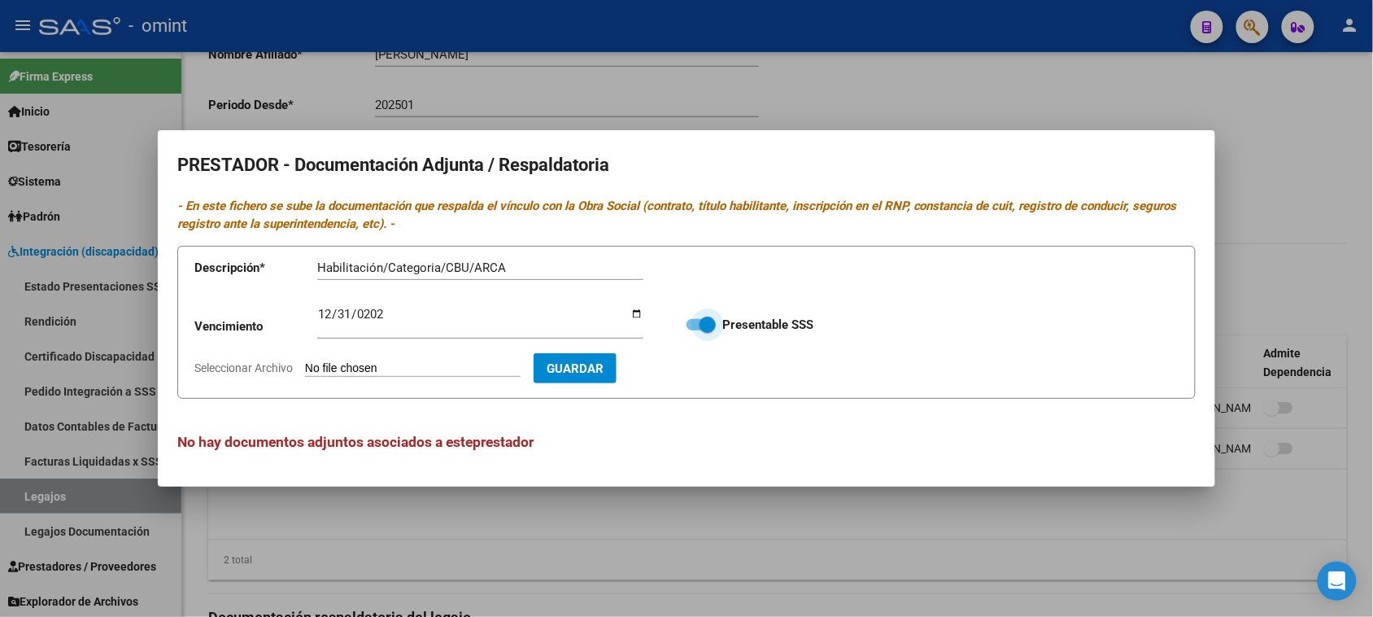
type input "C:\fakepath\MAIE PRESTADOR.pdf"
click at [711, 356] on button "Guardar" at bounding box center [669, 368] width 83 height 30
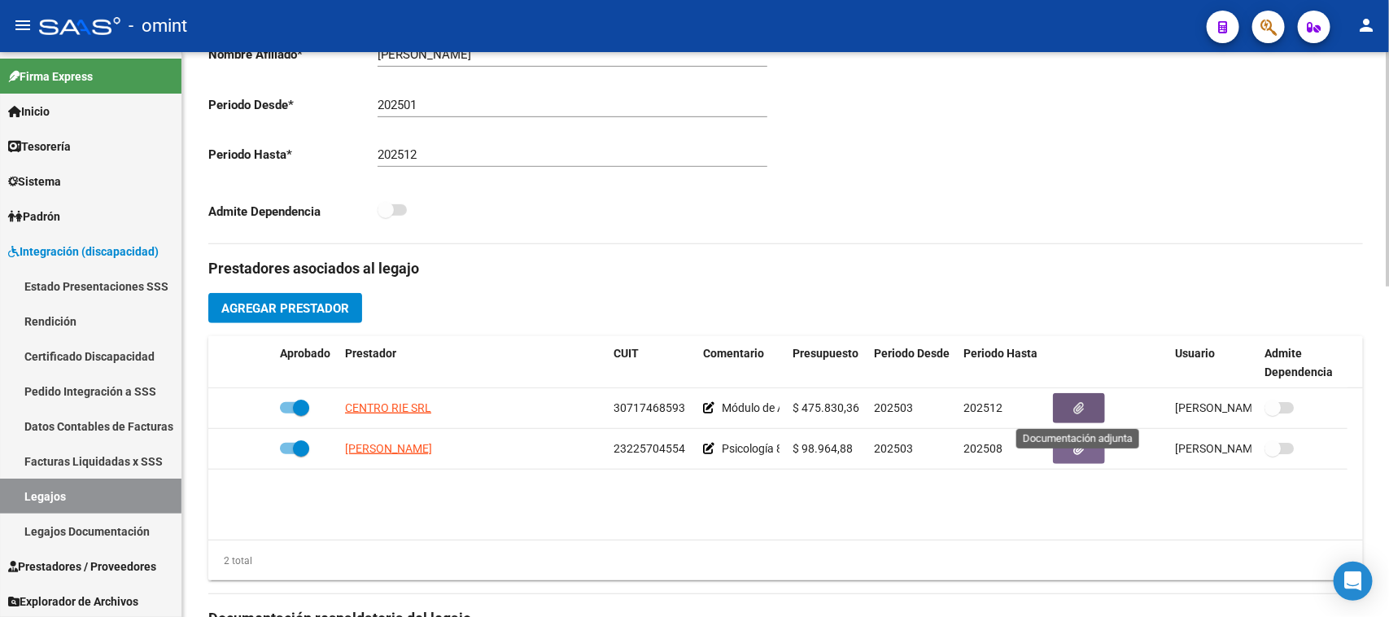
click at [952, 565] on div "2 total" at bounding box center [785, 560] width 1154 height 41
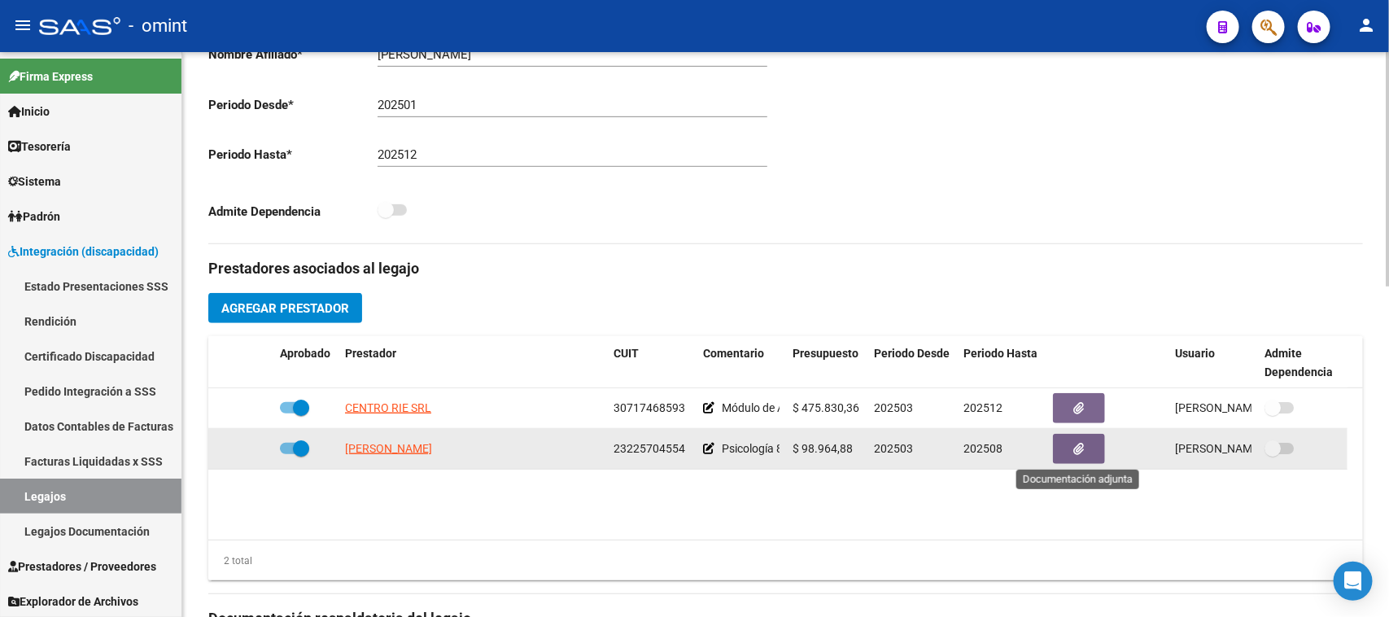
click at [1070, 447] on button "button" at bounding box center [1079, 449] width 52 height 30
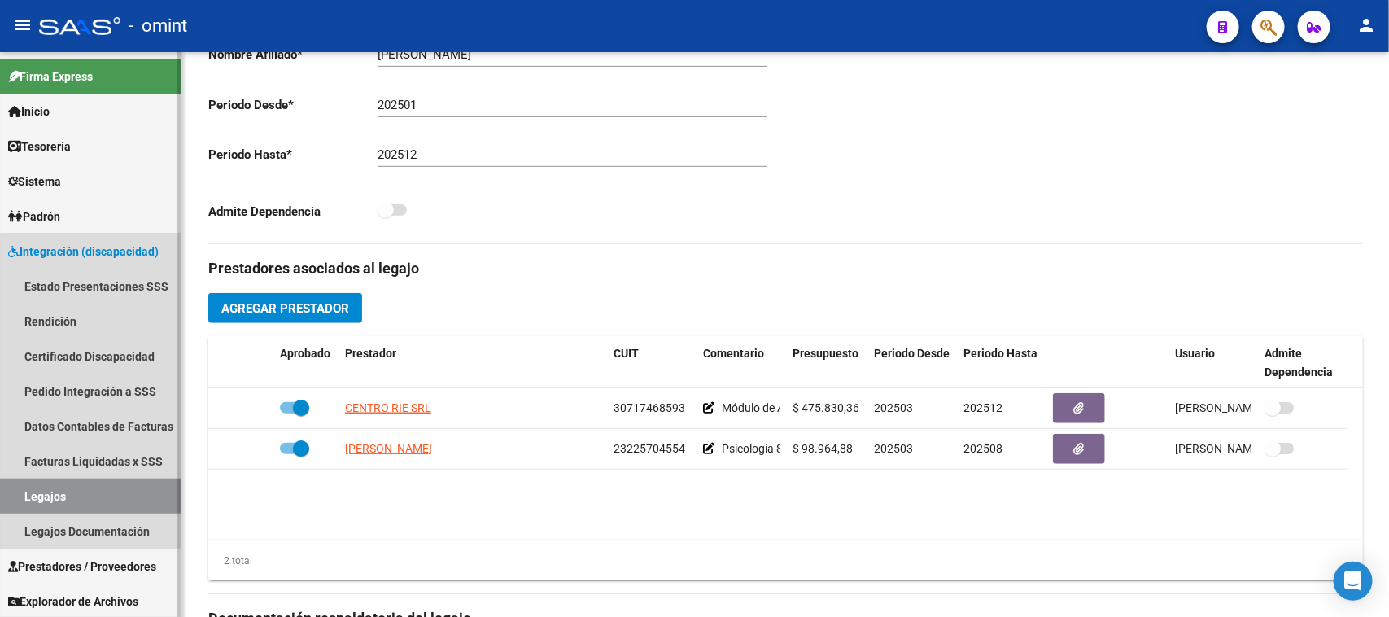
click at [120, 502] on link "Legajos" at bounding box center [90, 495] width 181 height 35
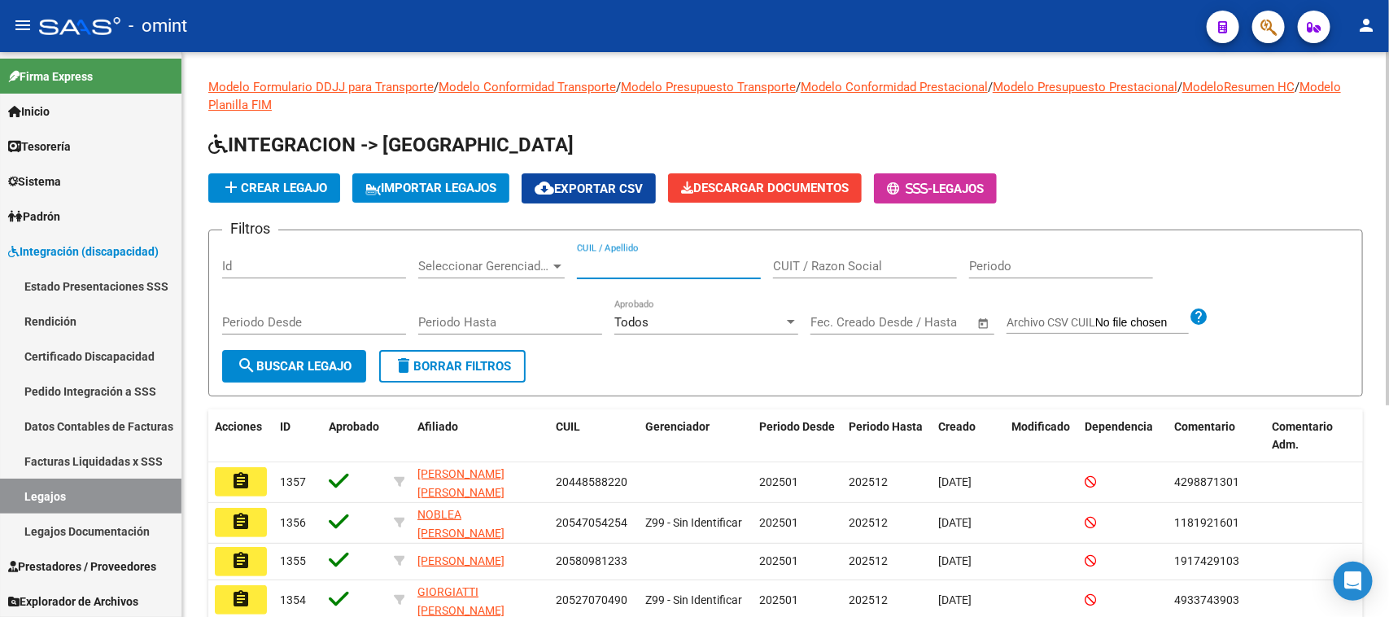
drag, startPoint x: 664, startPoint y: 263, endPoint x: 792, endPoint y: 277, distance: 128.6
click at [665, 263] on input "CUIL / Apellido" at bounding box center [669, 266] width 184 height 15
type input "C"
type input "VAGO"
click at [311, 350] on button "search Buscar Legajo" at bounding box center [294, 366] width 144 height 33
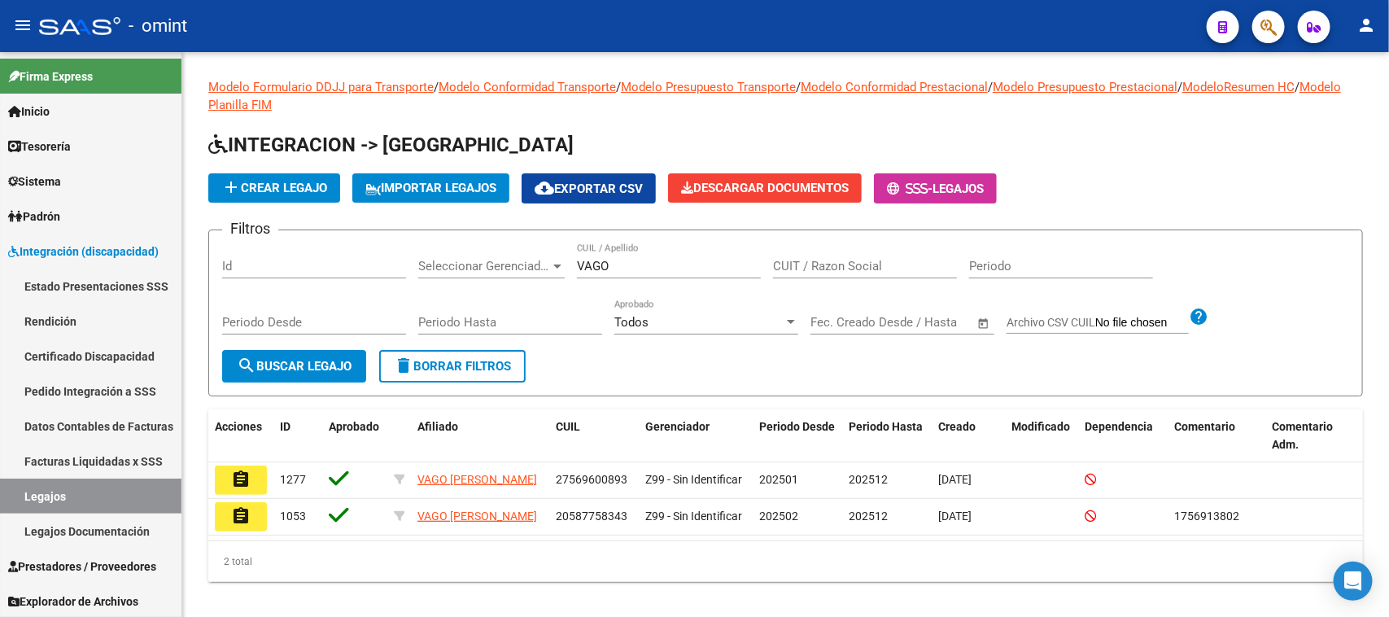
click at [247, 517] on mat-icon "assignment" at bounding box center [241, 516] width 20 height 20
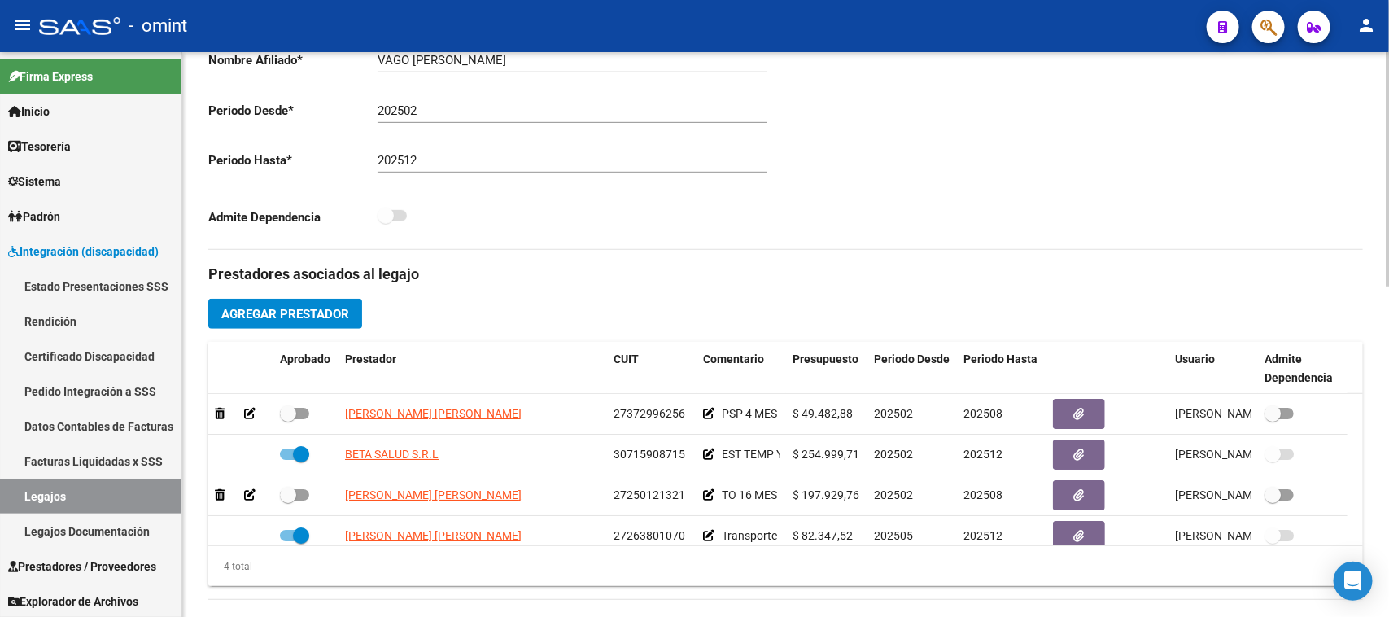
scroll to position [407, 0]
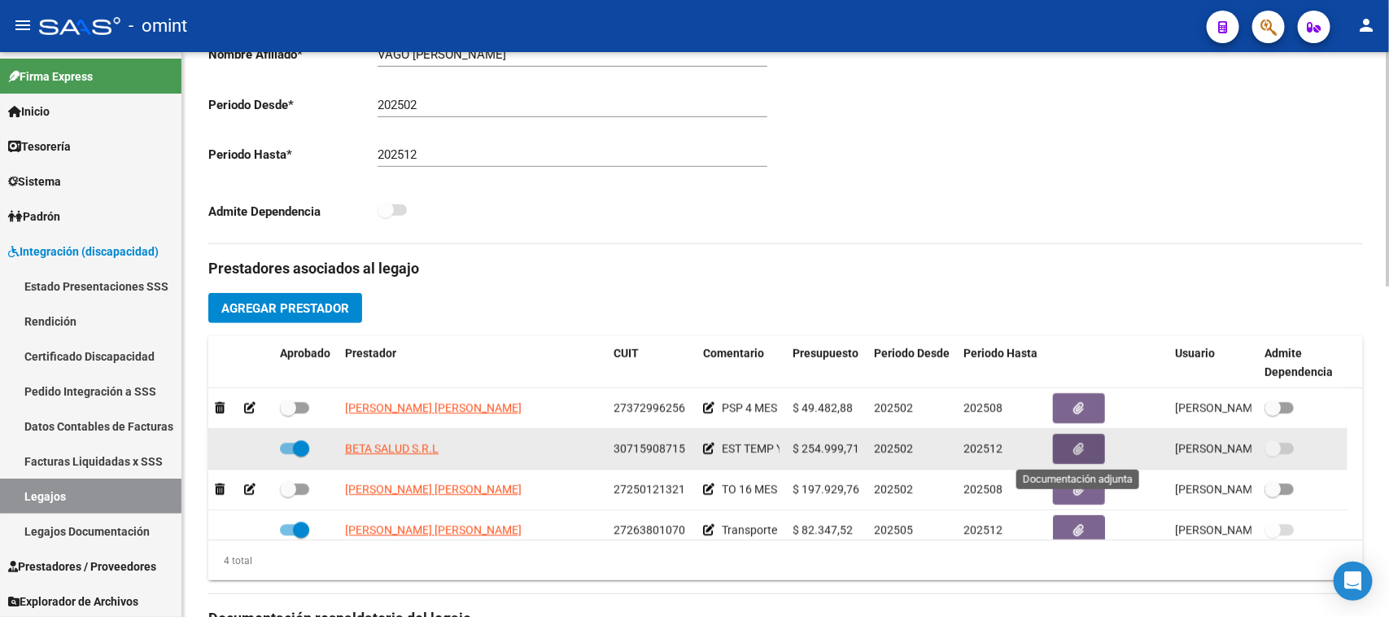
click at [1063, 441] on button "button" at bounding box center [1079, 449] width 52 height 30
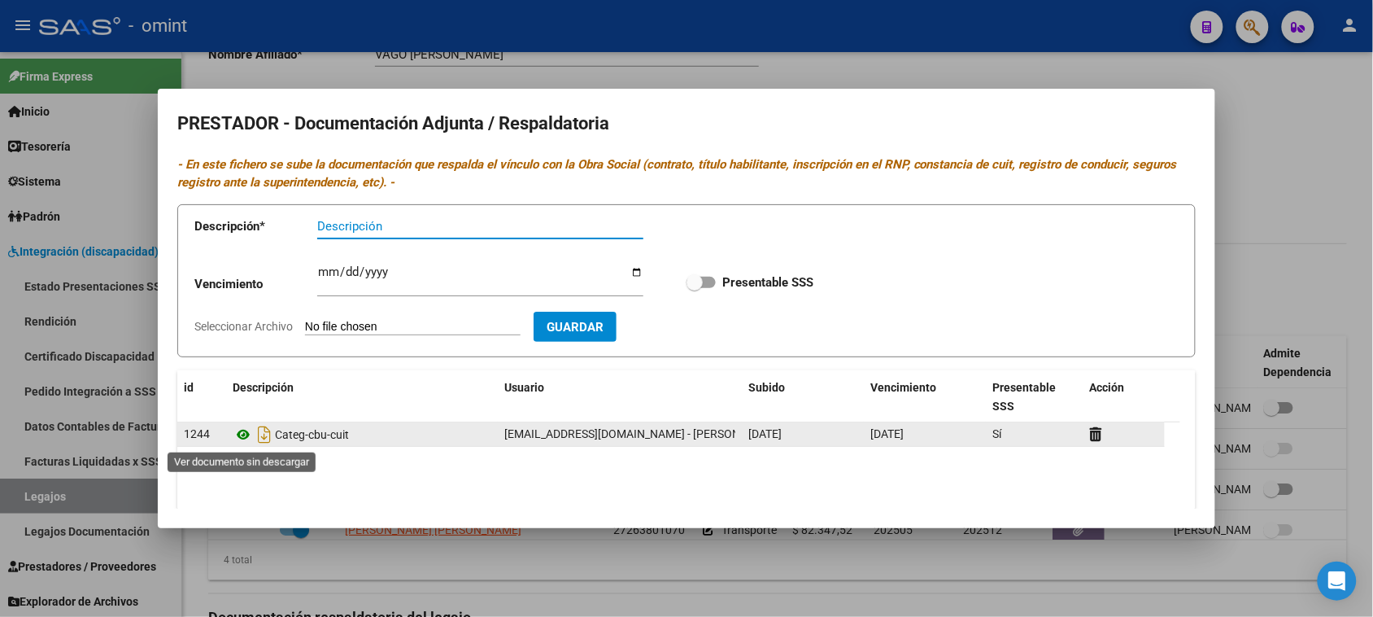
click at [241, 432] on icon at bounding box center [243, 435] width 21 height 20
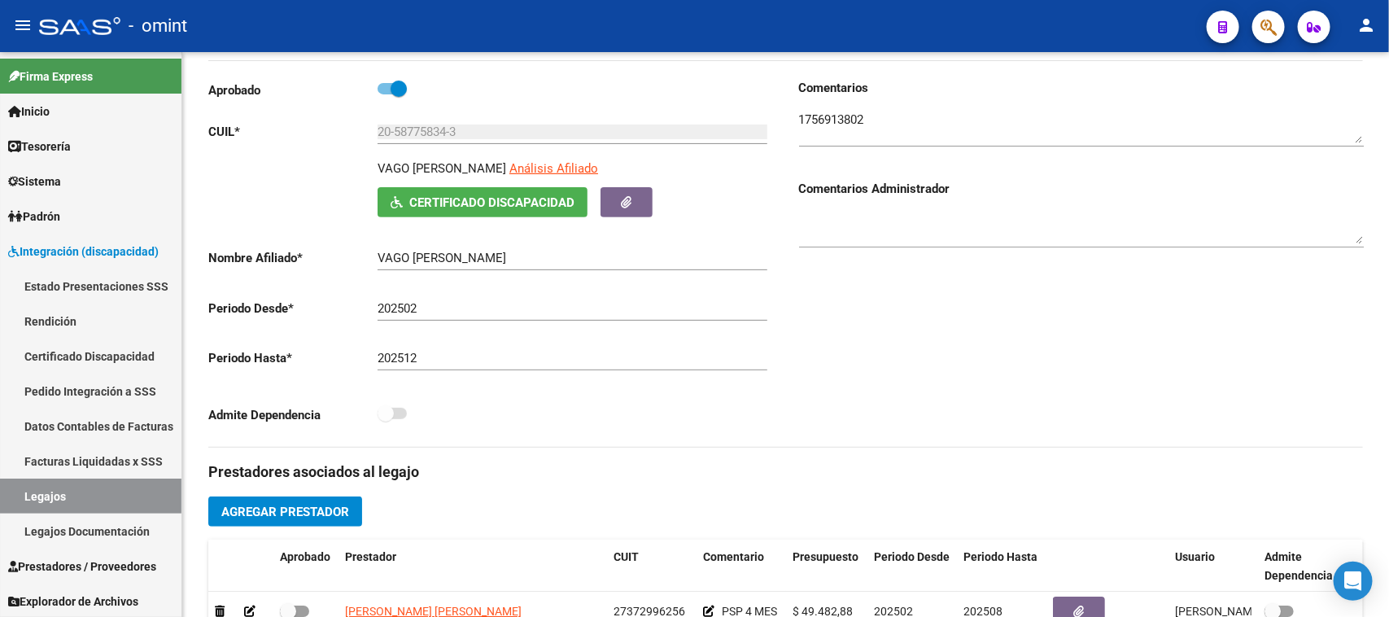
scroll to position [102, 0]
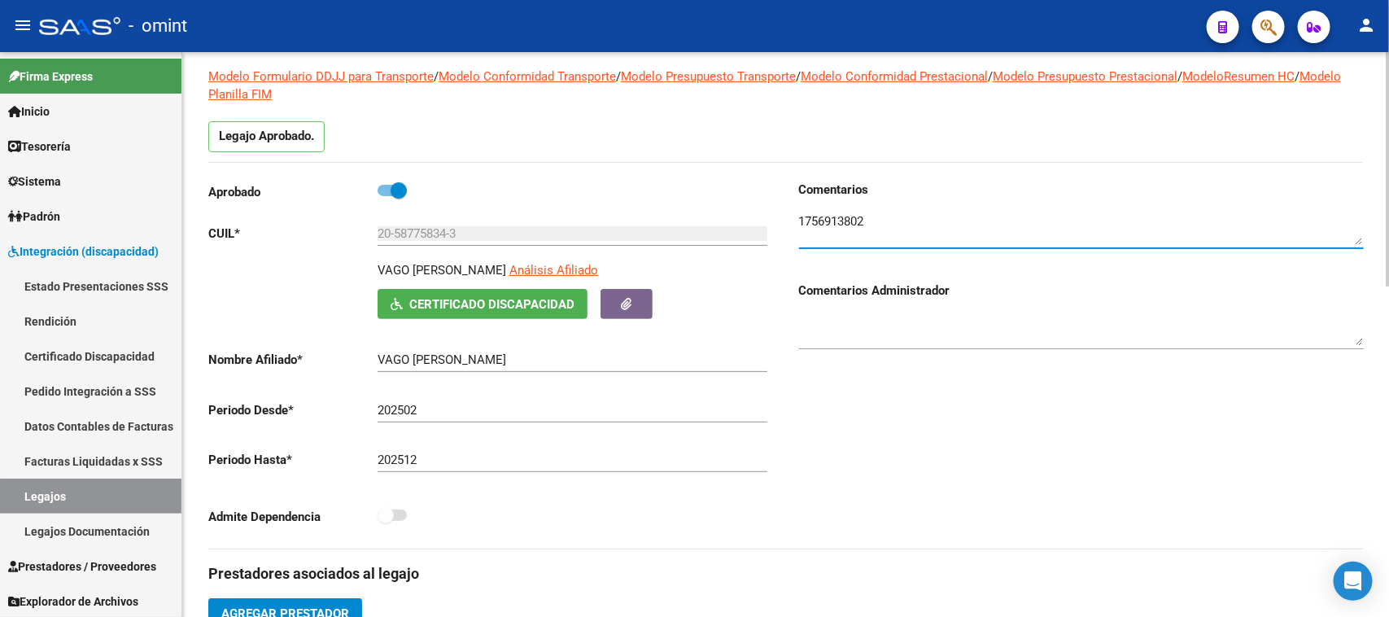
click at [836, 230] on textarea at bounding box center [1081, 228] width 565 height 33
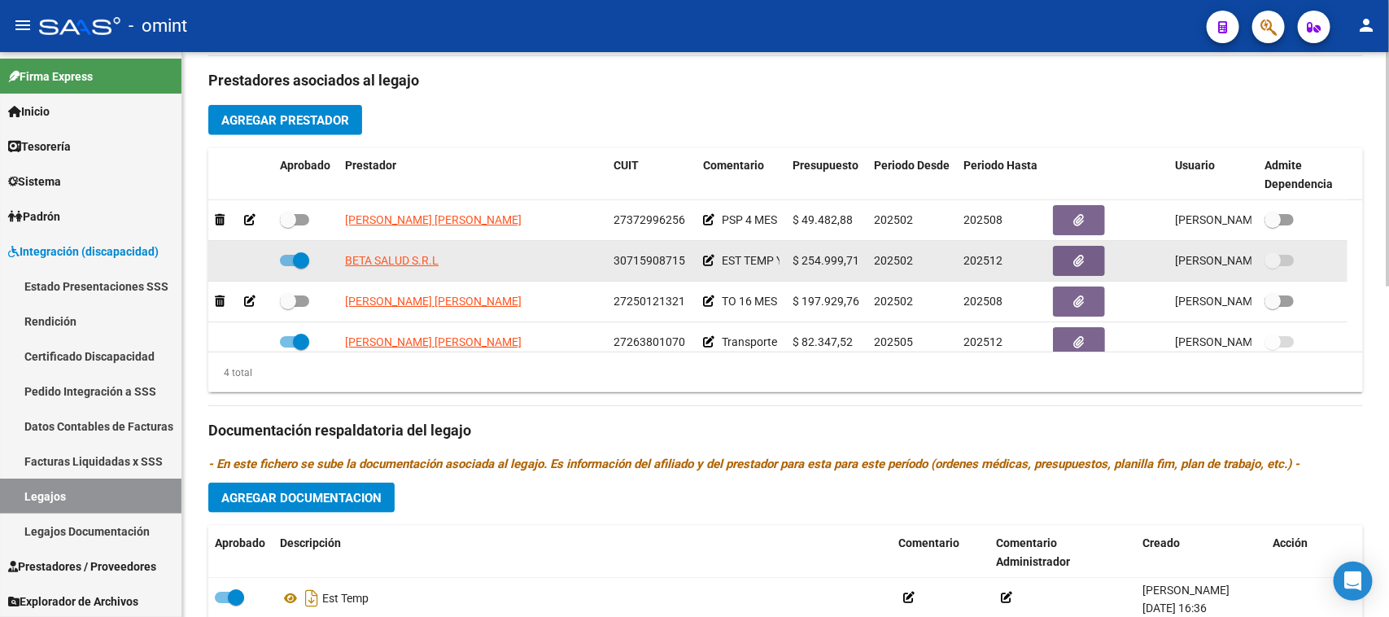
scroll to position [17, 0]
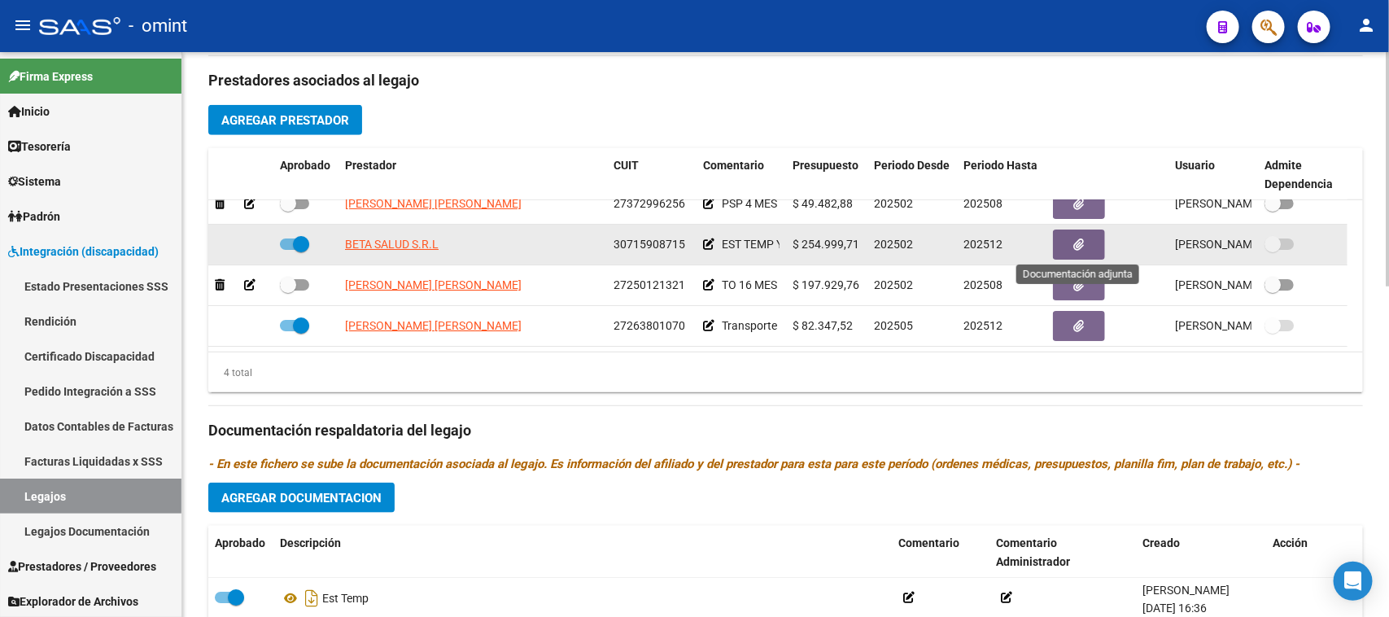
click at [1058, 241] on button "button" at bounding box center [1079, 244] width 52 height 30
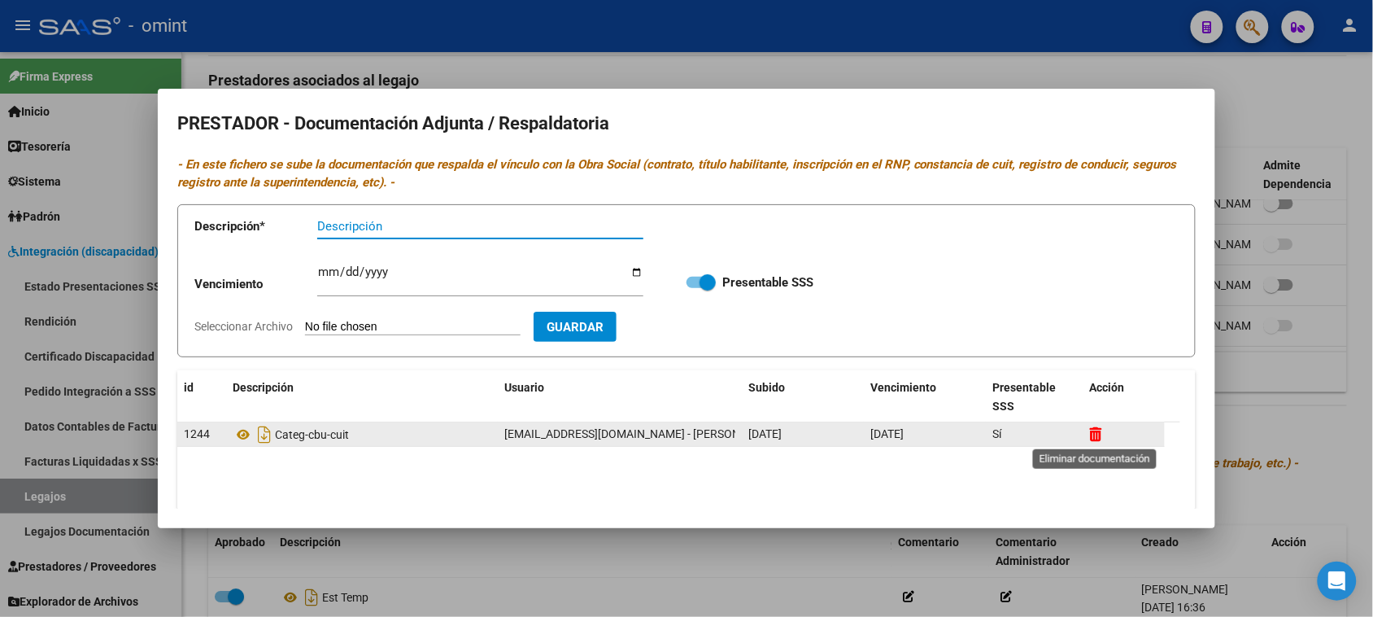
click at [1095, 433] on icon at bounding box center [1096, 433] width 12 height 15
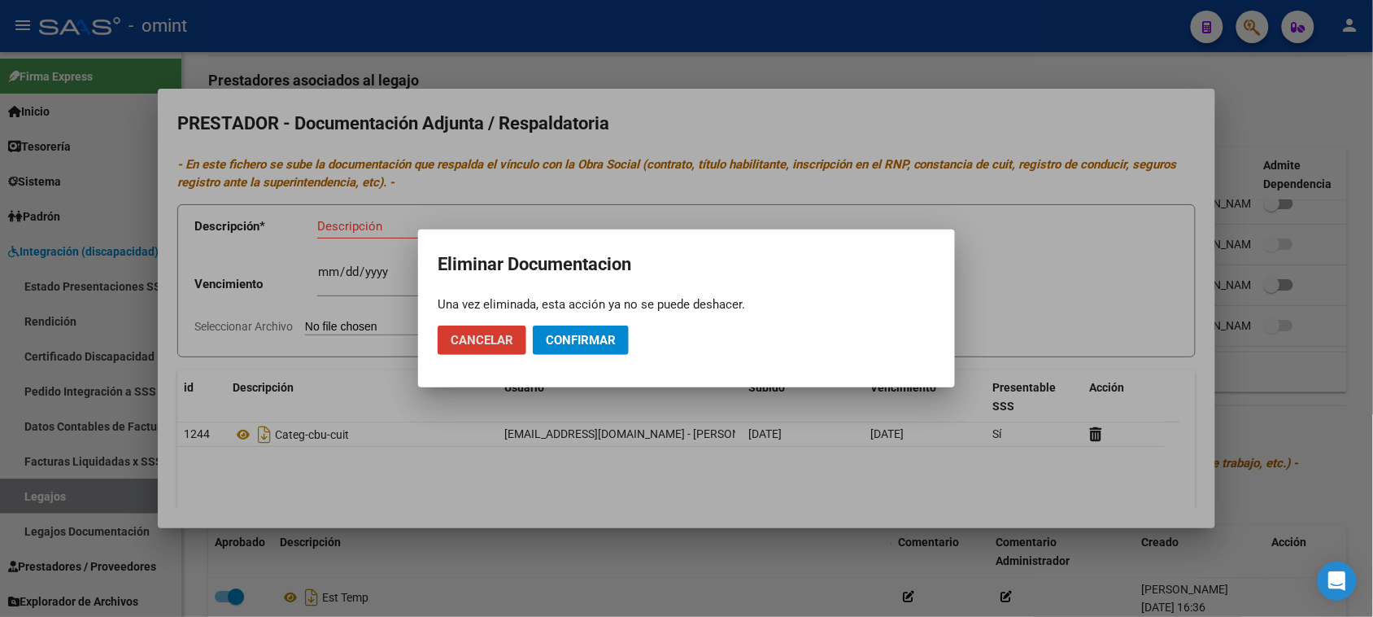
drag, startPoint x: 610, startPoint y: 351, endPoint x: 610, endPoint y: 339, distance: 11.4
click at [610, 350] on button "Confirmar" at bounding box center [581, 339] width 96 height 29
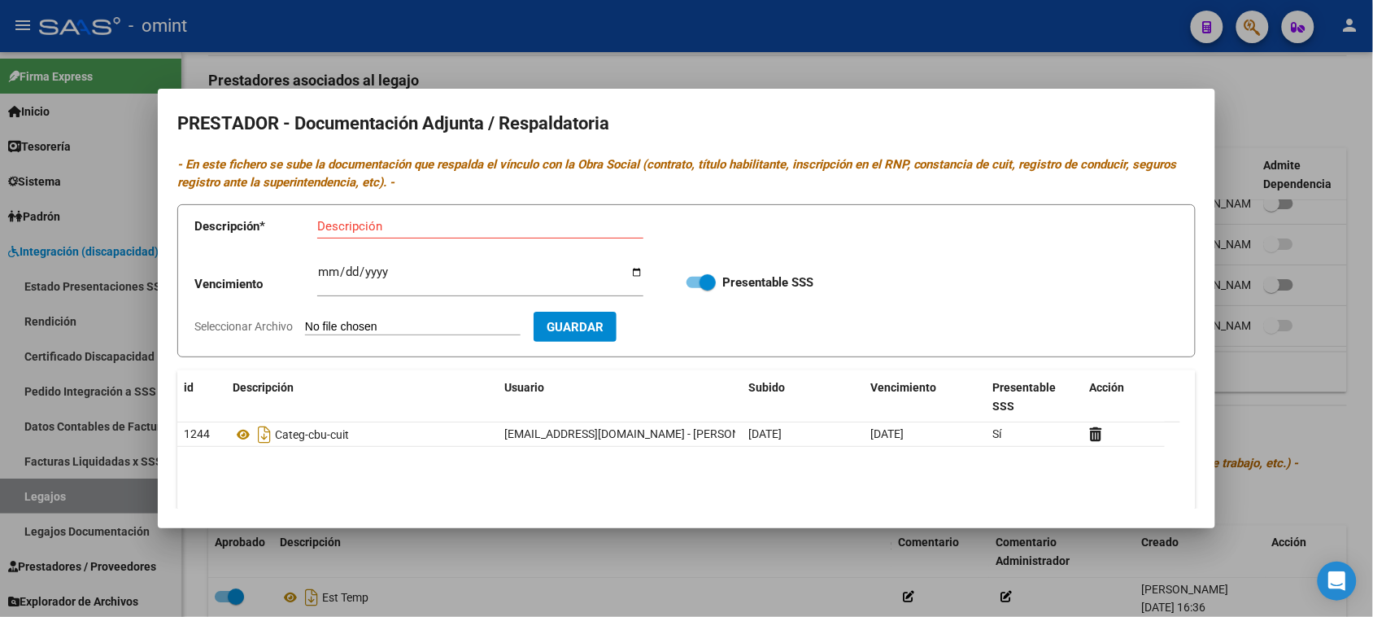
click at [461, 216] on div "Descripción" at bounding box center [480, 226] width 326 height 24
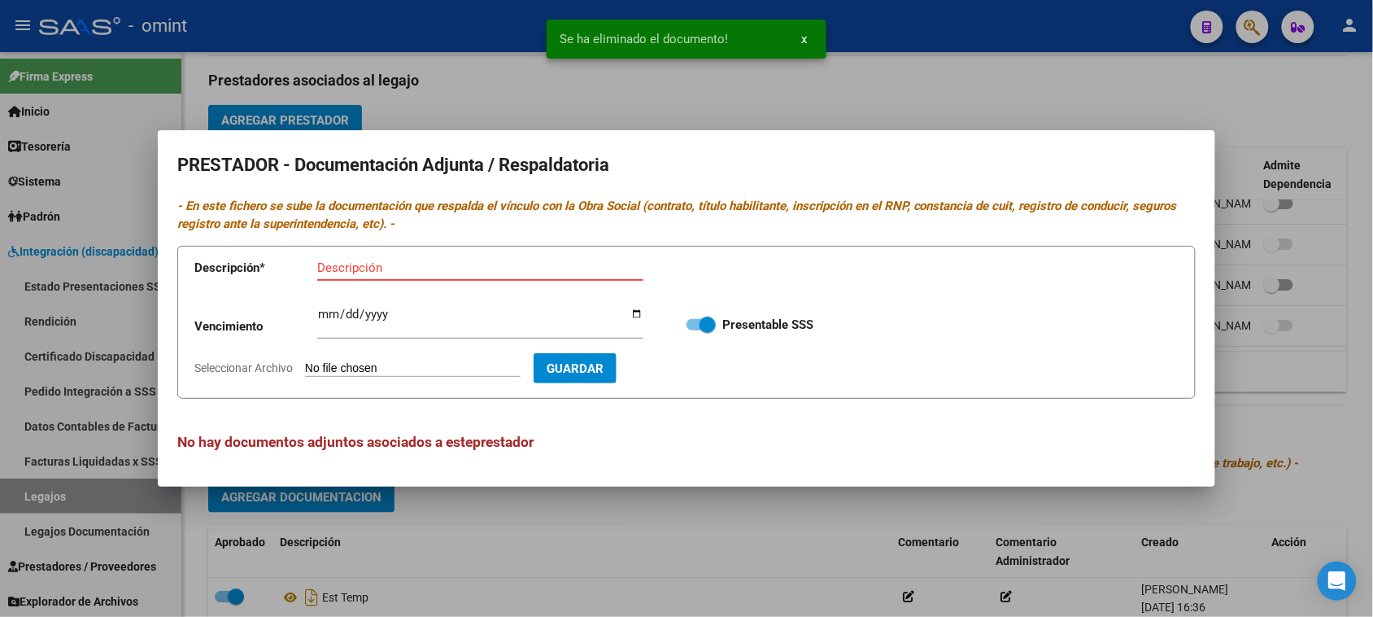
paste input "Habilitación/Categoria/CBU/ARCA"
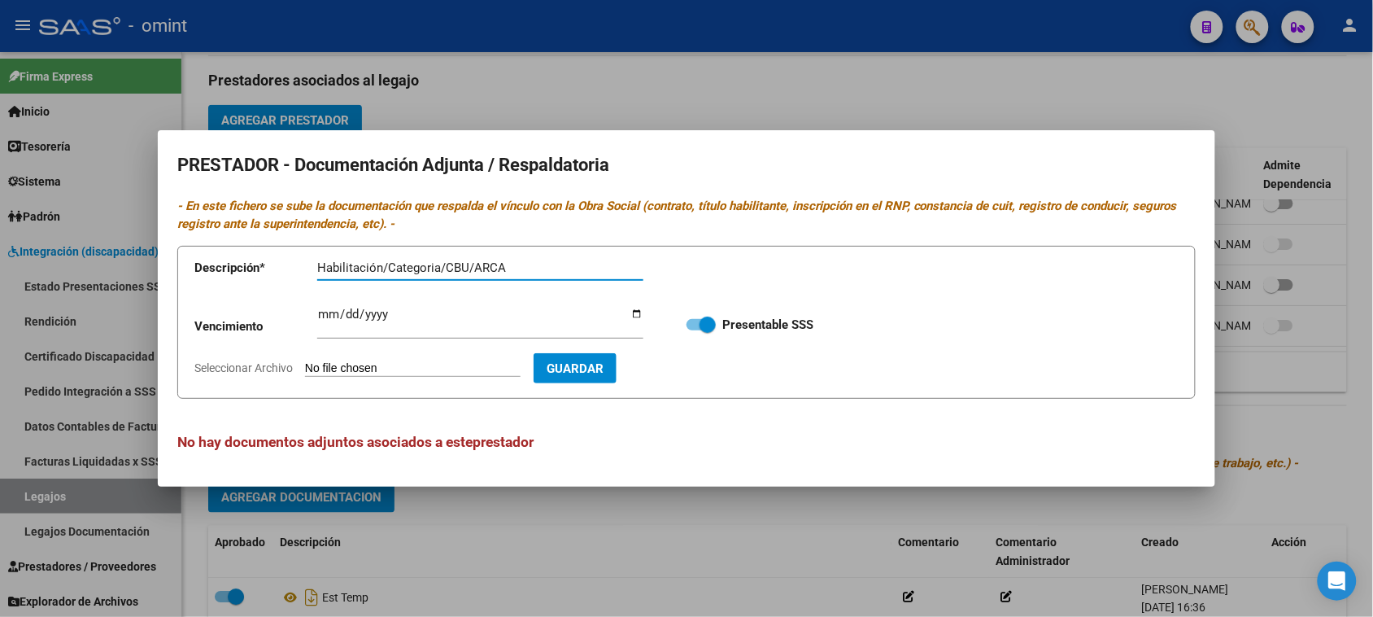
click at [393, 273] on input "Habilitación/Categoria/CBU/ARCA" at bounding box center [480, 267] width 326 height 15
click at [389, 267] on input "Habilitación/Categoria/CBU/ARCA" at bounding box center [480, 267] width 326 height 15
type input "Habilitación/RNP/Categoria/CBU/ARCA"
click at [313, 317] on p "Vencimiento" at bounding box center [255, 326] width 123 height 19
click at [321, 315] on input "Ingresar vencimiento" at bounding box center [480, 321] width 326 height 26
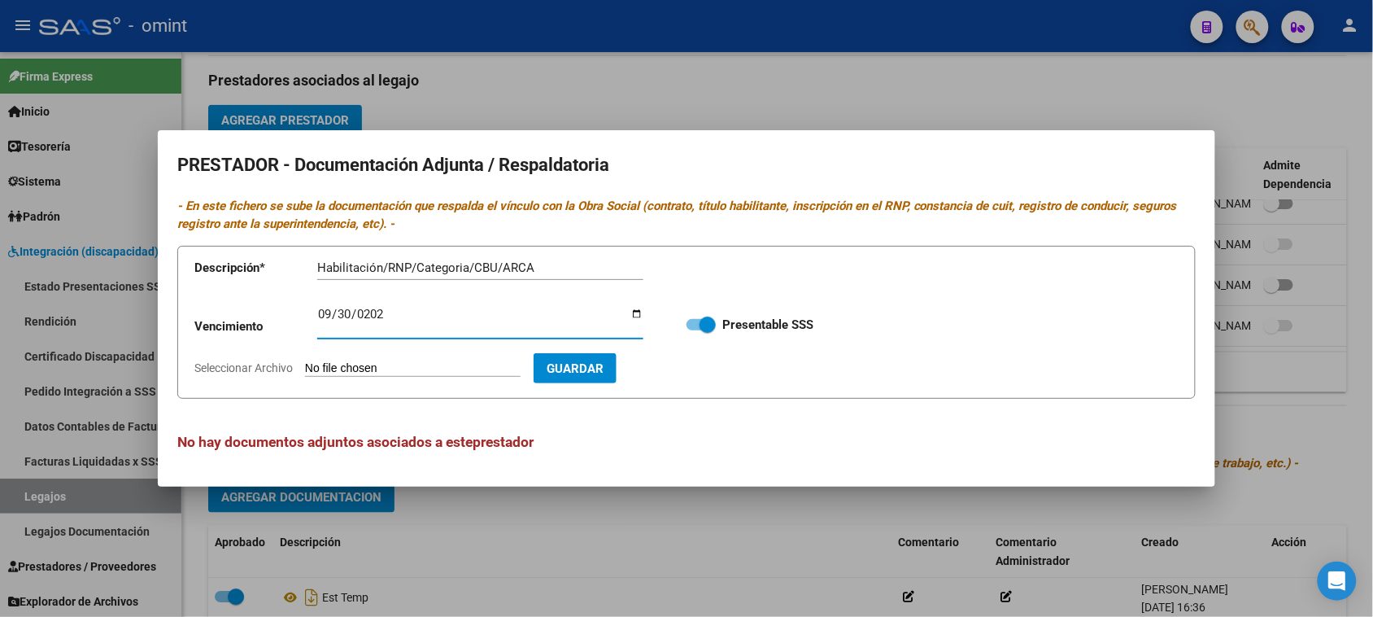
type input "[DATE]"
type input "C:\fakepath\organized.pdf"
click at [711, 376] on button "Guardar" at bounding box center [669, 368] width 83 height 30
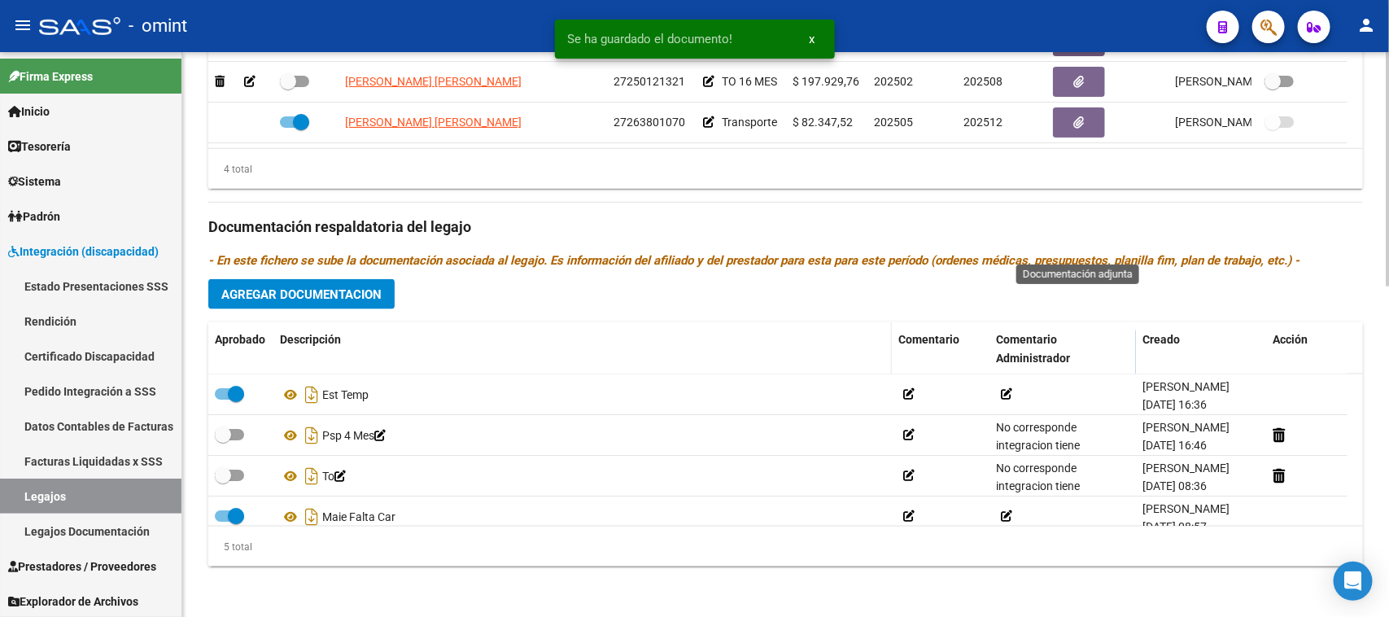
scroll to position [58, 0]
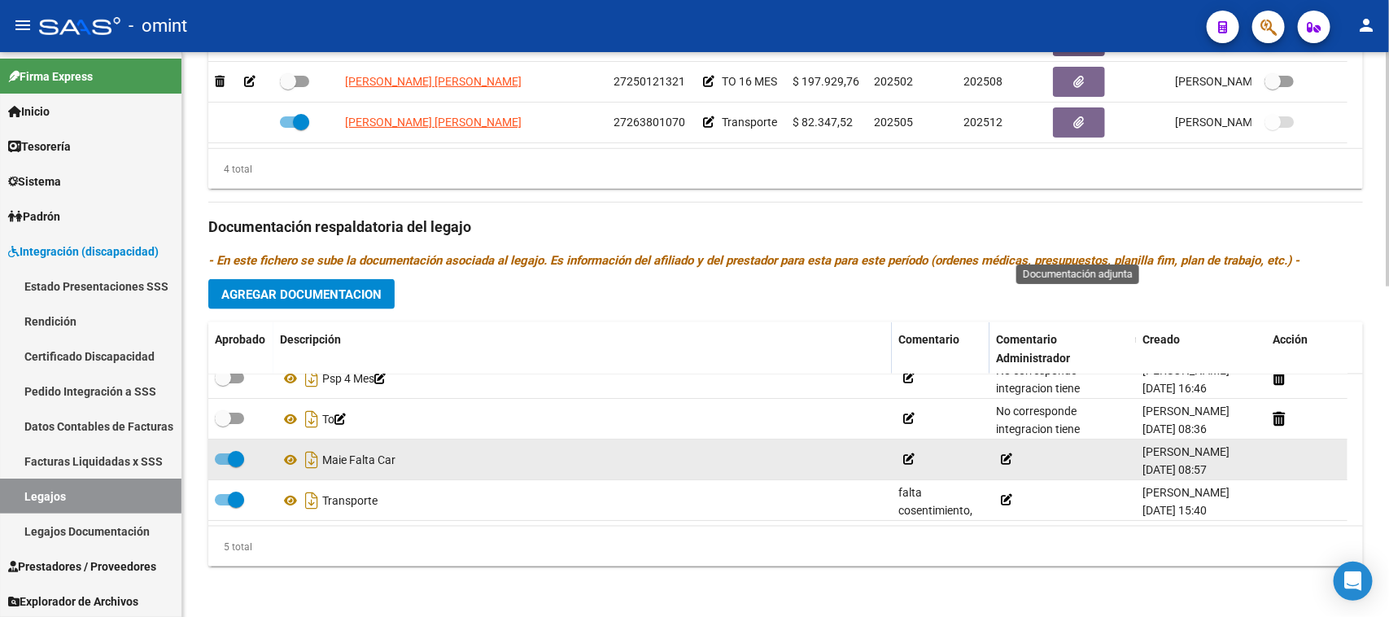
click at [236, 453] on span at bounding box center [236, 459] width 16 height 16
click at [223, 465] on input "checkbox" at bounding box center [222, 465] width 1 height 1
checkbox input "false"
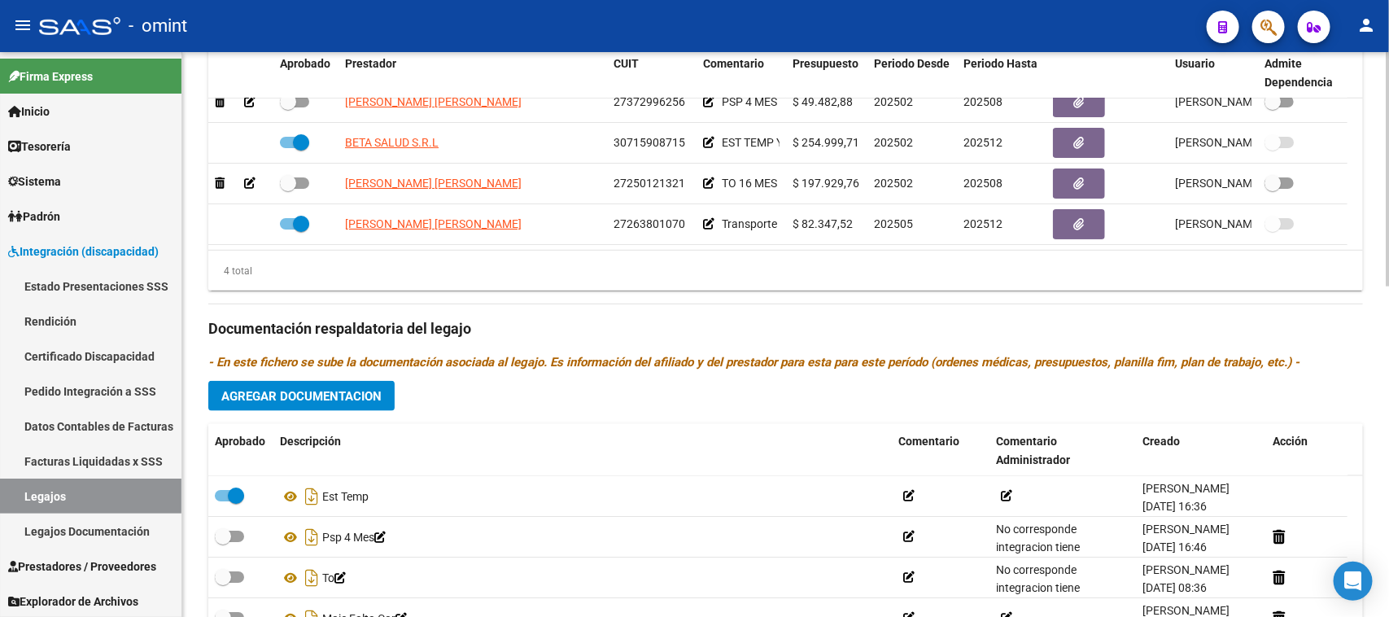
scroll to position [798, 0]
